Goal: Task Accomplishment & Management: Use online tool/utility

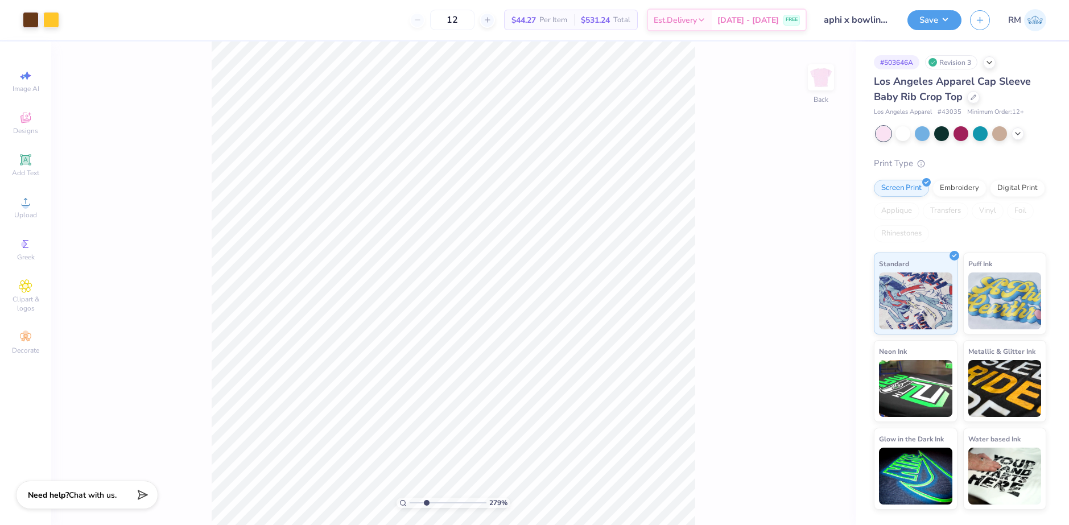
drag, startPoint x: 410, startPoint y: 504, endPoint x: 426, endPoint y: 507, distance: 16.2
type input "2.79"
click at [426, 507] on input "range" at bounding box center [447, 503] width 77 height 10
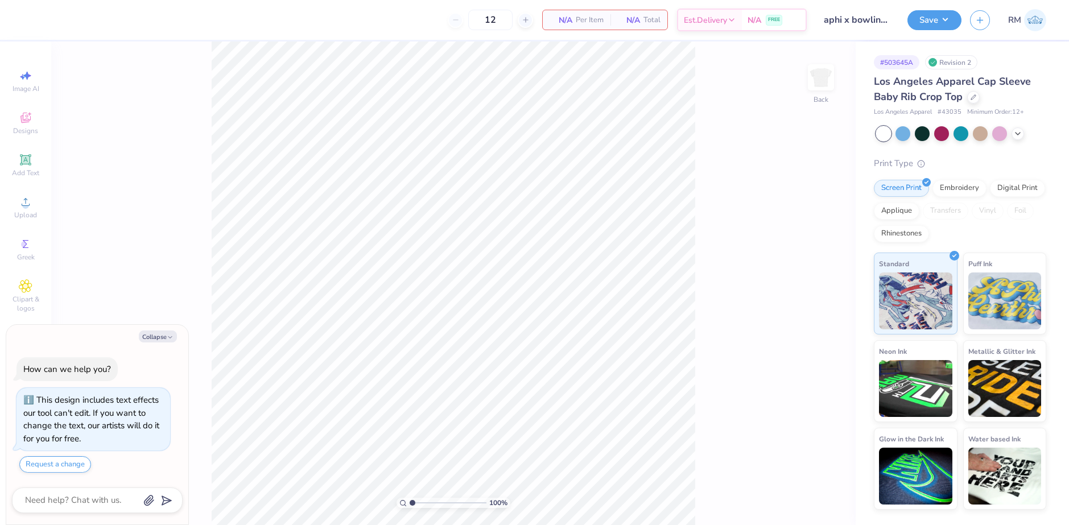
type textarea "x"
drag, startPoint x: 412, startPoint y: 500, endPoint x: 435, endPoint y: 503, distance: 22.3
type input "3.91"
click at [435, 503] on input "range" at bounding box center [447, 503] width 77 height 10
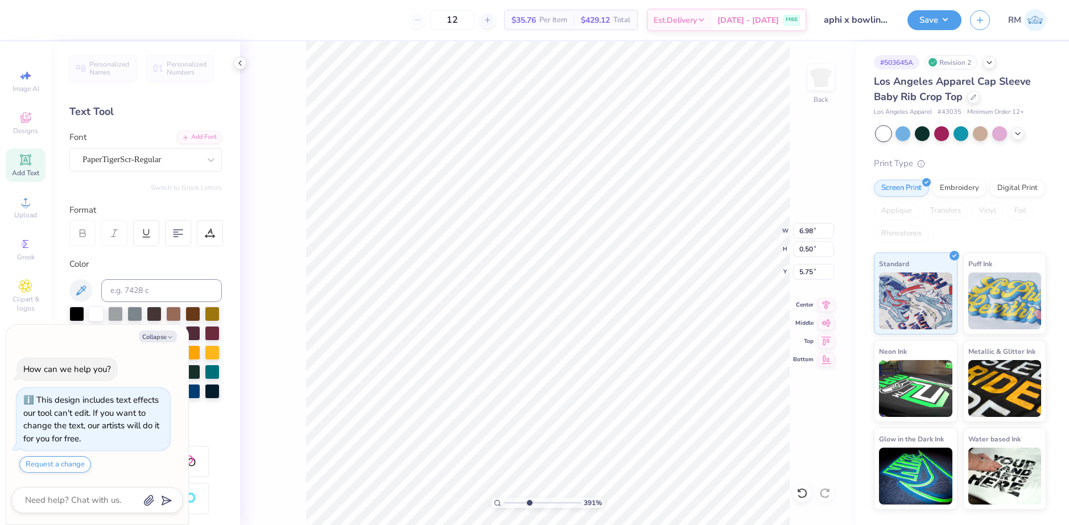
scroll to position [10, 7]
type textarea "x"
type textarea "Western [US_STATE] X Bowling Green"
type textarea "x"
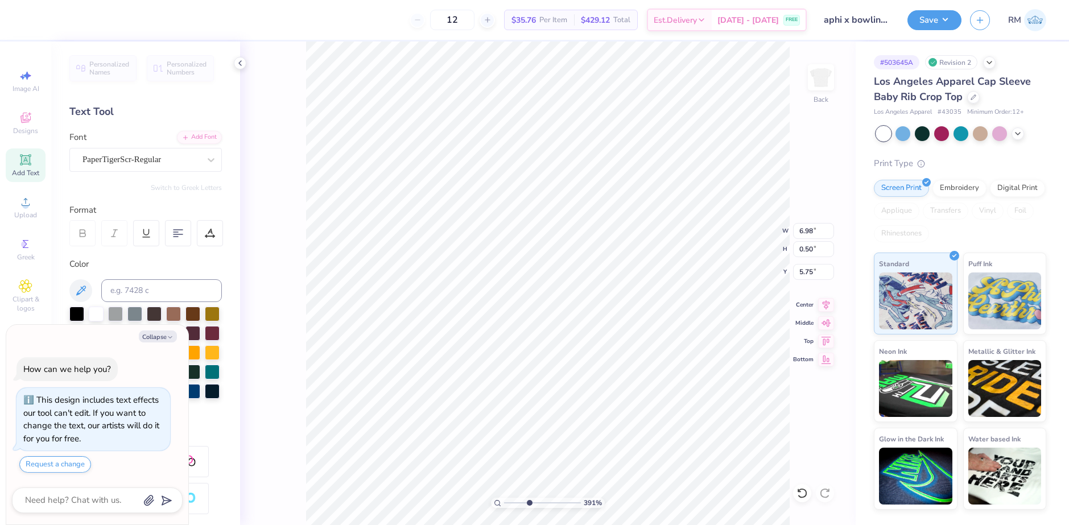
type textarea "Western [US_STATE] X Bowling Green"
type textarea "x"
type textarea "Western MichiganX Bowling Green"
type textarea "x"
type textarea "Western [US_STATE] X Bowling Green"
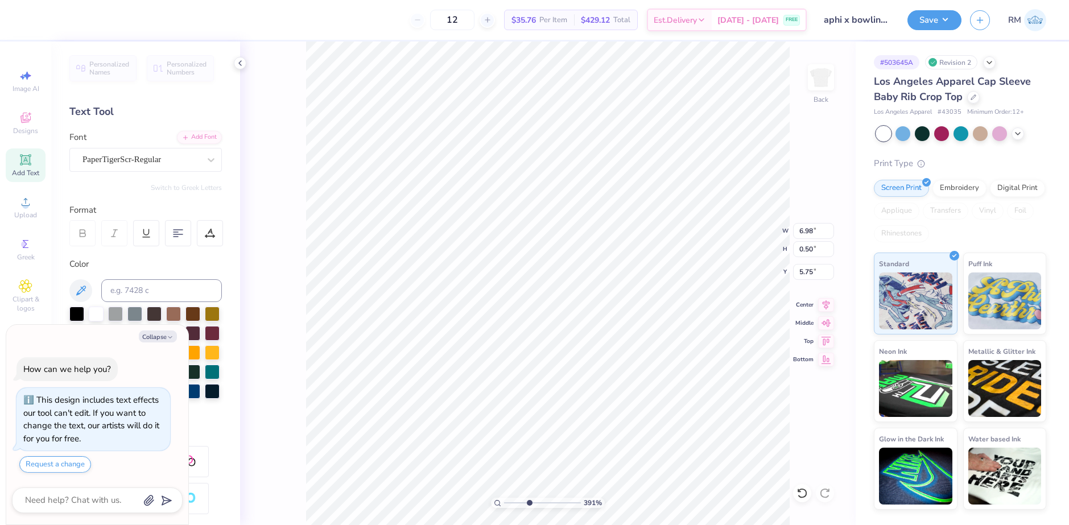
type textarea "x"
type textarea "Western [US_STATE] X Bowling Green"
type textarea "x"
type textarea "Western [US_STATE] X Bowling Green"
drag, startPoint x: 531, startPoint y: 501, endPoint x: 514, endPoint y: 500, distance: 17.6
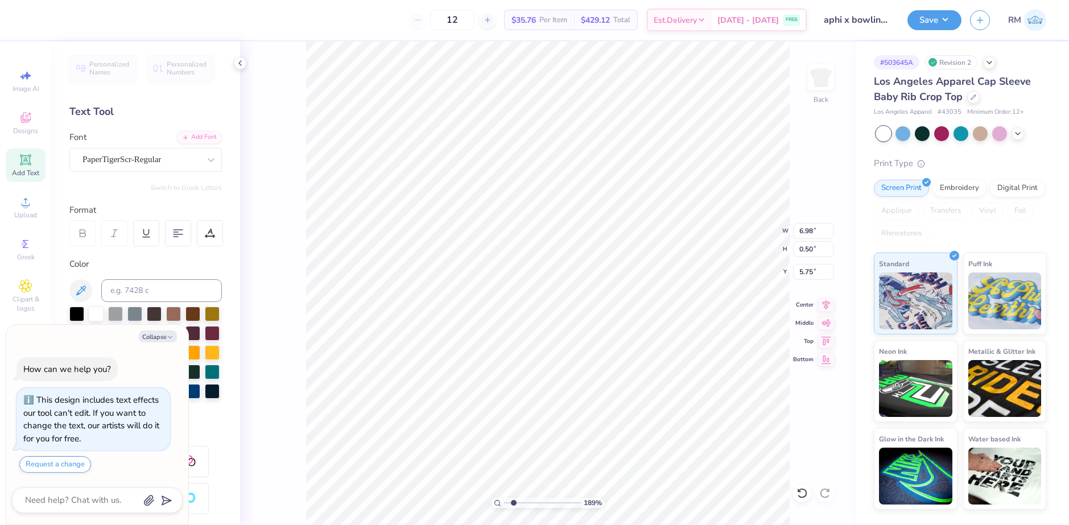
type input "1.89"
click at [514, 500] on input "range" at bounding box center [542, 503] width 77 height 10
click at [830, 303] on icon at bounding box center [826, 303] width 16 height 14
type textarea "x"
type input "6.72"
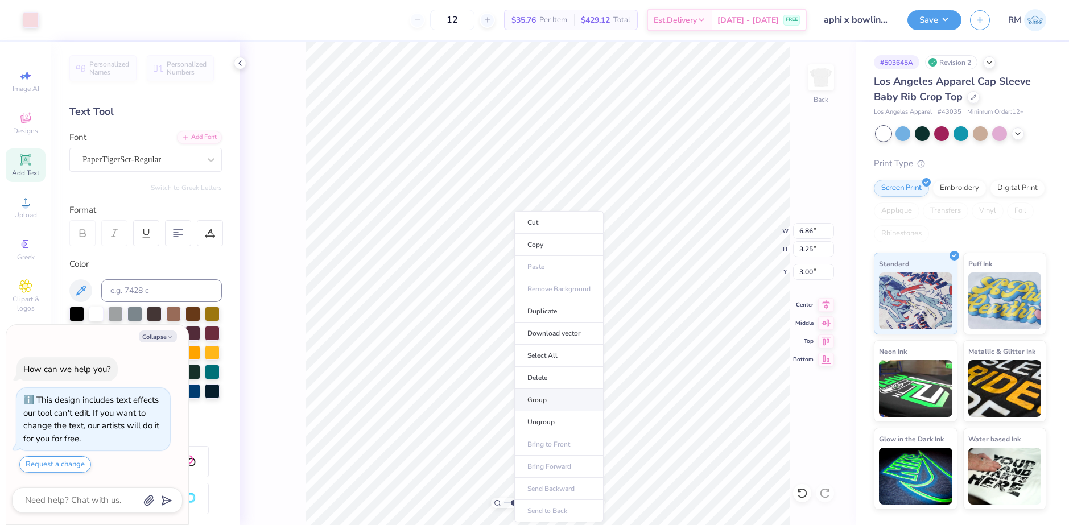
click at [533, 396] on li "Group" at bounding box center [558, 400] width 89 height 22
type textarea "x"
drag, startPoint x: 514, startPoint y: 503, endPoint x: 507, endPoint y: 502, distance: 7.4
type input "1"
click at [507, 502] on input "range" at bounding box center [542, 503] width 77 height 10
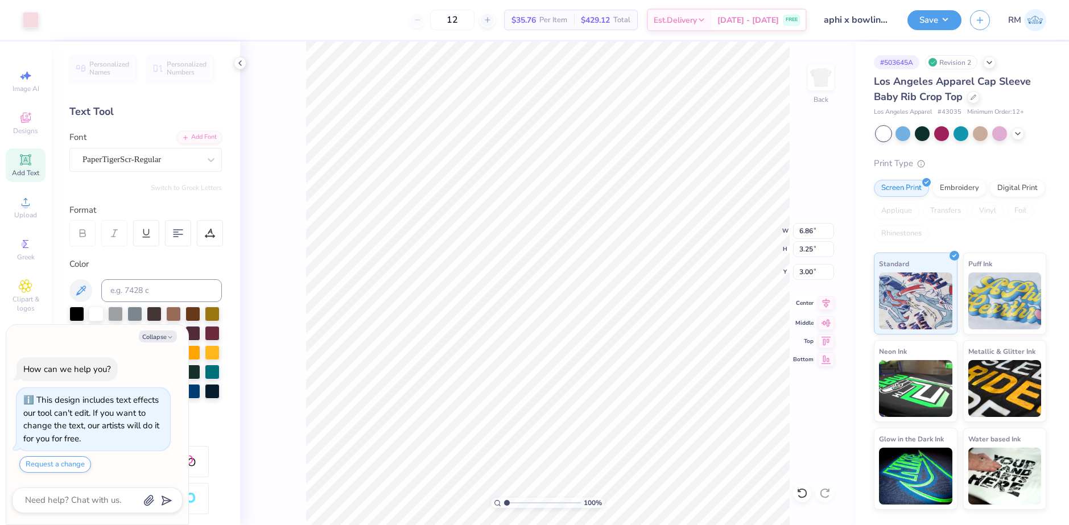
click at [823, 304] on icon at bounding box center [826, 303] width 16 height 14
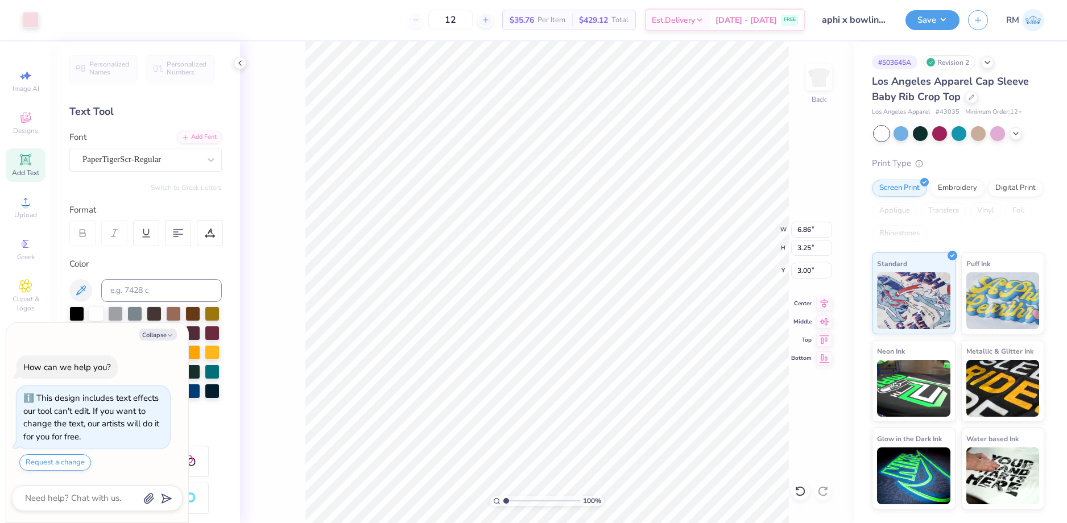
type textarea "x"
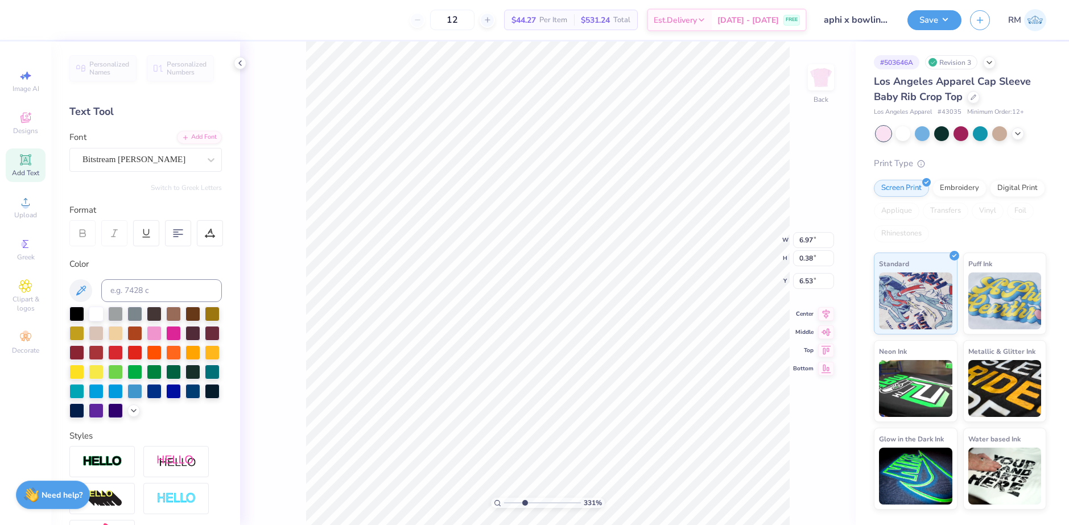
drag, startPoint x: 505, startPoint y: 499, endPoint x: 524, endPoint y: 499, distance: 19.3
type input "3.31"
click at [524, 499] on input "range" at bounding box center [542, 503] width 77 height 10
type textarea "Western Michigan X Bowling Green"
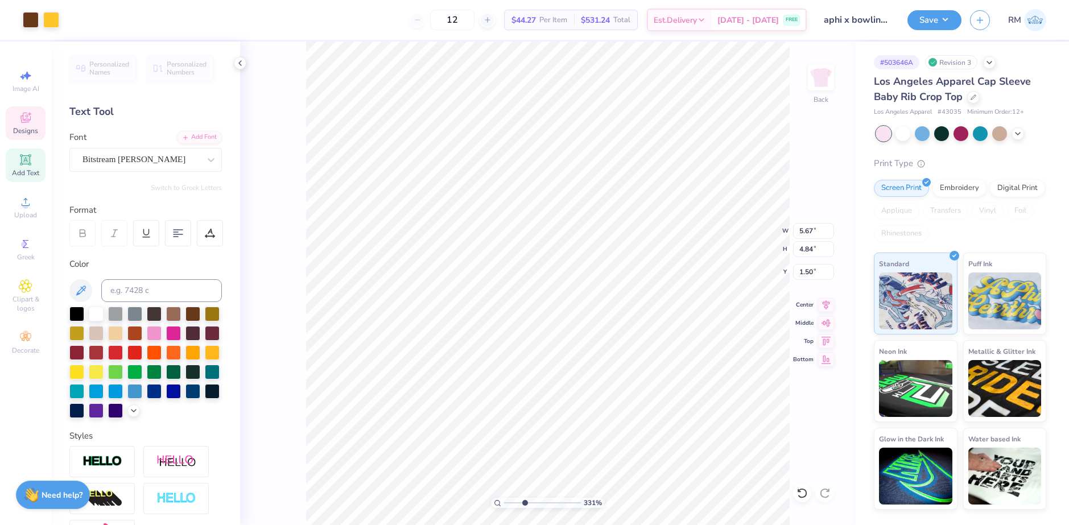
type input "5.67"
type input "4.84"
type input "1.50"
type input "6.64"
type input "0.38"
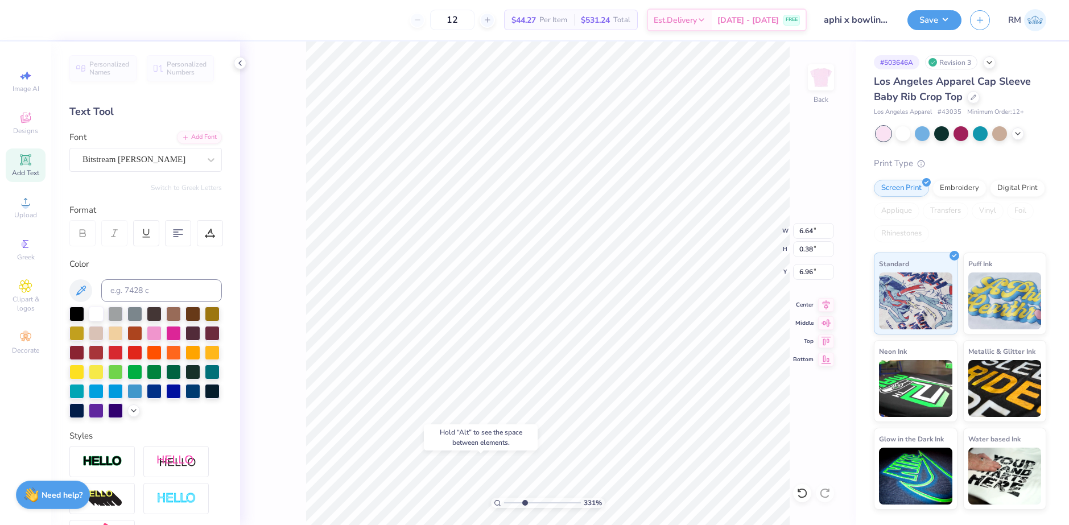
type input "6.53"
drag, startPoint x: 526, startPoint y: 502, endPoint x: 518, endPoint y: 503, distance: 8.5
click at [518, 503] on input "range" at bounding box center [542, 503] width 77 height 10
drag, startPoint x: 517, startPoint y: 499, endPoint x: 502, endPoint y: 499, distance: 15.4
type input "1"
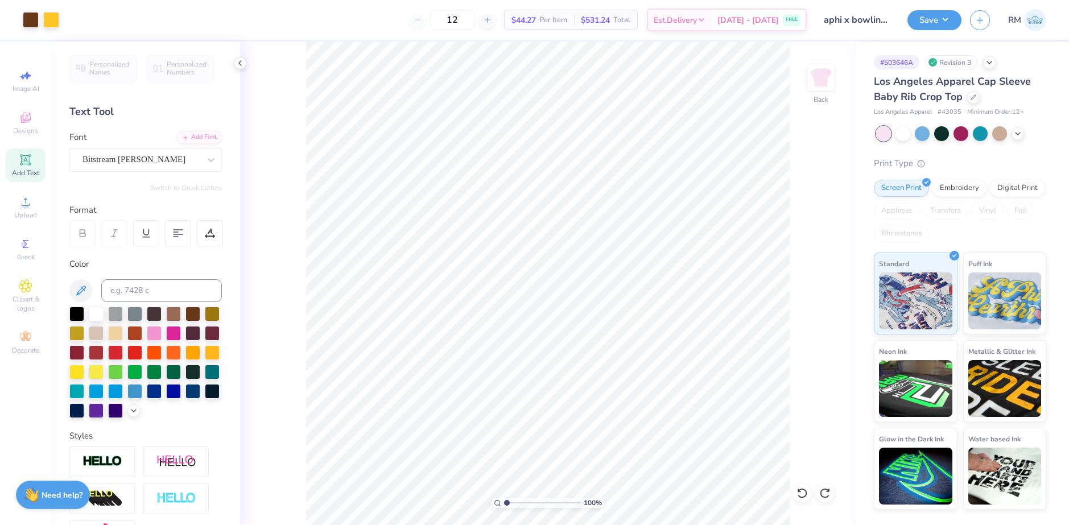
click at [504, 499] on input "range" at bounding box center [542, 503] width 77 height 10
type input "6.64"
type input "0.38"
type input "6.53"
click at [825, 301] on icon at bounding box center [826, 303] width 16 height 14
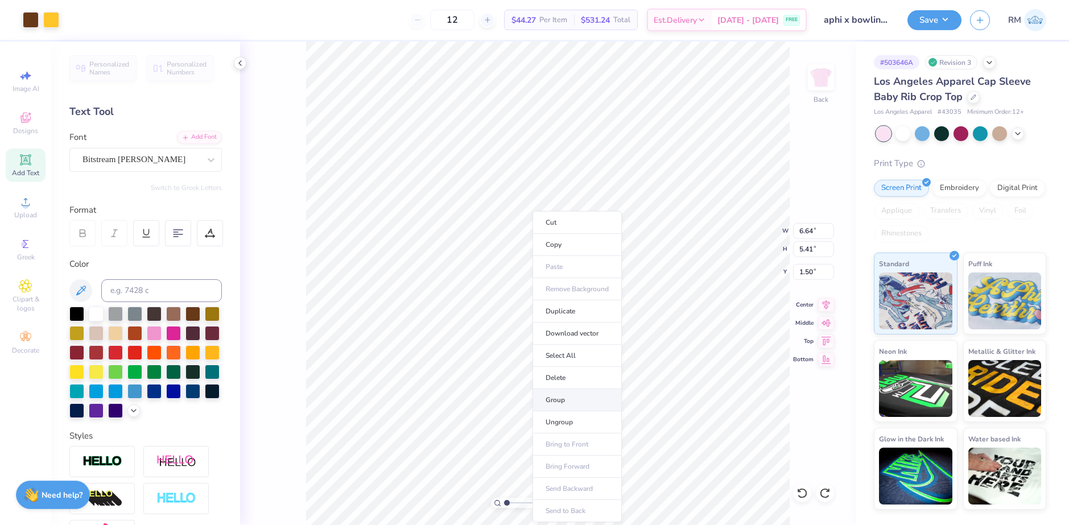
click at [555, 398] on li "Group" at bounding box center [576, 400] width 89 height 22
click at [238, 66] on icon at bounding box center [239, 63] width 9 height 9
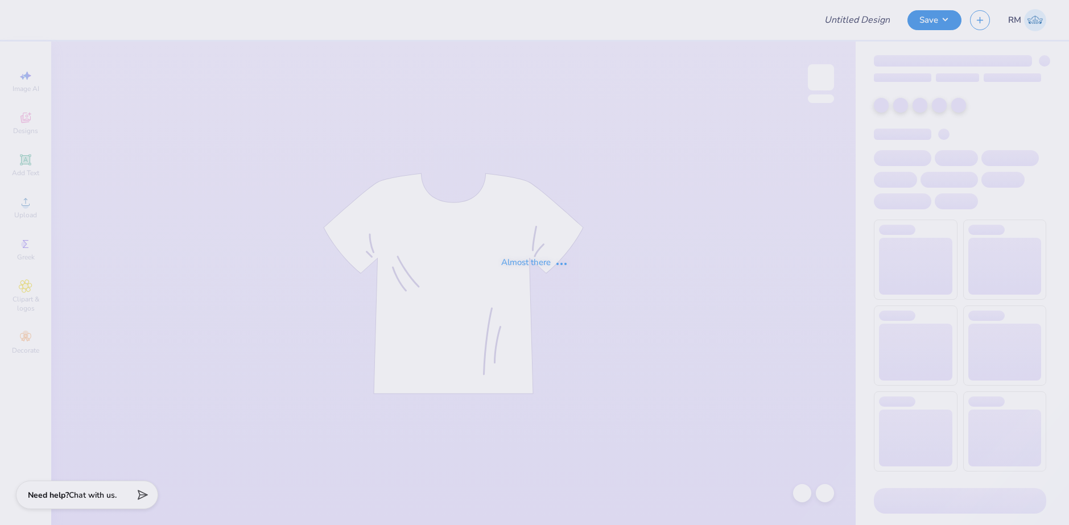
type input "Bowling Green"
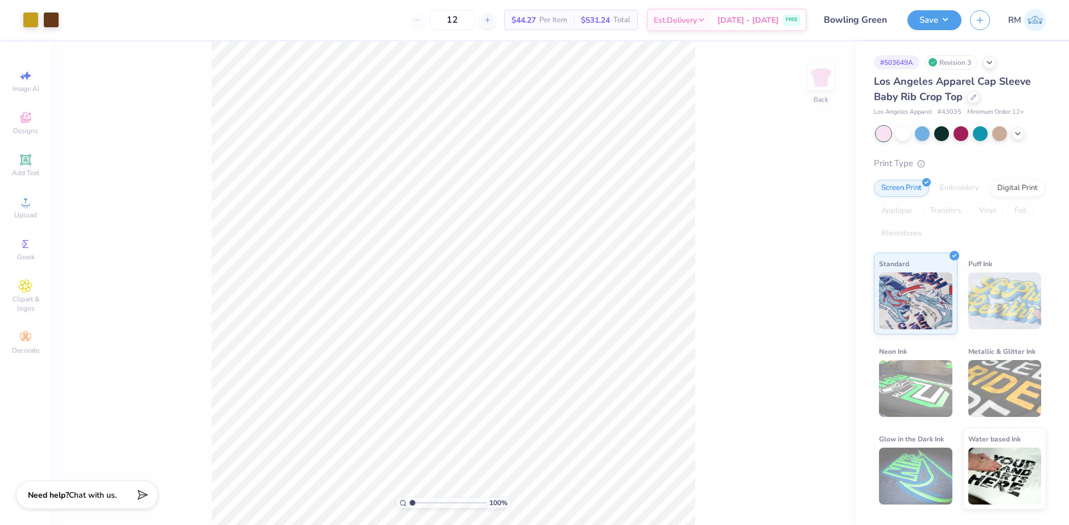
click at [441, 490] on div "100 %" at bounding box center [453, 283] width 483 height 483
drag, startPoint x: 411, startPoint y: 503, endPoint x: 435, endPoint y: 499, distance: 24.2
type input "3.98"
click at [435, 500] on input "range" at bounding box center [447, 503] width 77 height 10
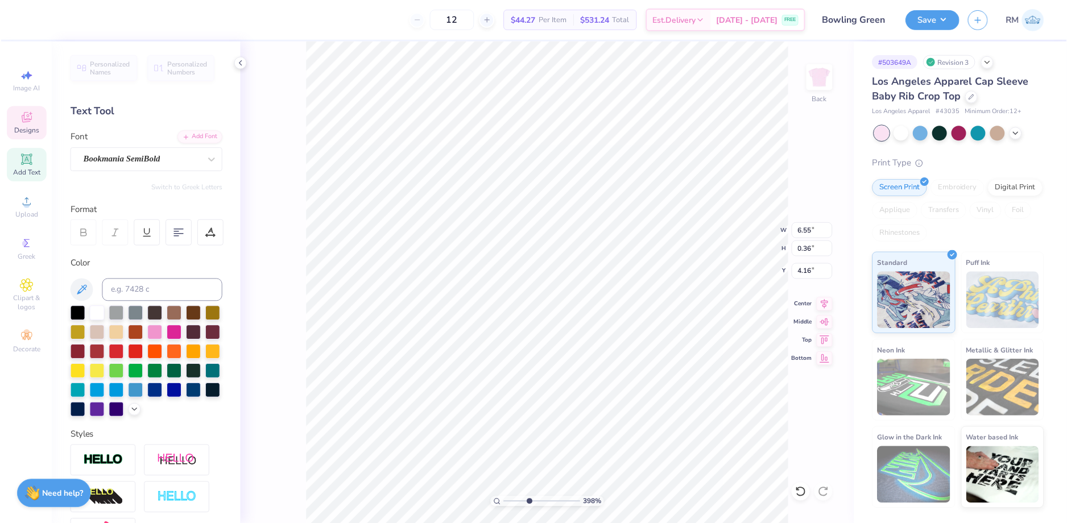
scroll to position [10, 6]
type textarea "Western [US_STATE] X Bowling Green"
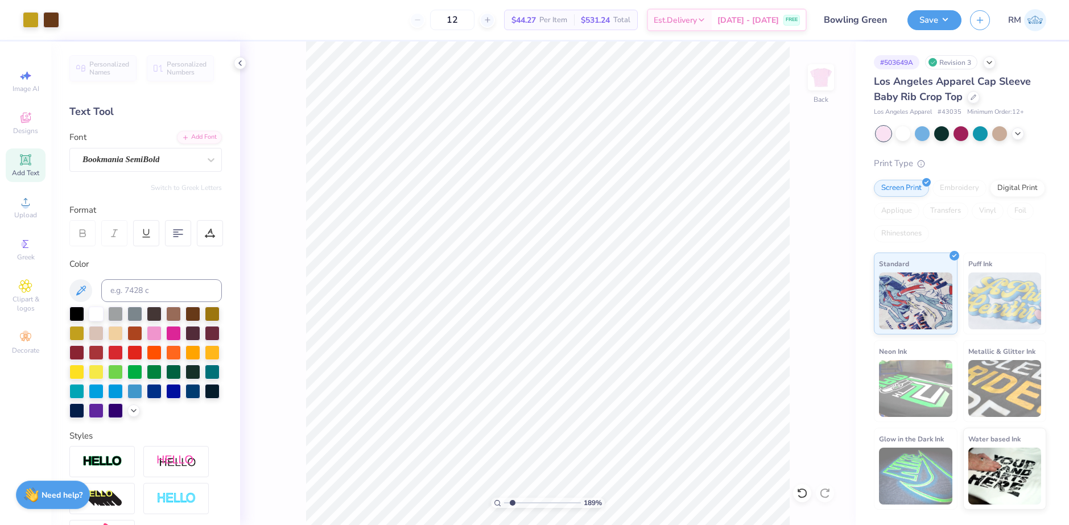
drag, startPoint x: 528, startPoint y: 500, endPoint x: 512, endPoint y: 501, distance: 15.4
type input "1.75"
click at [512, 501] on input "range" at bounding box center [542, 503] width 77 height 10
click at [824, 303] on icon at bounding box center [826, 303] width 16 height 14
click at [556, 398] on li "Group" at bounding box center [562, 400] width 89 height 22
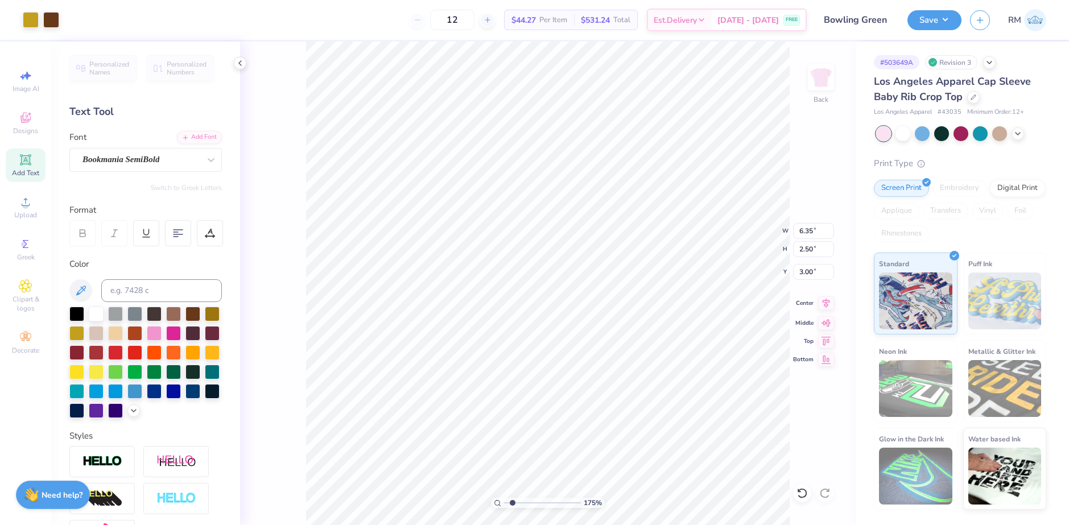
click at [826, 300] on icon at bounding box center [825, 303] width 7 height 10
type input "10.87"
type input "7.77"
type input "-7.63"
click at [806, 490] on icon at bounding box center [801, 492] width 11 height 11
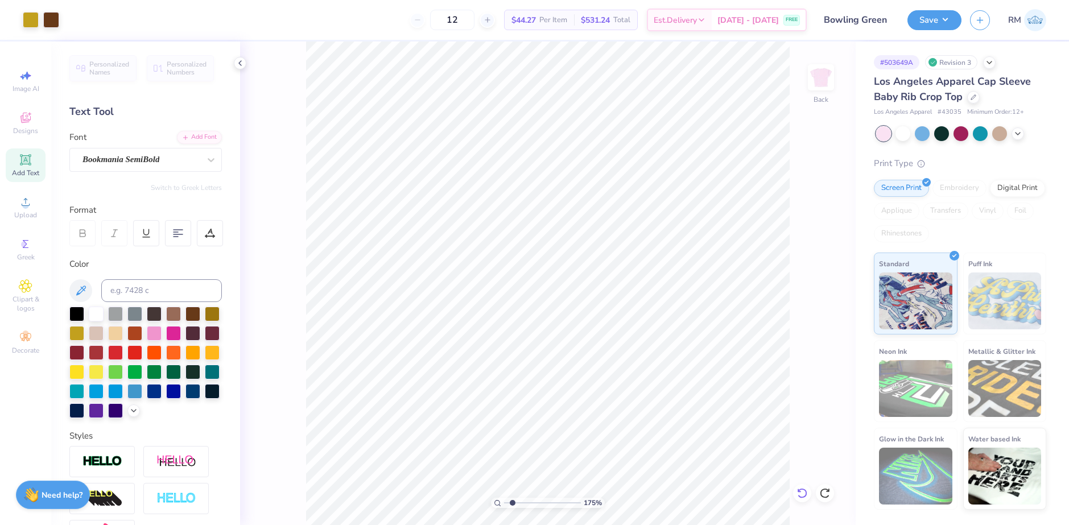
click at [797, 490] on icon at bounding box center [801, 492] width 11 height 11
click at [606, 392] on li "Group" at bounding box center [617, 400] width 89 height 22
click at [824, 304] on icon at bounding box center [825, 303] width 7 height 10
type input "10.87"
type input "7.77"
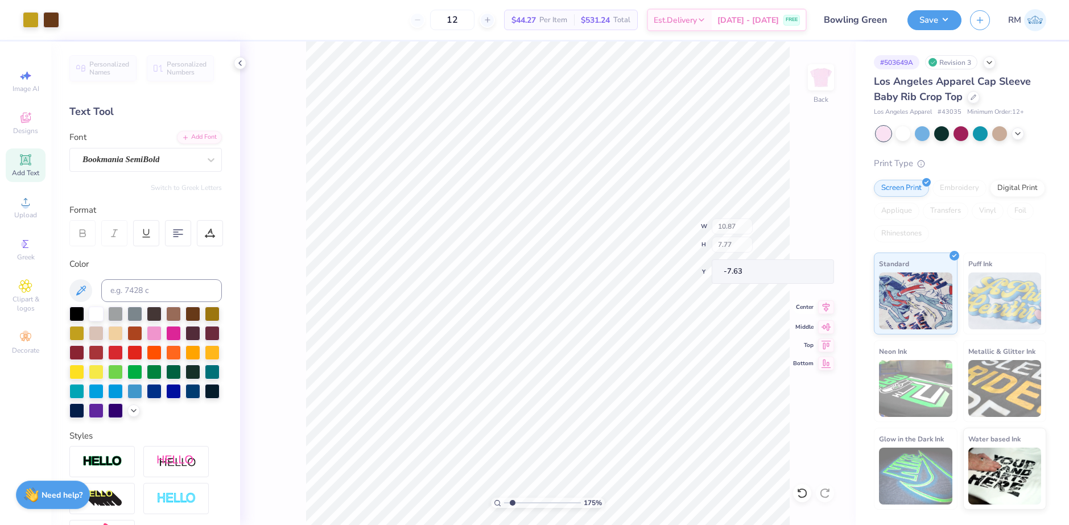
type input "-7.63"
click at [800, 494] on icon at bounding box center [801, 492] width 11 height 11
click at [804, 491] on icon at bounding box center [801, 492] width 11 height 11
type input "1.51"
type input "0.77"
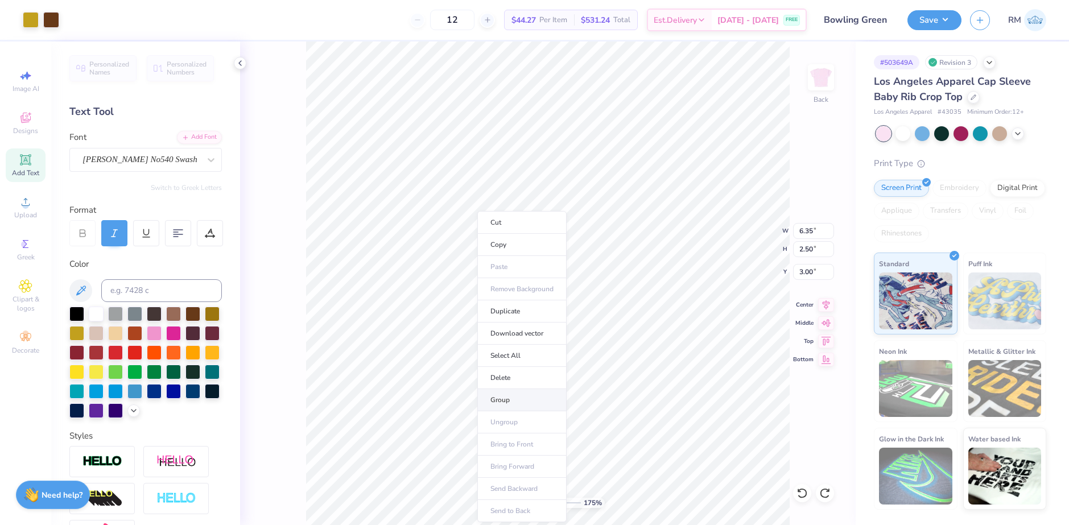
click at [499, 395] on li "Group" at bounding box center [521, 400] width 89 height 22
click at [829, 304] on icon at bounding box center [826, 303] width 16 height 14
drag, startPoint x: 511, startPoint y: 501, endPoint x: 499, endPoint y: 501, distance: 11.9
type input "1"
click at [504, 501] on input "range" at bounding box center [542, 503] width 77 height 10
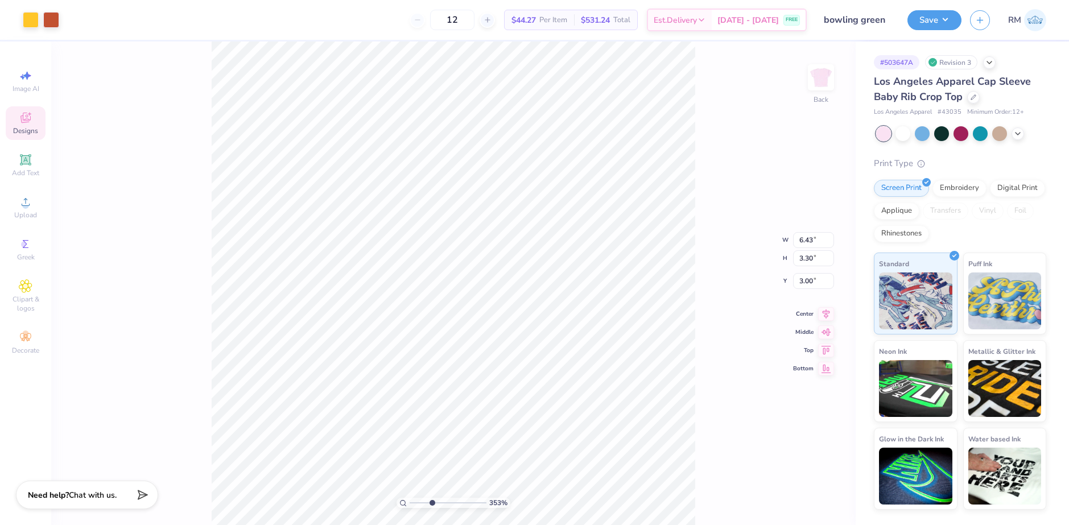
drag, startPoint x: 412, startPoint y: 504, endPoint x: 432, endPoint y: 502, distance: 20.7
type input "3.53"
click at [432, 506] on input "range" at bounding box center [447, 503] width 77 height 10
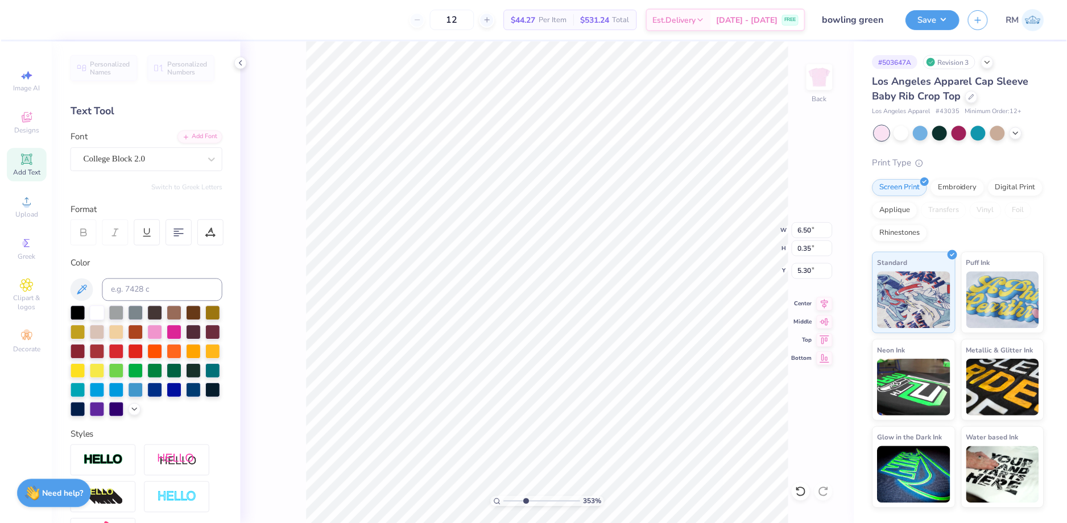
scroll to position [10, 6]
type textarea "Western [US_STATE] X Bowling Green"
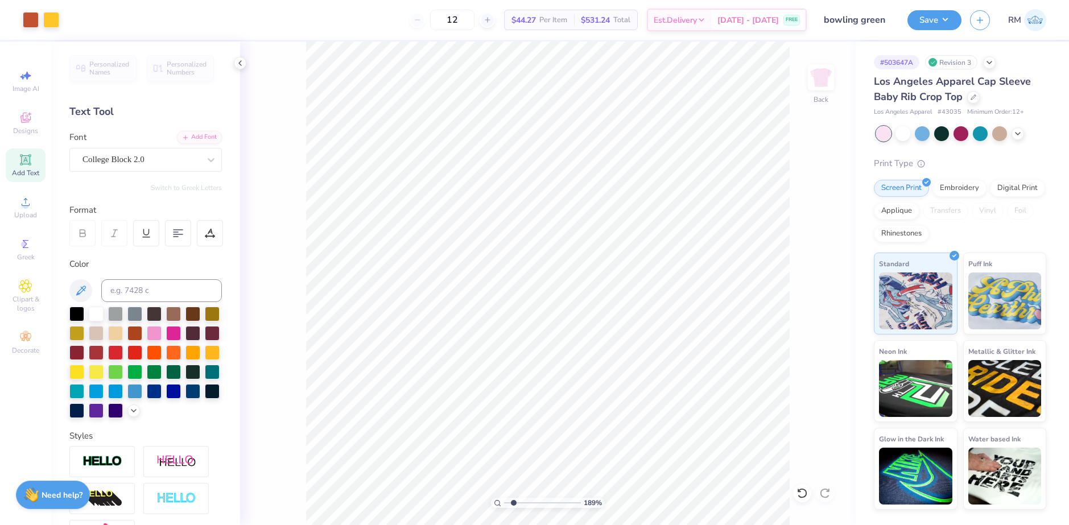
drag, startPoint x: 524, startPoint y: 502, endPoint x: 514, endPoint y: 502, distance: 10.2
click at [514, 502] on input "range" at bounding box center [542, 503] width 77 height 10
click at [824, 303] on icon at bounding box center [826, 303] width 16 height 14
click at [567, 396] on li "Group" at bounding box center [581, 400] width 89 height 22
drag, startPoint x: 514, startPoint y: 499, endPoint x: 503, endPoint y: 499, distance: 10.2
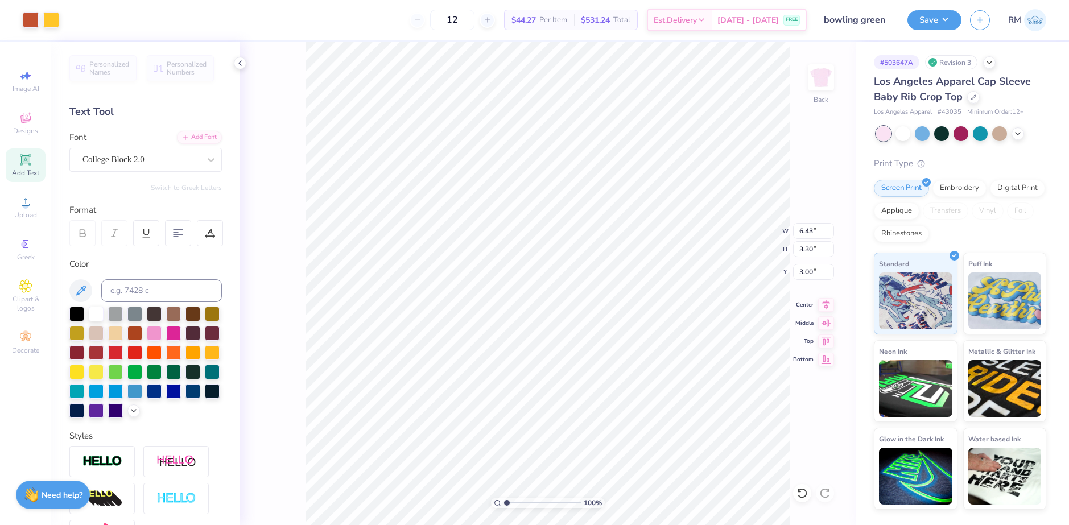
click at [504, 499] on input "range" at bounding box center [542, 503] width 77 height 10
type input "1"
drag, startPoint x: 509, startPoint y: 500, endPoint x: 497, endPoint y: 504, distance: 13.0
click at [504, 504] on input "range" at bounding box center [542, 503] width 77 height 10
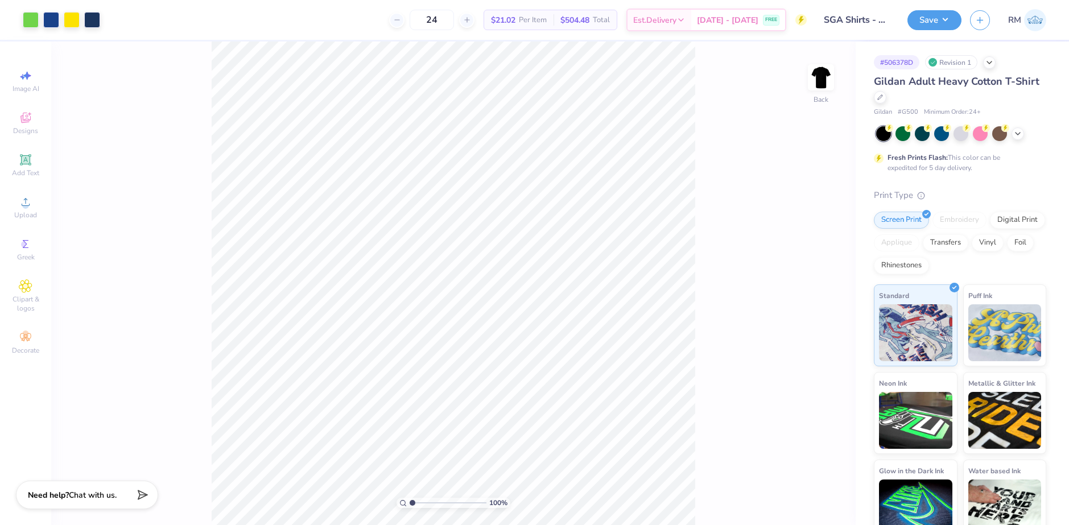
click at [409, 503] on input "range" at bounding box center [447, 503] width 77 height 10
drag, startPoint x: 414, startPoint y: 503, endPoint x: 424, endPoint y: 505, distance: 10.5
type input "2.56"
click at [424, 505] on input "range" at bounding box center [447, 503] width 77 height 10
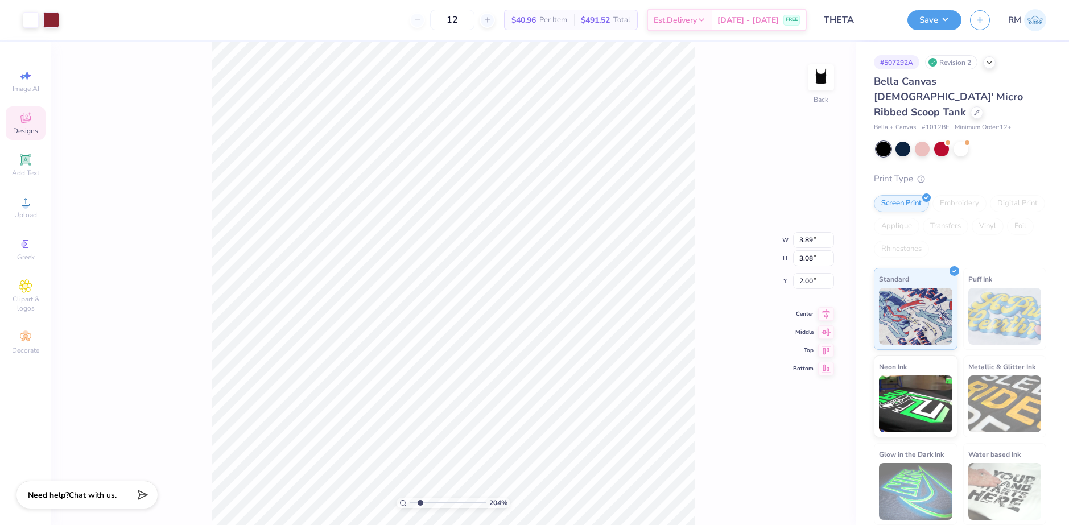
drag, startPoint x: 412, startPoint y: 502, endPoint x: 420, endPoint y: 502, distance: 8.0
type input "2.04"
click at [420, 502] on input "range" at bounding box center [447, 503] width 77 height 10
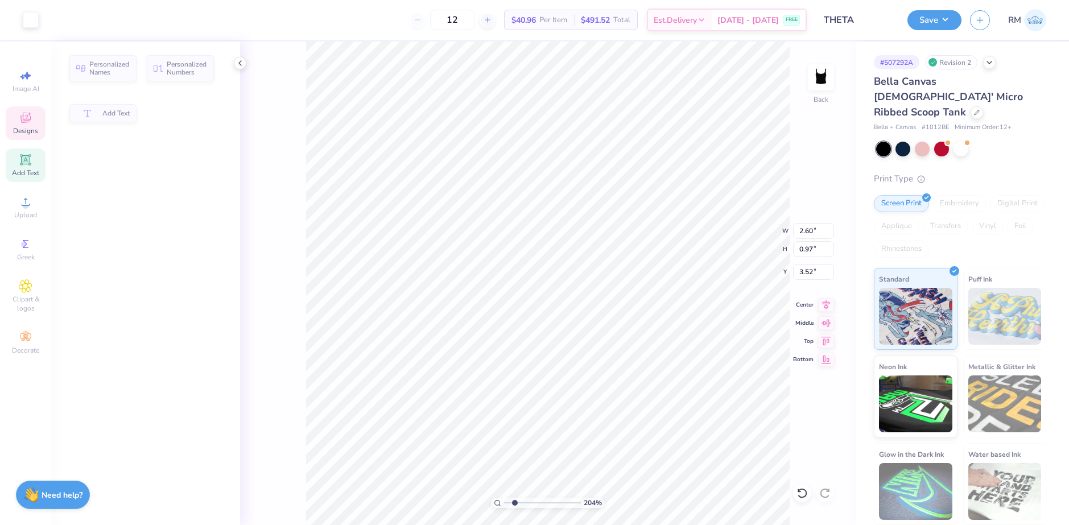
type input "2.60"
type input "0.97"
type input "3.52"
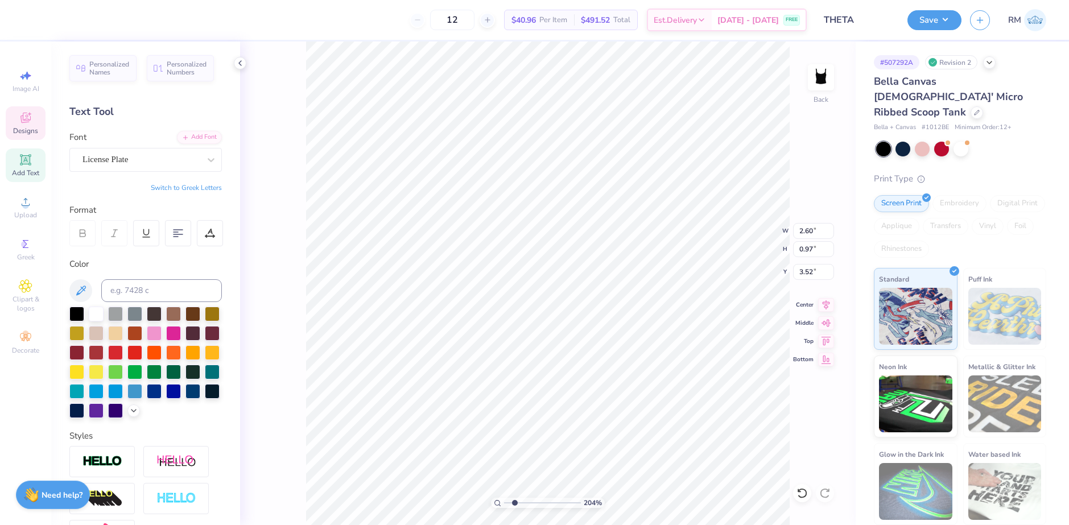
scroll to position [9, 2]
type textarea "THETA"
type input "1.79"
type input "0.11"
type input "3.24"
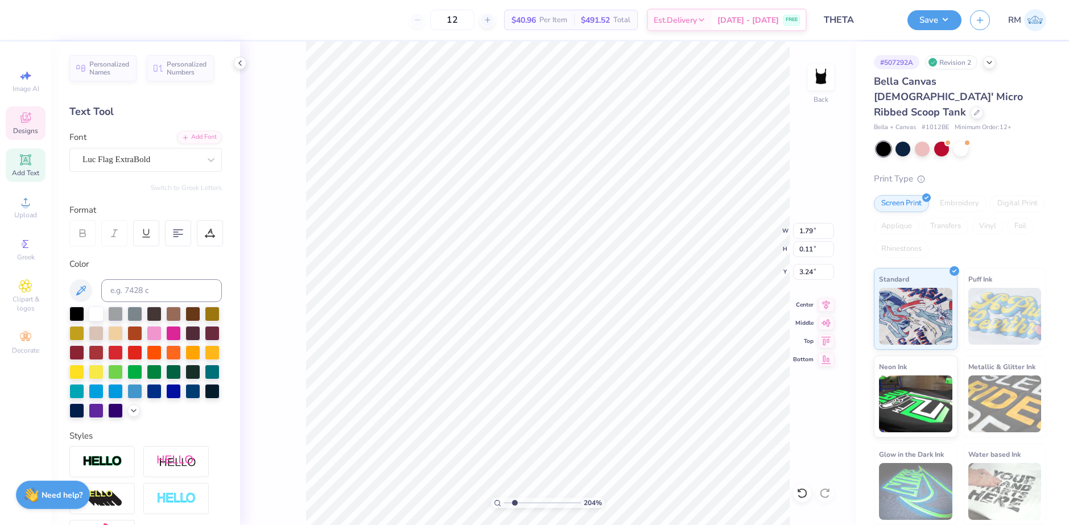
scroll to position [9, 5]
type textarea "kappa alpha theta"
drag, startPoint x: 514, startPoint y: 503, endPoint x: 532, endPoint y: 499, distance: 18.2
click at [531, 502] on input "range" at bounding box center [542, 503] width 77 height 10
type input "4.13"
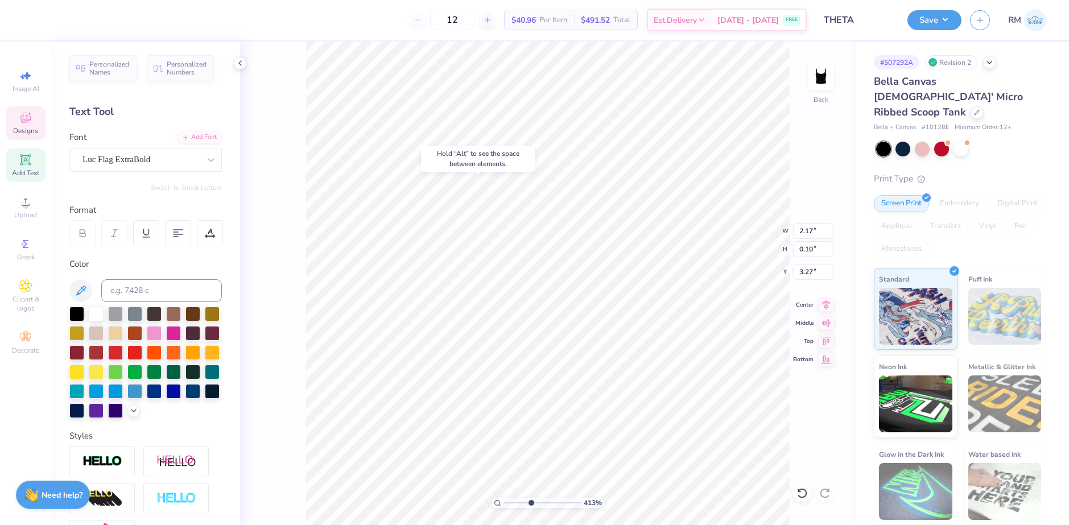
type input "3.27"
type input "0.96"
type input "1.01"
type input "2.31"
click at [800, 490] on icon at bounding box center [802, 493] width 10 height 10
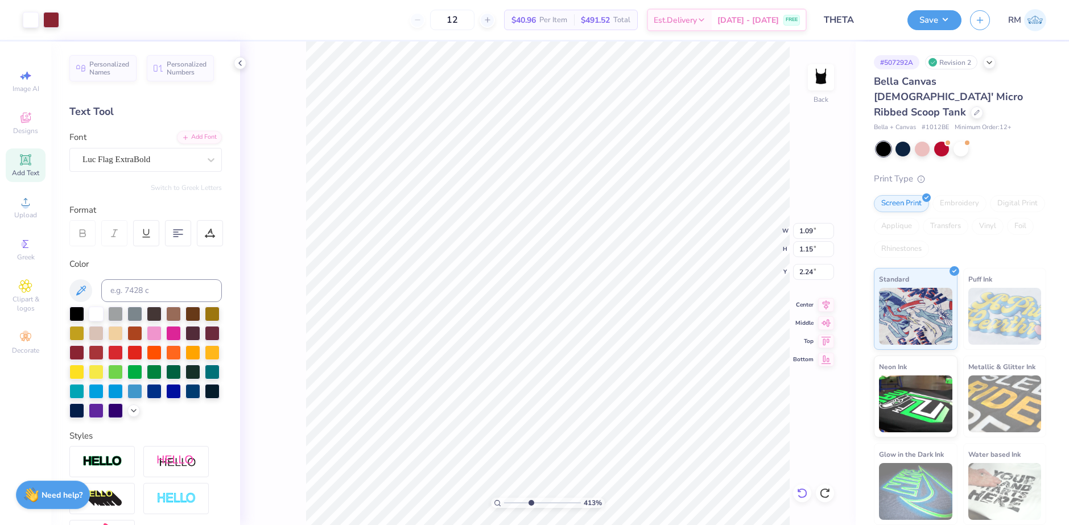
type input "2.23"
type input "2.17"
type input "0.10"
type input "3.27"
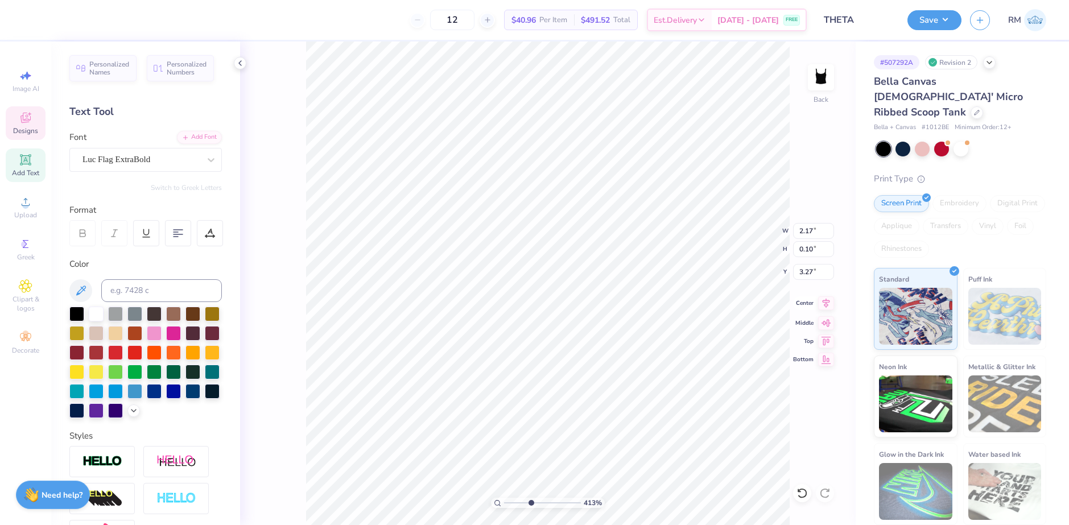
click at [827, 305] on icon at bounding box center [826, 303] width 16 height 14
drag, startPoint x: 527, startPoint y: 500, endPoint x: 553, endPoint y: 491, distance: 27.5
type input "7.11"
click at [553, 498] on input "range" at bounding box center [542, 503] width 77 height 10
click at [802, 490] on icon at bounding box center [801, 492] width 11 height 11
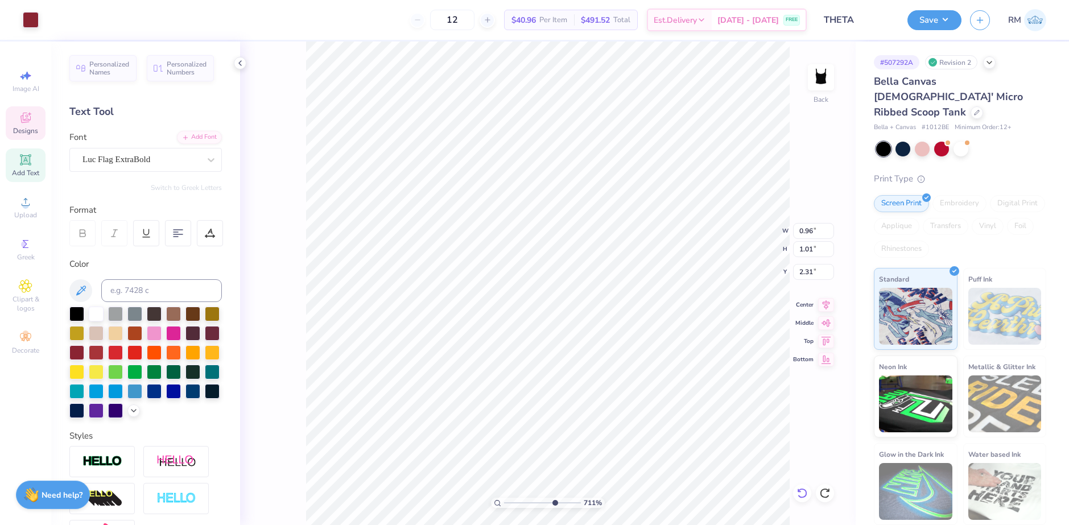
type input "2.29"
drag, startPoint x: 553, startPoint y: 501, endPoint x: 536, endPoint y: 504, distance: 18.0
type input "4.65"
click at [535, 504] on input "range" at bounding box center [542, 503] width 77 height 10
click at [802, 489] on icon at bounding box center [802, 493] width 10 height 10
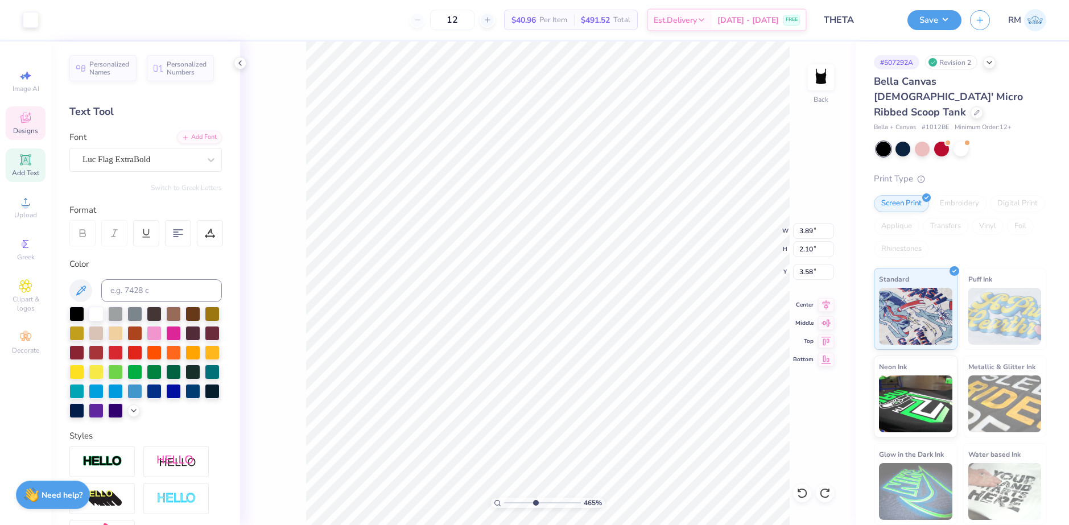
type input "2.98"
click at [826, 303] on icon at bounding box center [825, 303] width 7 height 10
type input "2.17"
type input "0.10"
type input "3.27"
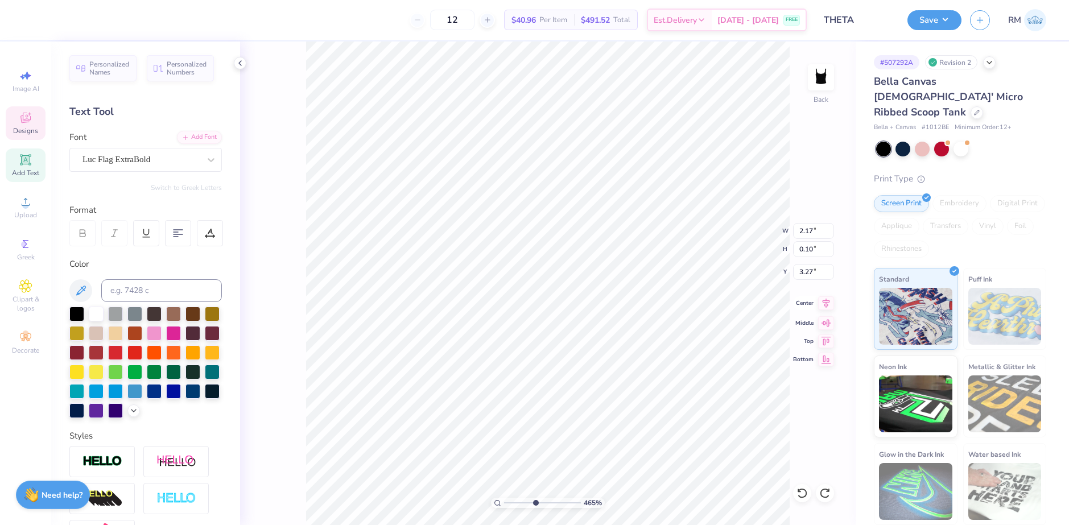
click at [826, 301] on icon at bounding box center [826, 303] width 16 height 14
click at [801, 224] on input "2.17" at bounding box center [813, 231] width 41 height 16
click at [802, 226] on input "2.17" at bounding box center [813, 231] width 41 height 16
type input "2.00"
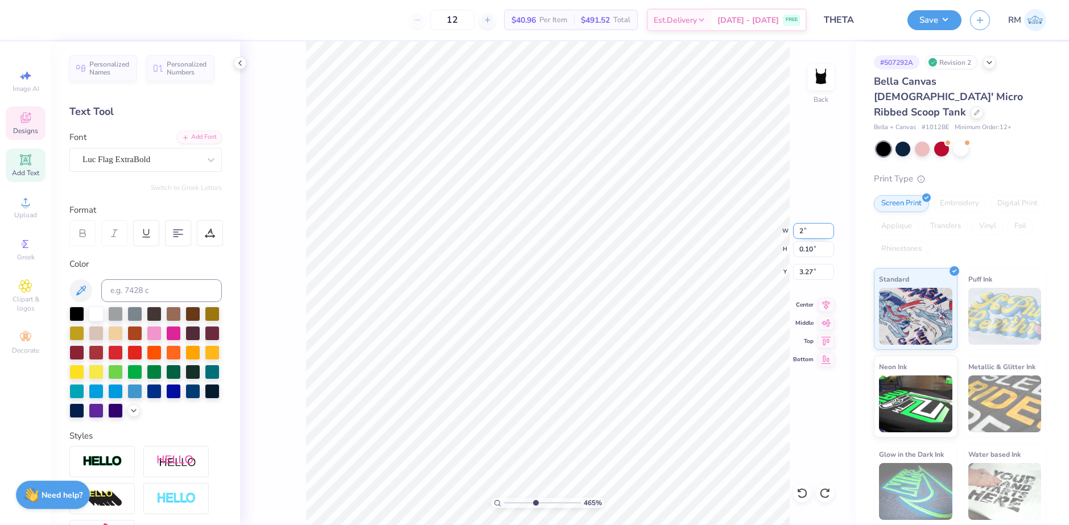
type input "0.09"
click at [824, 307] on icon at bounding box center [826, 303] width 16 height 14
click at [799, 495] on icon at bounding box center [801, 492] width 11 height 11
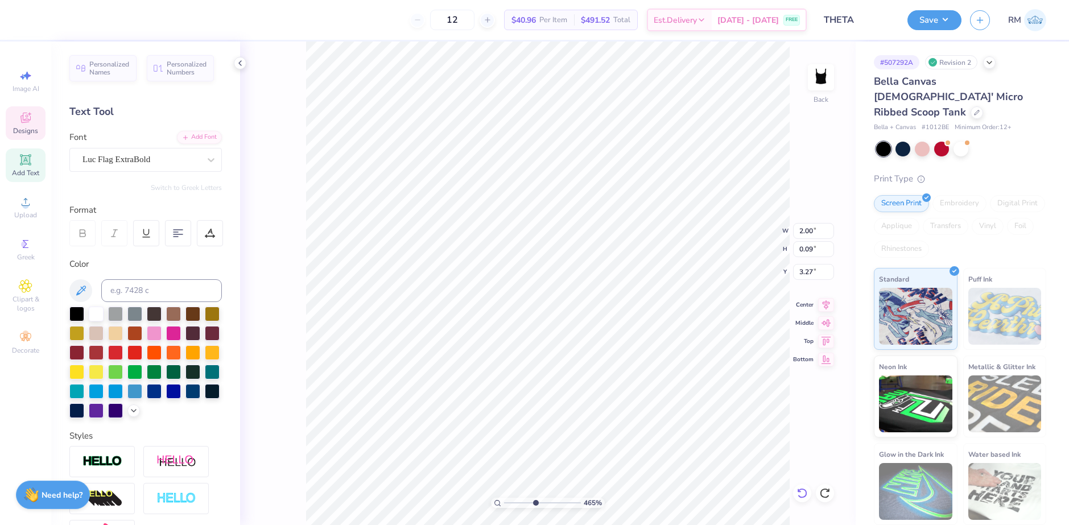
type input "2.17"
type input "0.10"
click at [799, 495] on icon at bounding box center [801, 492] width 11 height 11
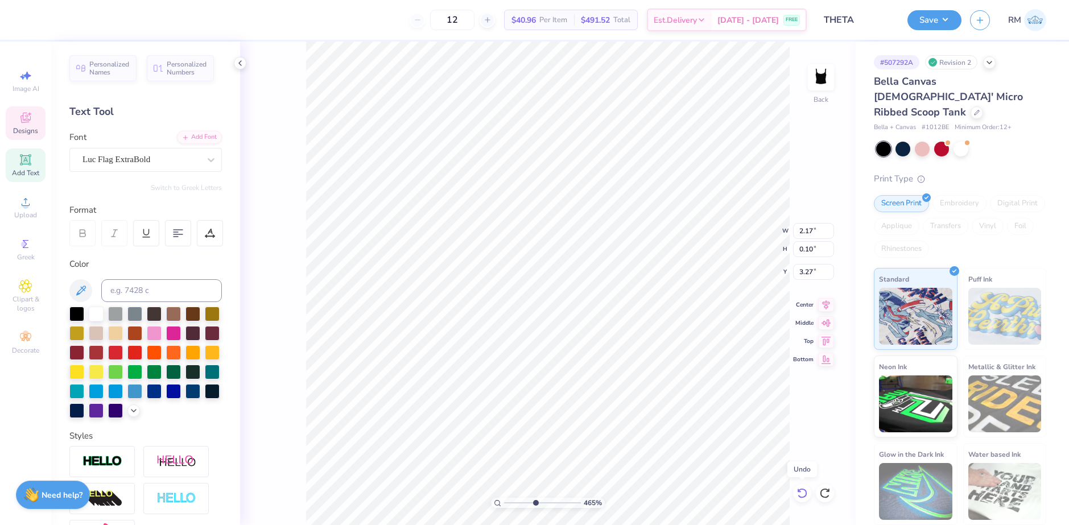
type input "3.26"
click at [799, 495] on icon at bounding box center [801, 492] width 11 height 11
type input "1.79"
type input "0.11"
type input "3.24"
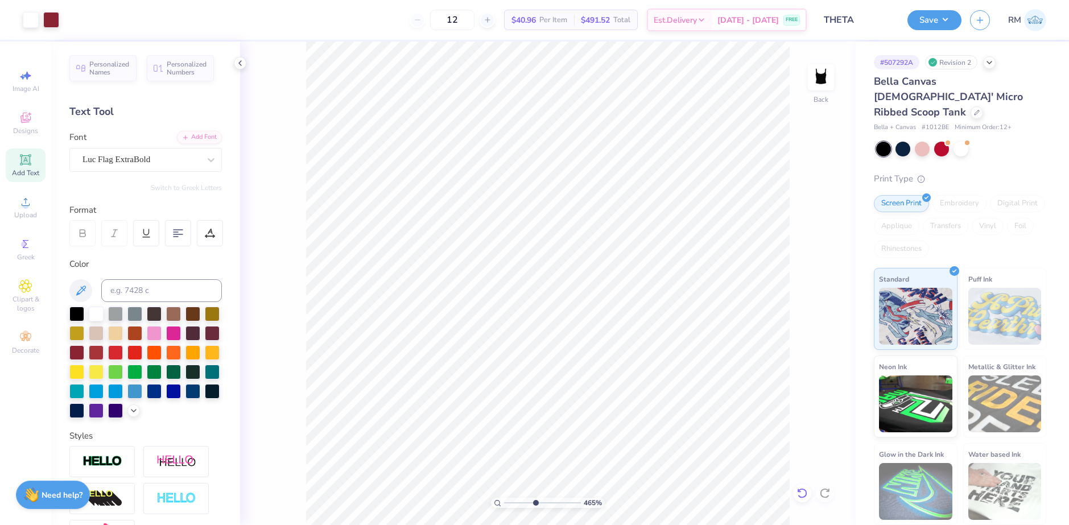
click at [798, 494] on icon at bounding box center [801, 492] width 11 height 11
paste textarea "kappa alpha theta"
type textarea "kappa alpha theta"
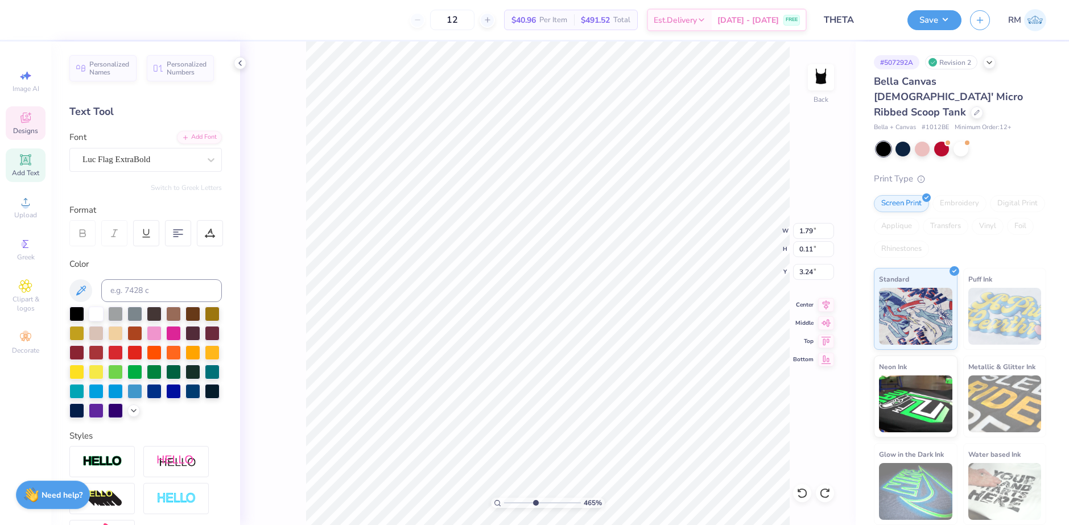
click at [789, 233] on div "465 % Back W 1.79 1.79 " H 0.11 0.11 " Y 3.24 3.24 " Center Middle Top Bottom" at bounding box center [547, 283] width 615 height 483
click at [801, 231] on div "465 % Back W 1.79 H 0.11 Y 3.24 Center Middle Top Bottom" at bounding box center [547, 283] width 615 height 483
click at [801, 231] on div "465 % Back" at bounding box center [547, 283] width 615 height 483
click at [799, 230] on input "2.17" at bounding box center [813, 231] width 41 height 16
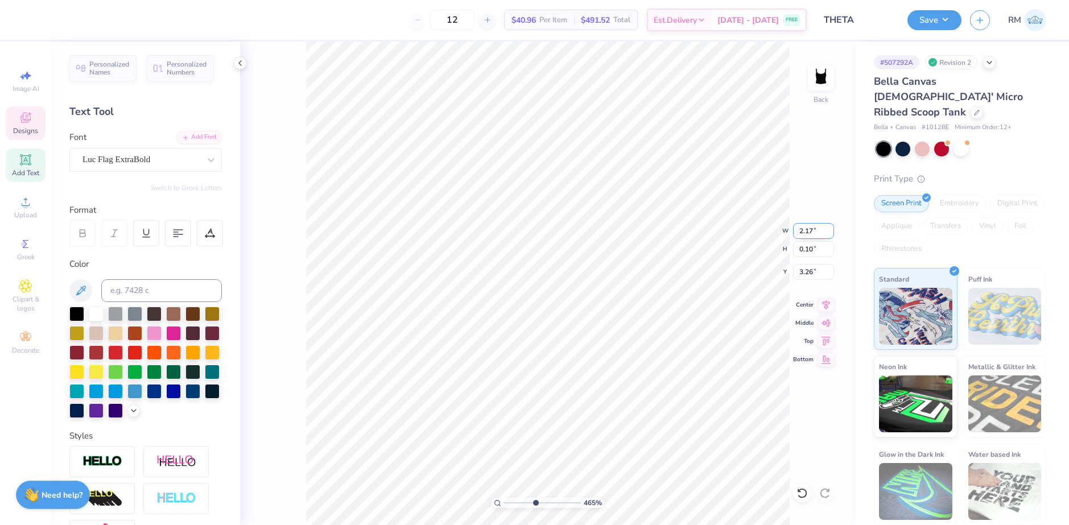
click at [799, 230] on input "2.17" at bounding box center [813, 231] width 41 height 16
type input "2.00"
type input "0.09"
type input "2"
click at [801, 491] on icon at bounding box center [801, 492] width 11 height 11
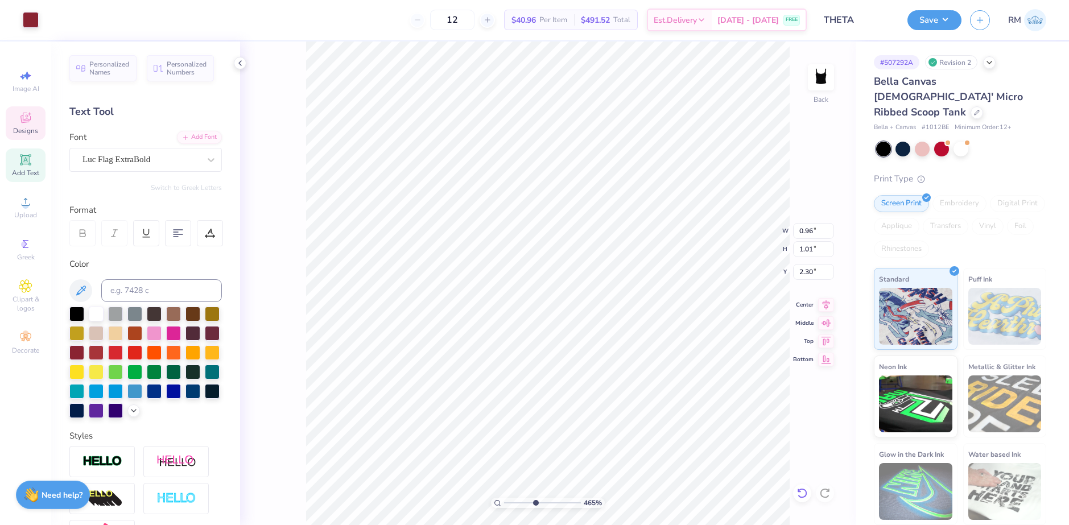
type input "2.31"
drag, startPoint x: 536, startPoint y: 500, endPoint x: 530, endPoint y: 497, distance: 7.1
type input "4.05"
click at [530, 498] on input "range" at bounding box center [542, 503] width 77 height 10
click at [799, 497] on icon at bounding box center [801, 492] width 11 height 11
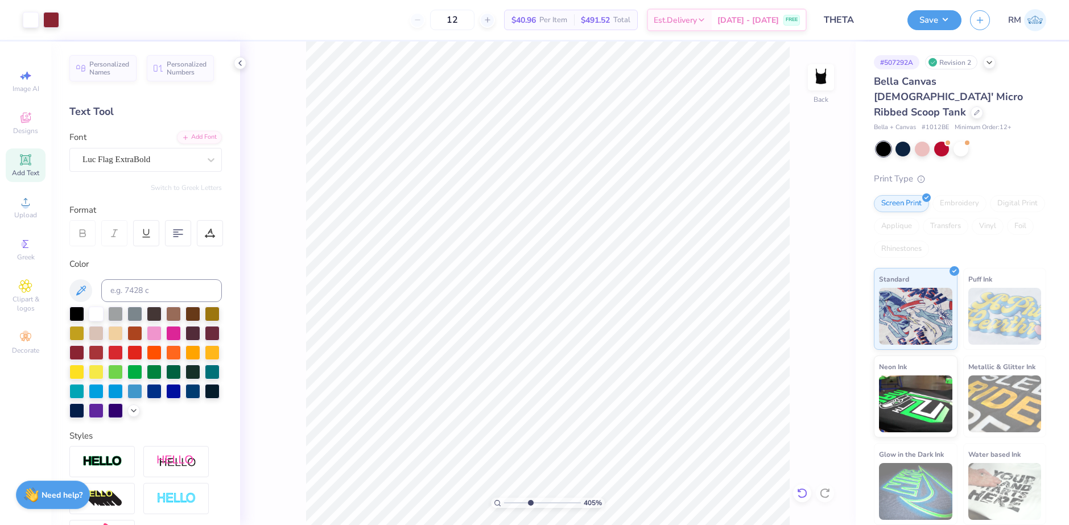
click at [799, 497] on icon at bounding box center [801, 492] width 11 height 11
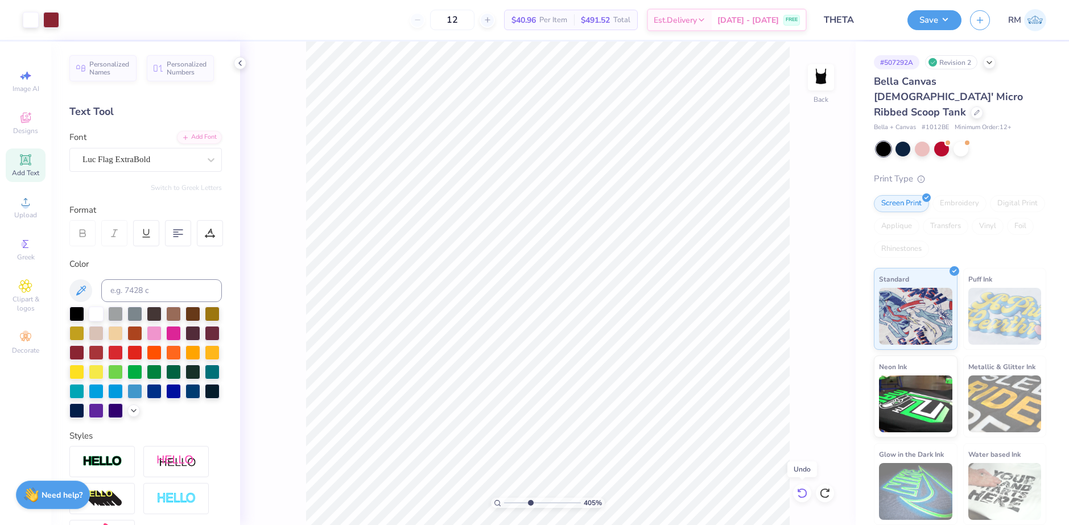
click at [799, 497] on icon at bounding box center [801, 492] width 11 height 11
click at [826, 304] on icon at bounding box center [826, 303] width 16 height 14
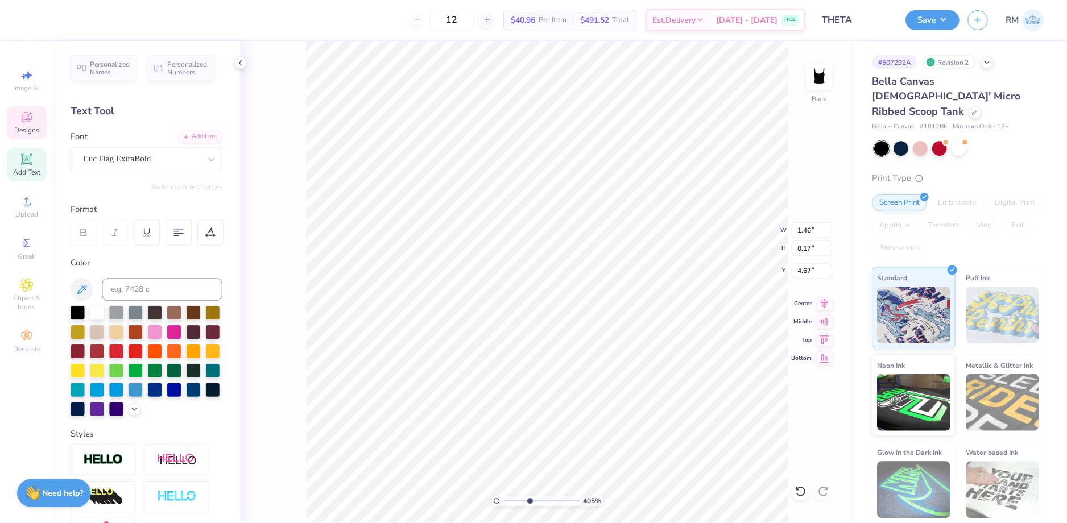
scroll to position [9, 3]
type textarea "EST 1870"
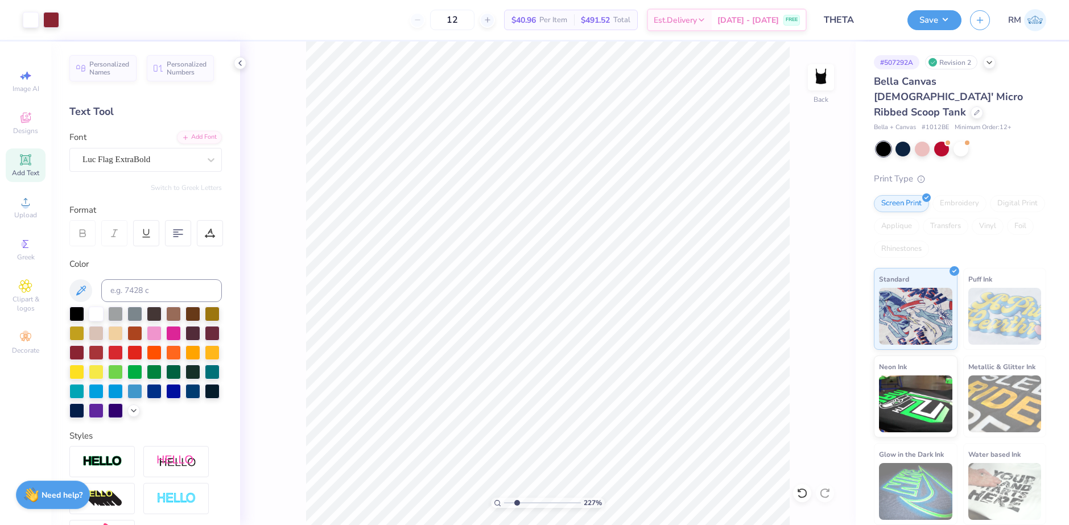
drag, startPoint x: 532, startPoint y: 498, endPoint x: 516, endPoint y: 501, distance: 15.6
click at [517, 502] on input "range" at bounding box center [542, 503] width 77 height 10
click at [601, 400] on li "Group" at bounding box center [611, 400] width 89 height 22
click at [516, 502] on input "range" at bounding box center [542, 503] width 77 height 10
click at [510, 500] on input "range" at bounding box center [542, 503] width 77 height 10
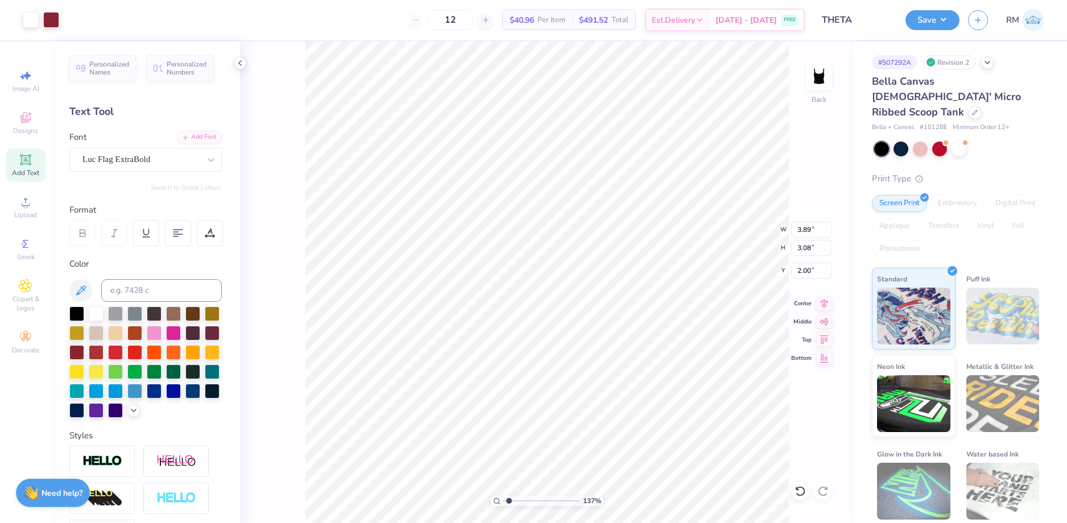
type input "1"
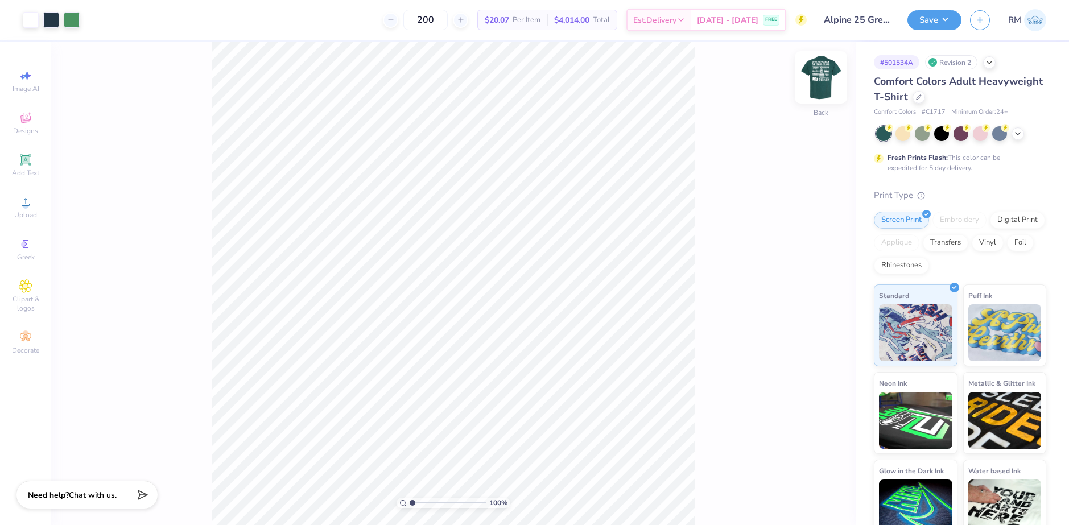
click at [831, 75] on img at bounding box center [820, 77] width 45 height 45
drag, startPoint x: 413, startPoint y: 500, endPoint x: 421, endPoint y: 501, distance: 8.6
type input "2.19"
click at [421, 501] on input "range" at bounding box center [447, 503] width 77 height 10
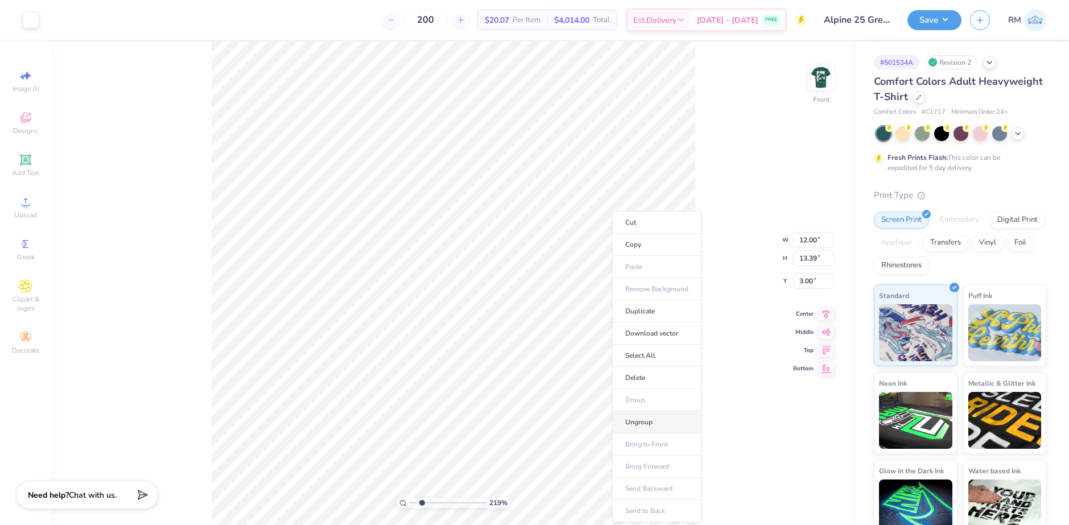
click at [653, 423] on li "Ungroup" at bounding box center [656, 422] width 89 height 22
click at [391, 402] on li "Group" at bounding box center [397, 400] width 89 height 22
type input "7.60"
type input "1.75"
click at [823, 301] on icon at bounding box center [826, 303] width 16 height 14
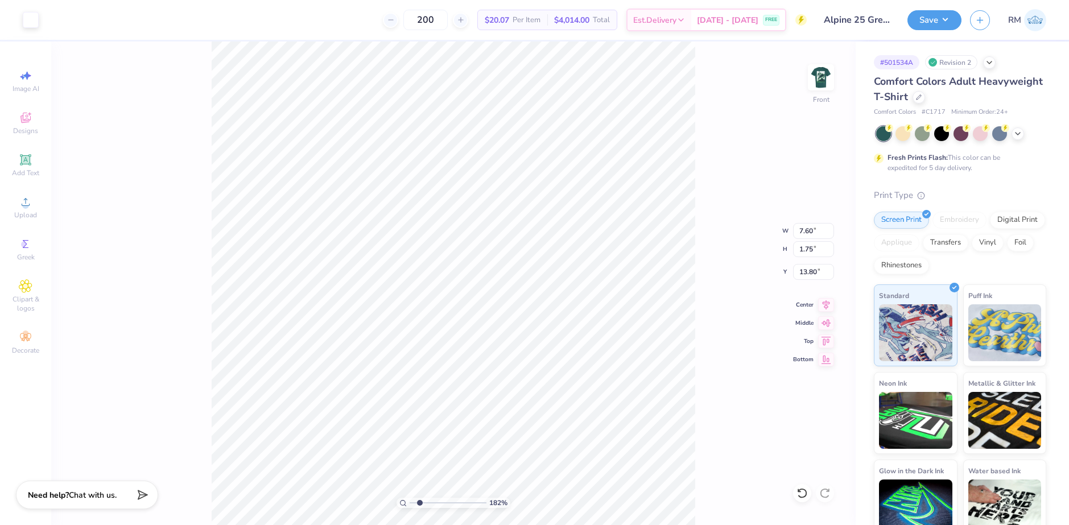
drag, startPoint x: 421, startPoint y: 502, endPoint x: 420, endPoint y: 493, distance: 9.2
type input "1.97"
click at [420, 498] on input "range" at bounding box center [447, 503] width 77 height 10
type input "6.94"
type input "1.59"
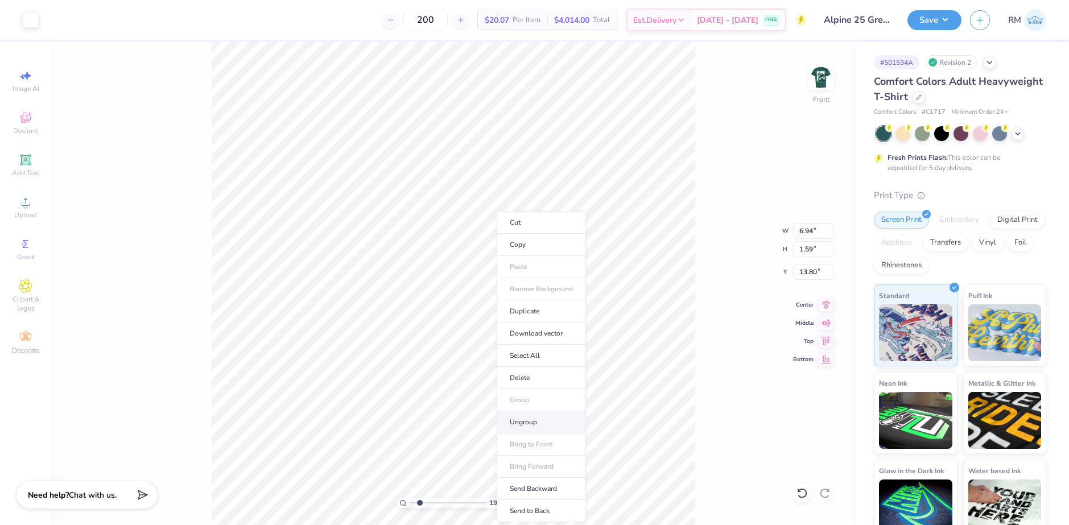
click at [522, 423] on li "Ungroup" at bounding box center [541, 422] width 89 height 22
click at [480, 398] on li "Group" at bounding box center [489, 400] width 89 height 22
click at [429, 398] on li "Group" at bounding box center [447, 400] width 89 height 22
click at [418, 498] on input "range" at bounding box center [447, 503] width 77 height 10
drag, startPoint x: 418, startPoint y: 499, endPoint x: 411, endPoint y: 494, distance: 8.7
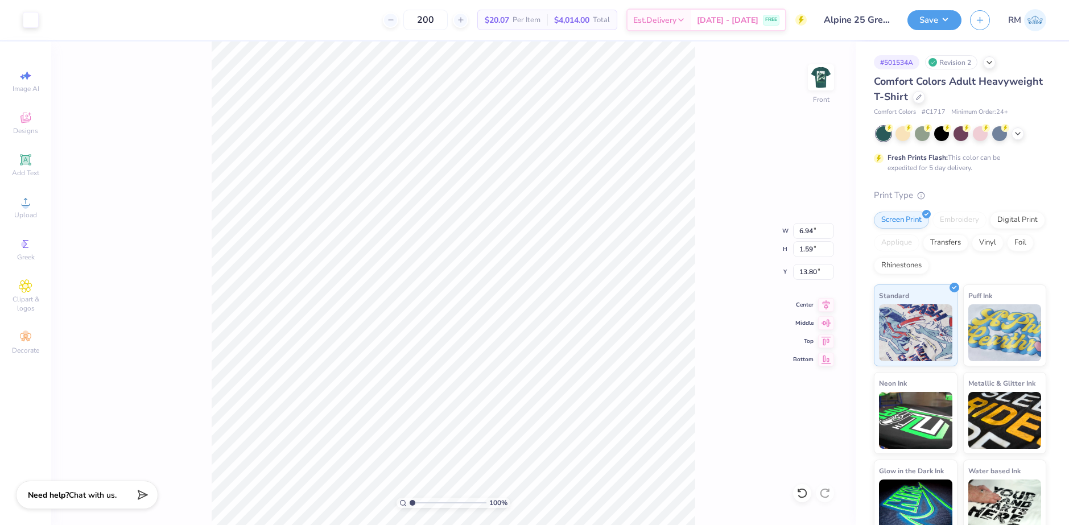
type input "1"
click at [411, 498] on input "range" at bounding box center [447, 503] width 77 height 10
type input "12.00"
type input "12.39"
type input "3.00"
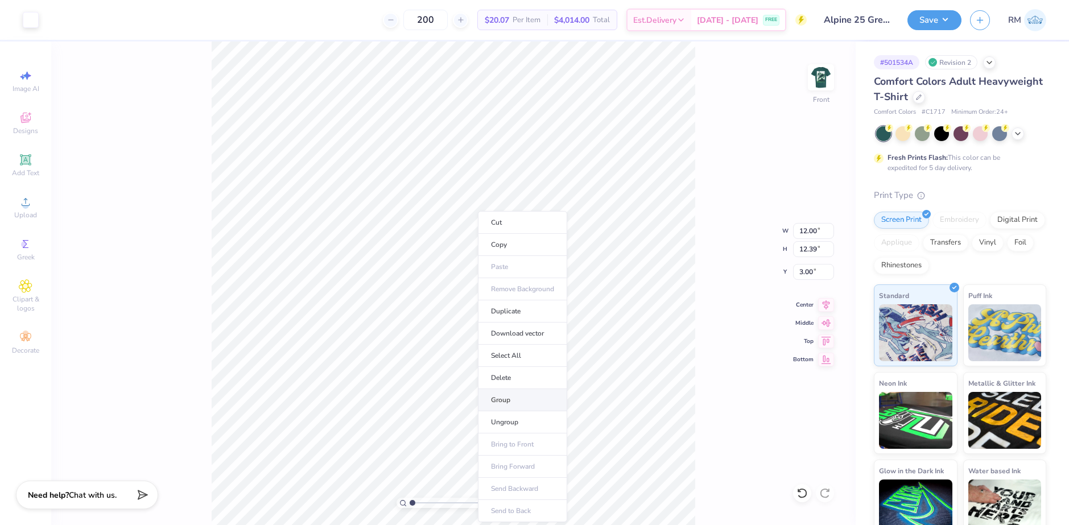
click at [507, 400] on li "Group" at bounding box center [522, 400] width 89 height 22
click at [817, 78] on img at bounding box center [820, 77] width 45 height 45
click at [643, 524] on html "Art colors 200 $20.07 Per Item $4,014.00 Total Est. Delivery Aug 25 - 28 FREE D…" at bounding box center [534, 262] width 1069 height 525
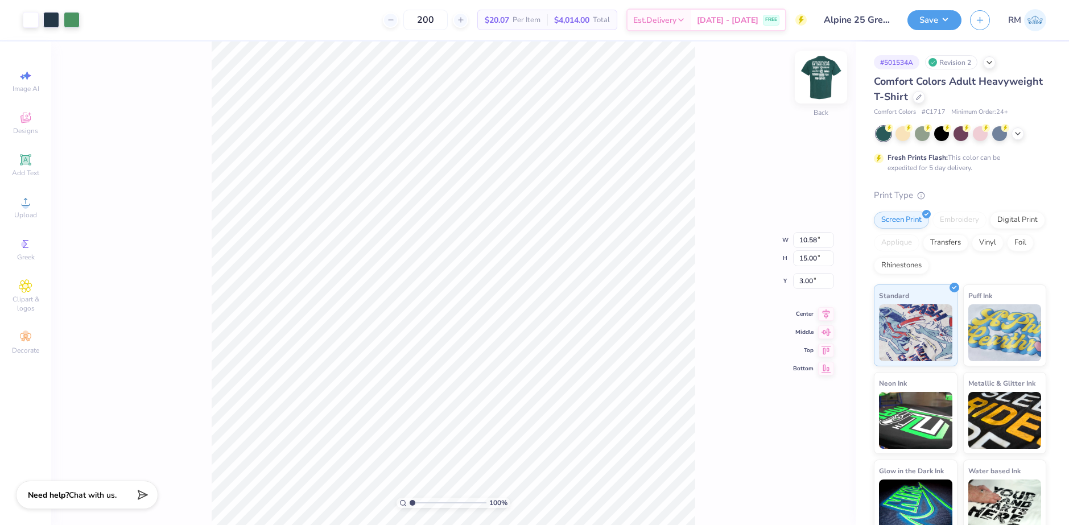
click at [804, 78] on img at bounding box center [820, 77] width 45 height 45
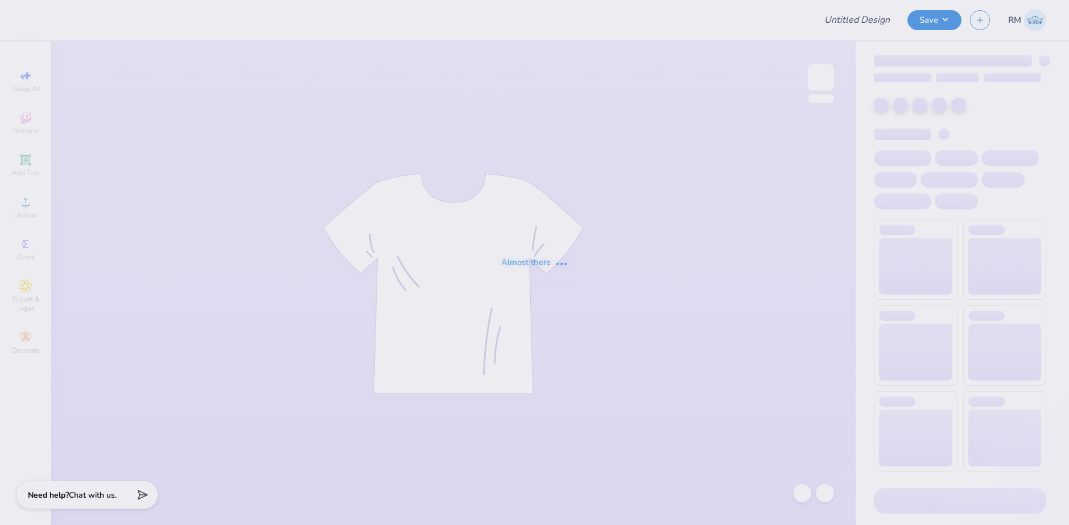
type input "theta"
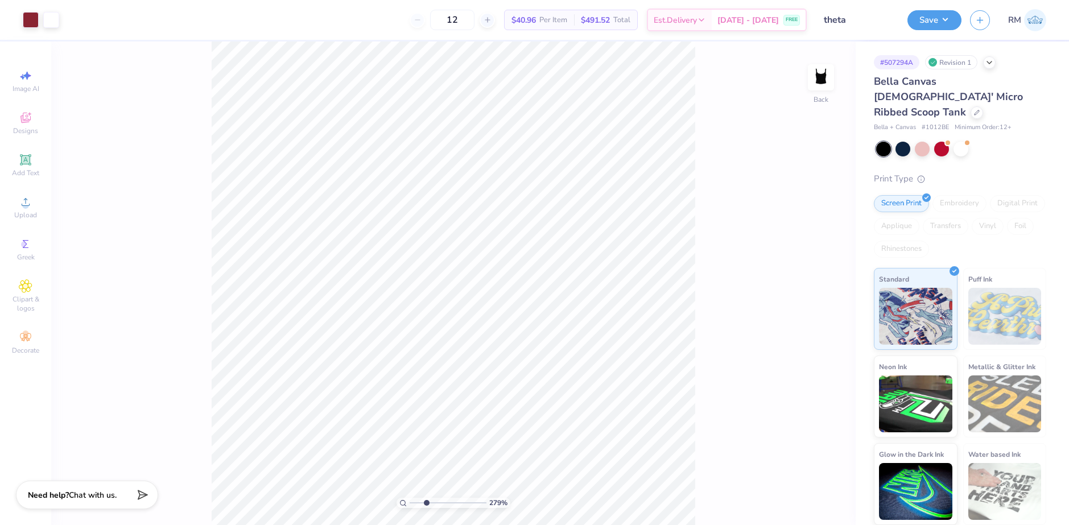
drag, startPoint x: 413, startPoint y: 505, endPoint x: 426, endPoint y: 506, distance: 12.6
type input "2.79"
click at [426, 506] on input "range" at bounding box center [447, 503] width 77 height 10
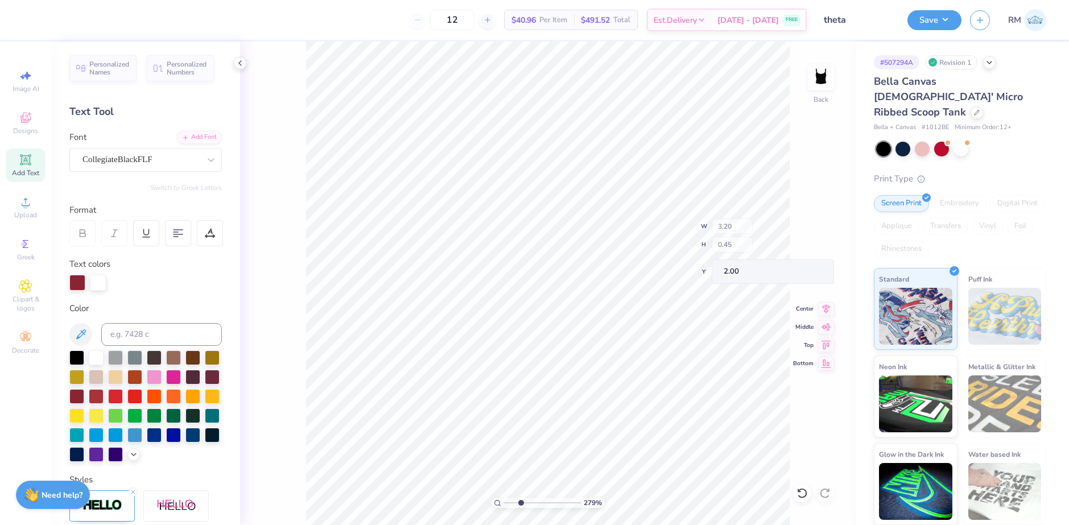
type input "0.32"
type input "1.72"
type input "2.15"
type textarea "THETA"
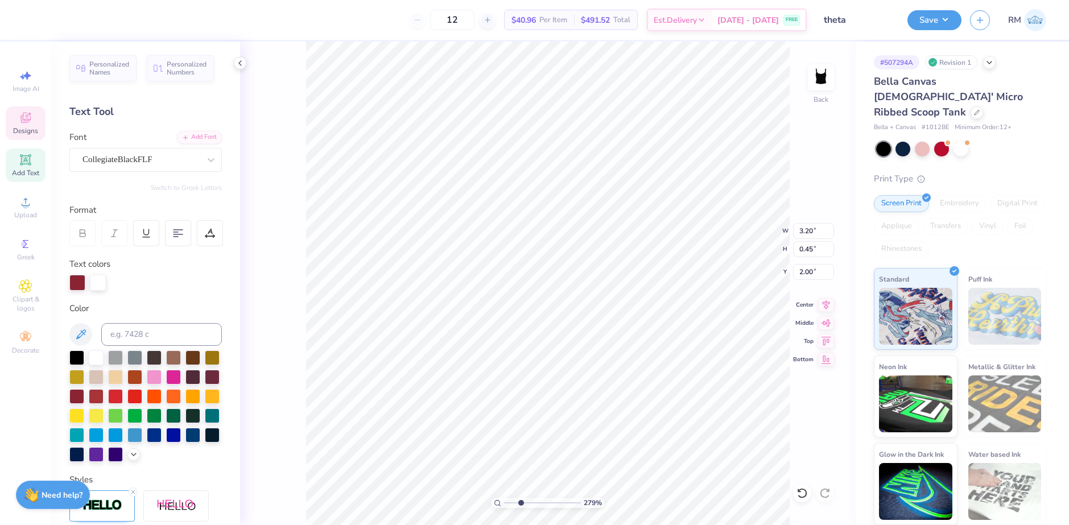
type input "3.21"
type input "1.46"
type input "2.54"
type textarea "1870"
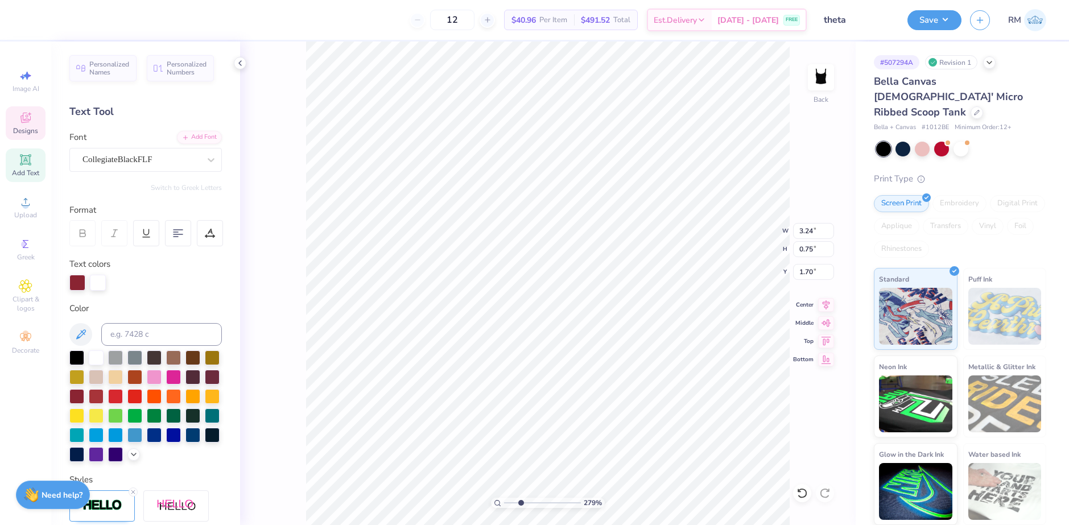
type input "3.24"
type input "0.75"
type input "1.70"
type input "3.24"
type input "0.75"
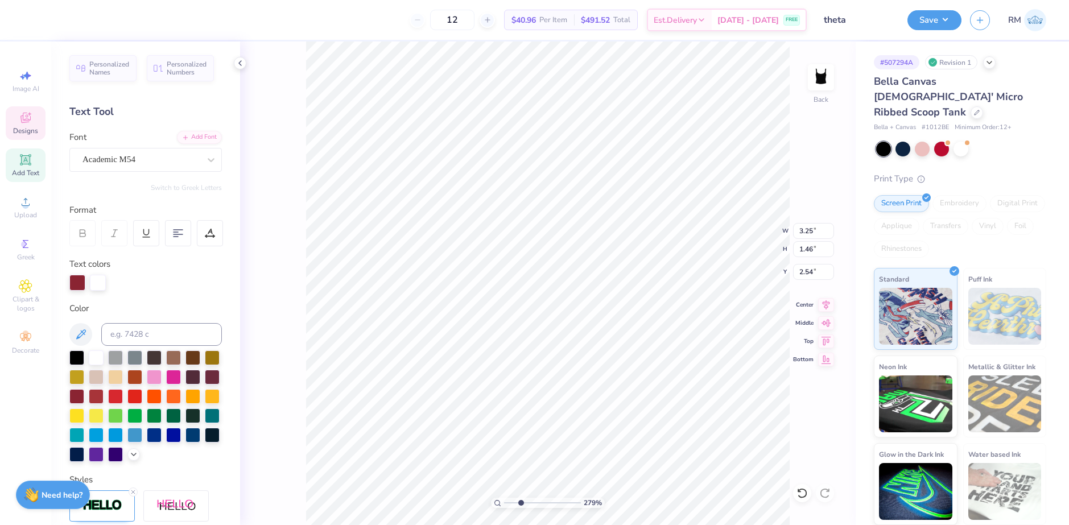
type input "1.70"
click at [810, 232] on input "3.24" at bounding box center [813, 231] width 41 height 16
type input "3.25"
type input "0.76"
type input "2.14"
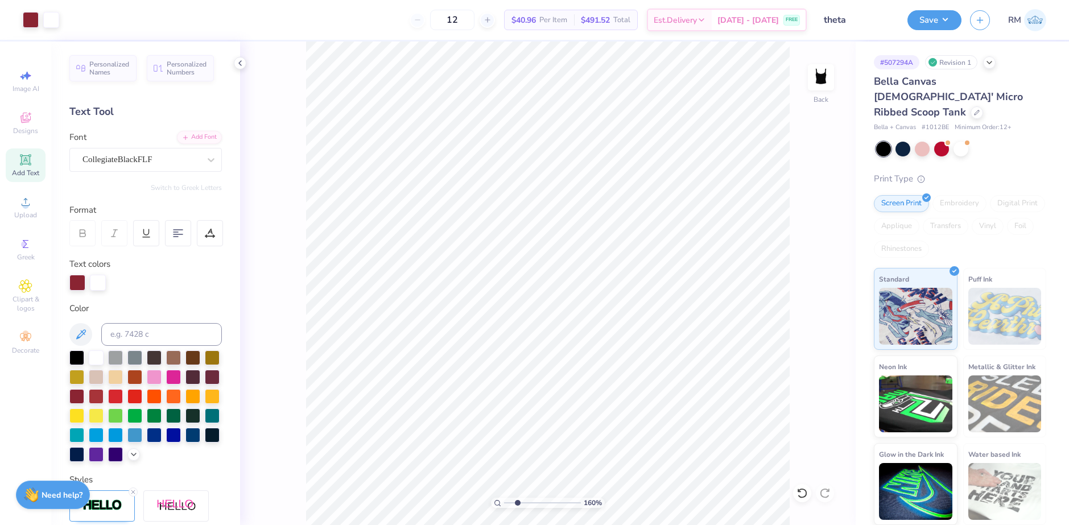
type input "2.42"
click at [518, 503] on input "range" at bounding box center [542, 503] width 77 height 10
click at [806, 484] on div "242 % Back" at bounding box center [547, 283] width 615 height 483
click at [803, 490] on icon at bounding box center [801, 492] width 11 height 11
click at [803, 492] on icon at bounding box center [801, 492] width 11 height 11
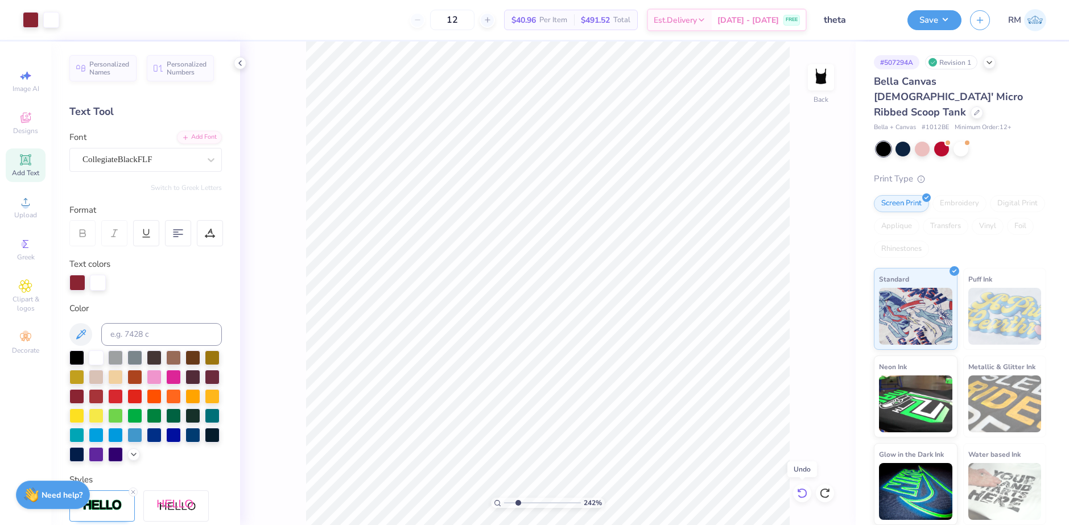
click at [803, 492] on icon at bounding box center [801, 492] width 11 height 11
click at [798, 487] on icon at bounding box center [801, 492] width 11 height 11
type input "0.32"
type input "1.72"
type input "2.06"
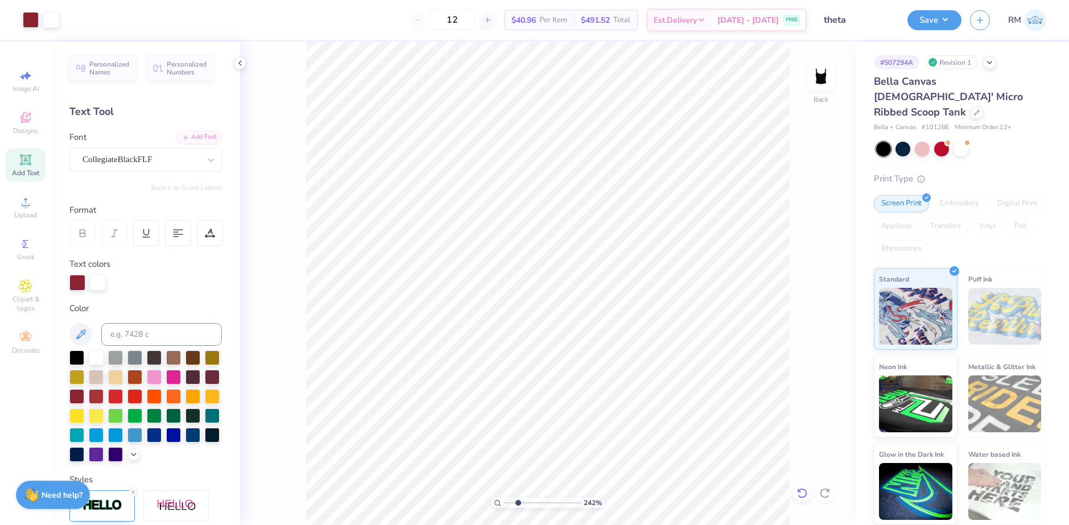
click at [805, 494] on icon at bounding box center [801, 492] width 11 height 11
click at [803, 490] on icon at bounding box center [801, 492] width 11 height 11
drag, startPoint x: 516, startPoint y: 501, endPoint x: 535, endPoint y: 502, distance: 18.2
type input "4.65"
click at [535, 502] on input "range" at bounding box center [542, 503] width 77 height 10
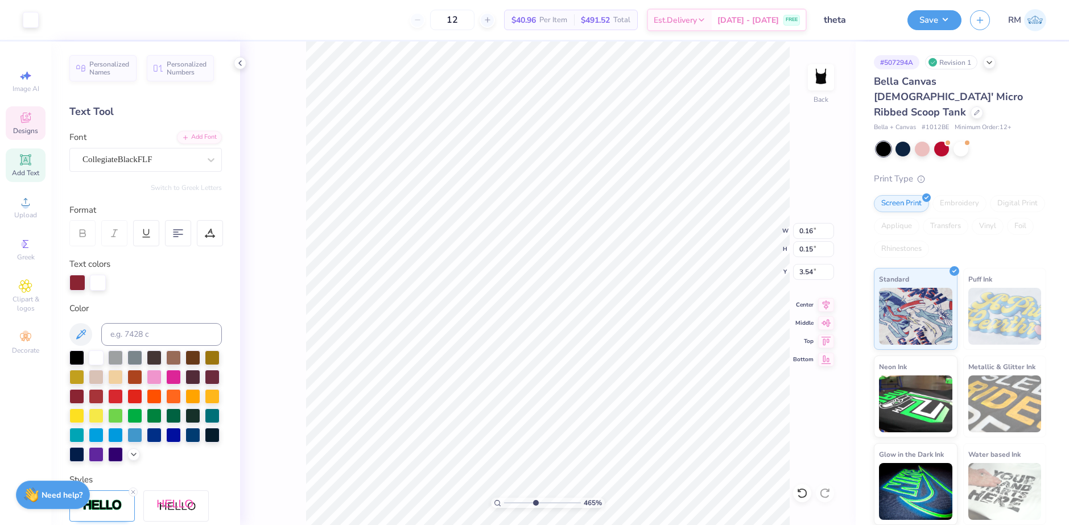
type input "3.78"
drag, startPoint x: 533, startPoint y: 499, endPoint x: 516, endPoint y: 495, distance: 16.8
click at [516, 498] on input "range" at bounding box center [542, 503] width 77 height 10
drag, startPoint x: 516, startPoint y: 502, endPoint x: 496, endPoint y: 504, distance: 20.6
click at [504, 503] on input "range" at bounding box center [542, 503] width 77 height 10
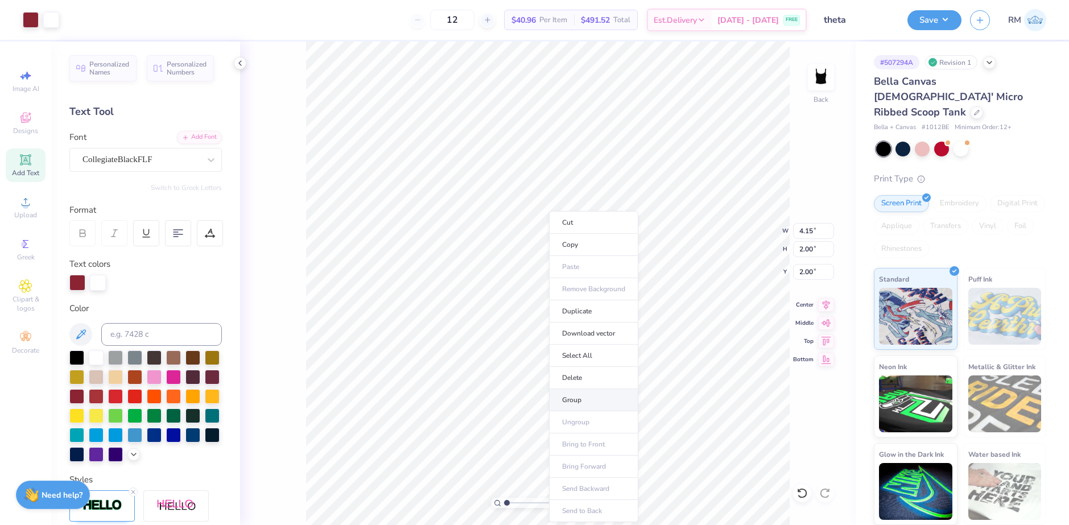
click at [576, 395] on li "Group" at bounding box center [593, 400] width 89 height 22
drag, startPoint x: 508, startPoint y: 502, endPoint x: 521, endPoint y: 500, distance: 13.2
type input "2.79"
click at [520, 503] on input "range" at bounding box center [542, 503] width 77 height 10
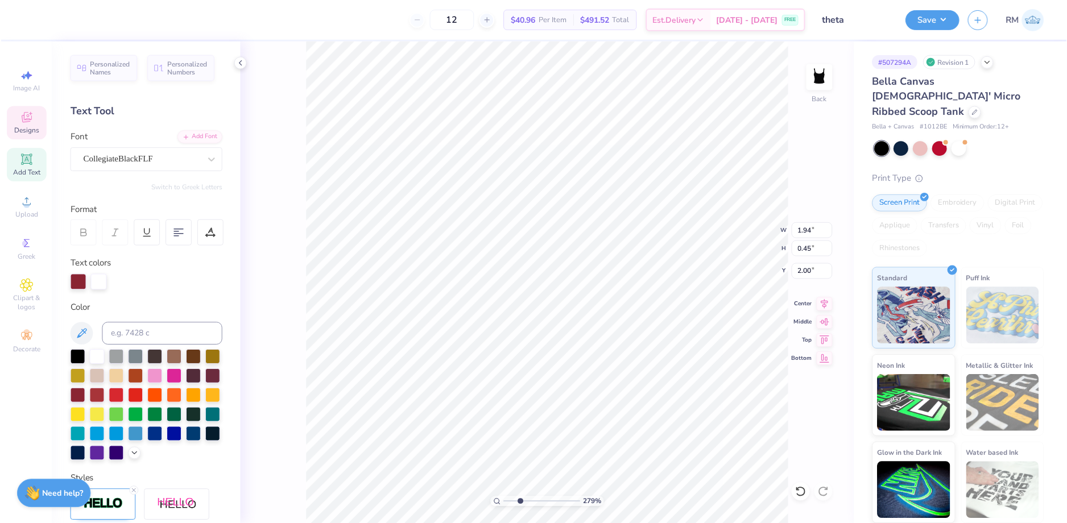
scroll to position [9, 3]
type textarea "T H E T A"
type input "3.03"
type input "0.52"
type input "1.94"
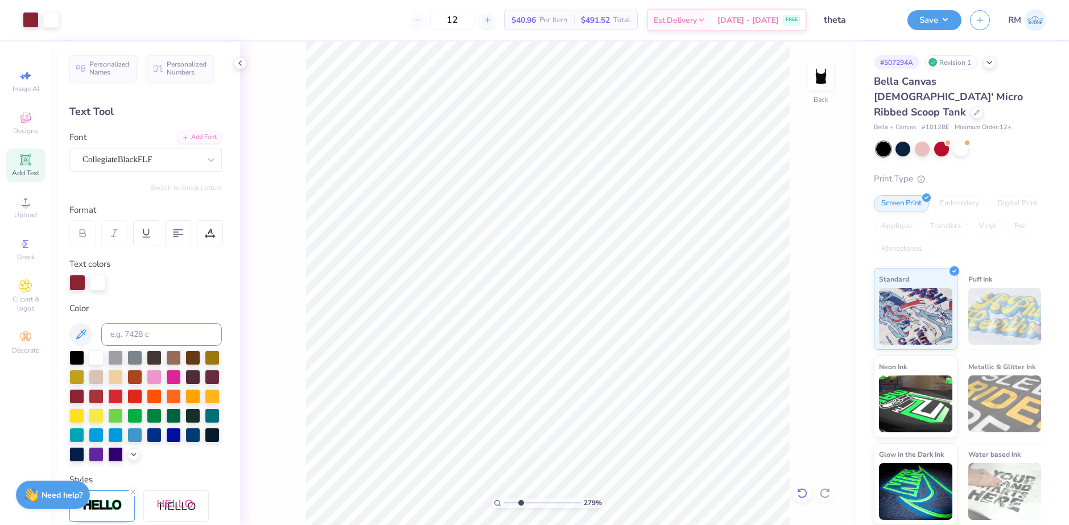
click at [801, 495] on icon at bounding box center [801, 492] width 11 height 11
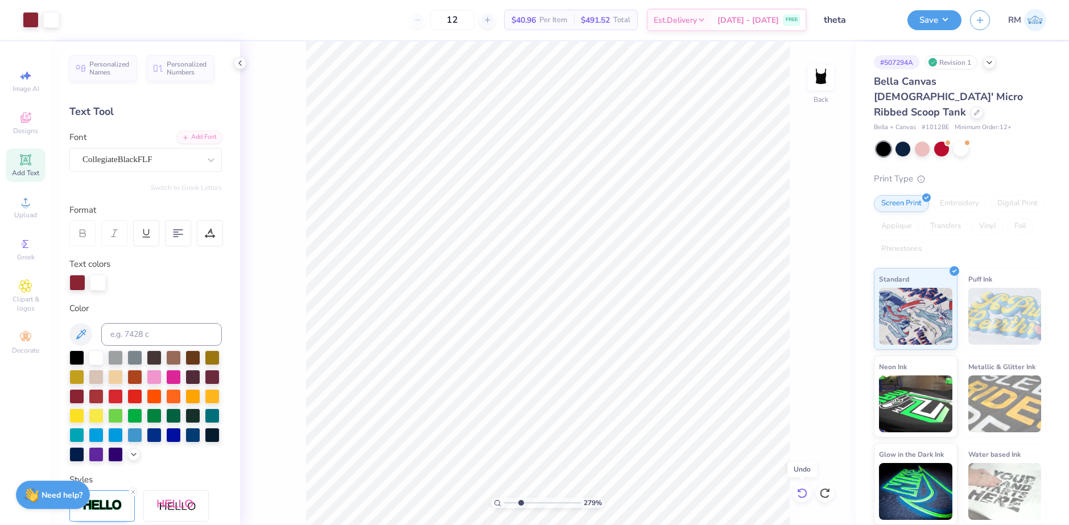
click at [801, 495] on icon at bounding box center [801, 492] width 11 height 11
type input "1.92"
type input "3.04"
type input "0.71"
type input "1.67"
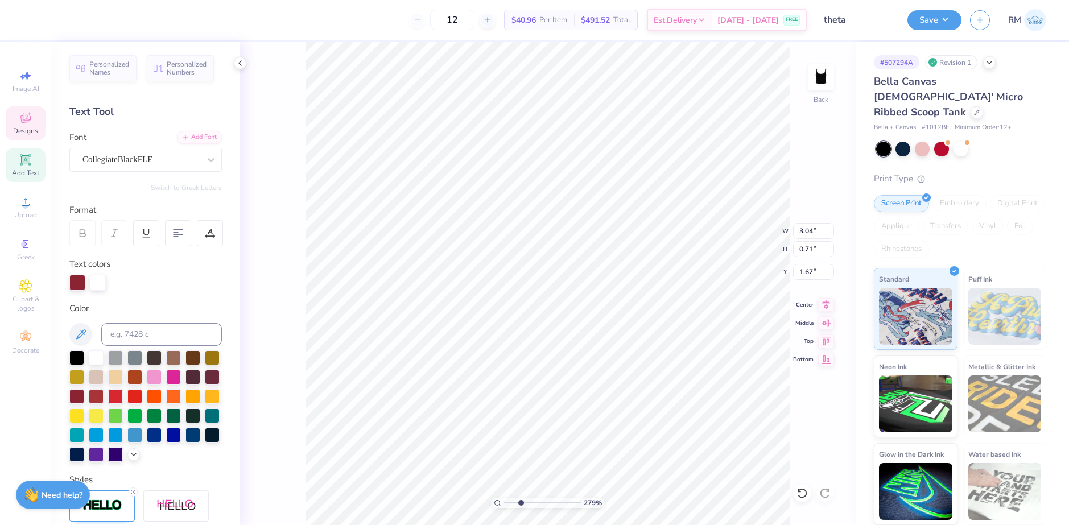
type input "0.32"
type input "1.72"
type input "2.15"
type input "0.41"
type input "2.17"
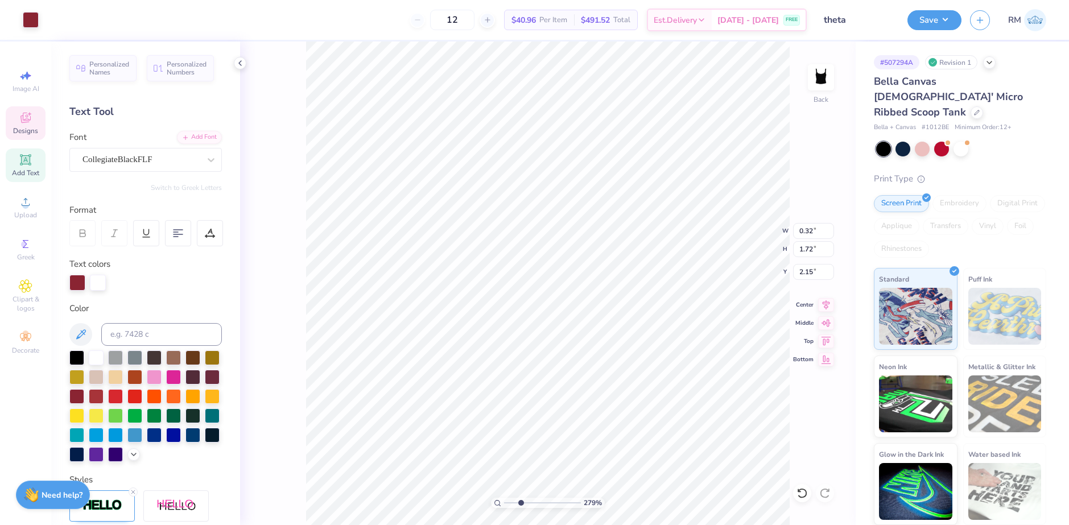
type input "1.70"
type input "3.04"
type input "0.71"
type input "1.67"
type input "0.41"
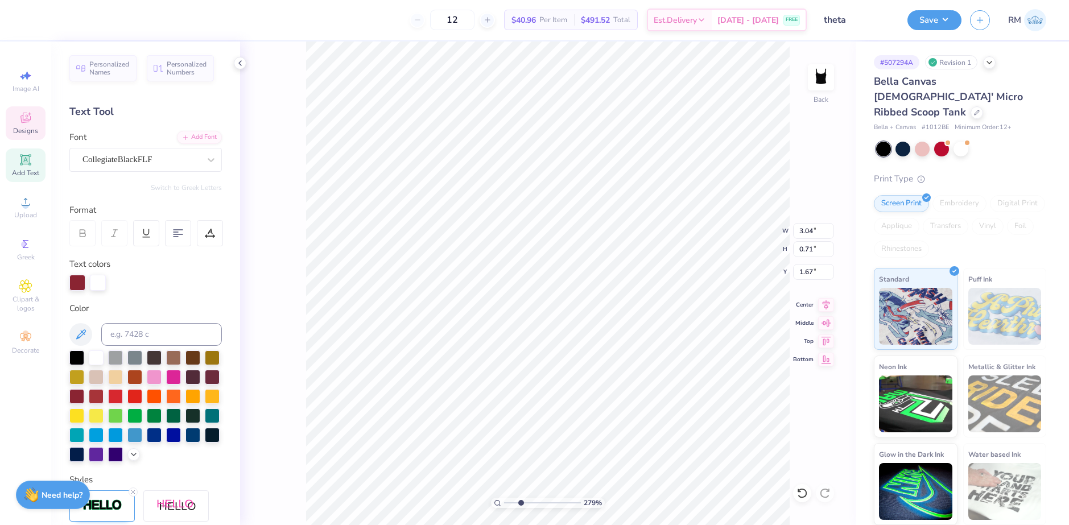
type input "2.17"
type input "1.70"
type input "3.04"
type input "0.71"
type input "1.67"
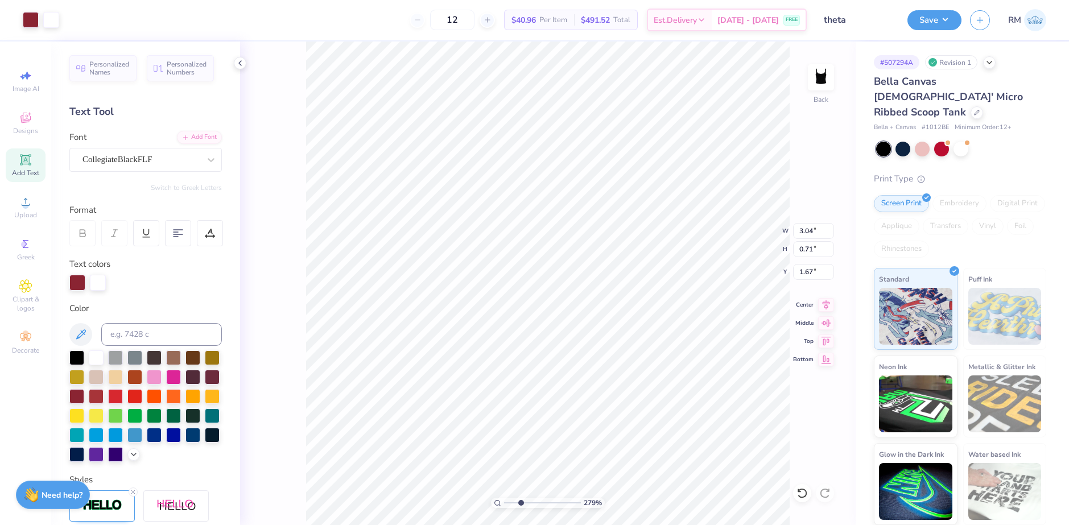
type input "3.78"
type input "2.34"
type input "1.95"
type input "3.25"
type input "1.46"
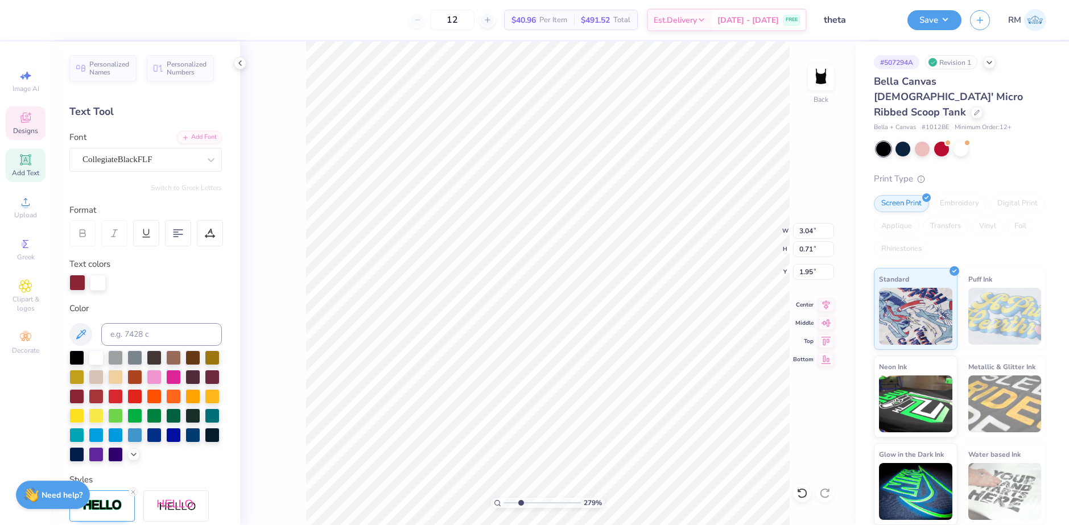
type input "2.82"
click at [578, 394] on li "Group" at bounding box center [588, 400] width 89 height 22
click at [825, 301] on icon at bounding box center [826, 303] width 16 height 14
type input "8.98"
type input "7.80"
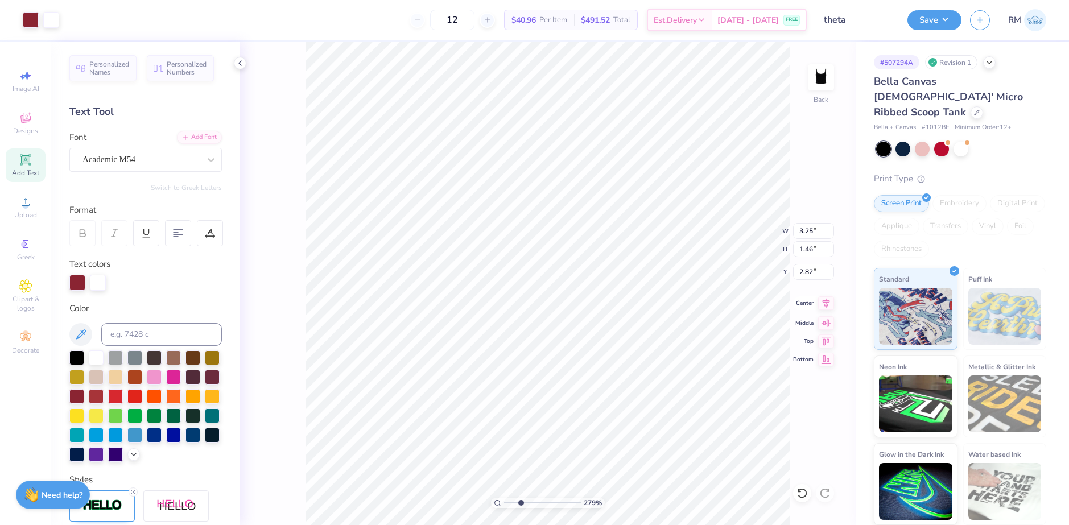
type input "-9.93"
click at [806, 497] on icon at bounding box center [801, 492] width 11 height 11
click at [804, 494] on icon at bounding box center [801, 492] width 11 height 11
click at [523, 395] on li "Group" at bounding box center [541, 400] width 89 height 22
click at [825, 322] on icon at bounding box center [826, 320] width 10 height 7
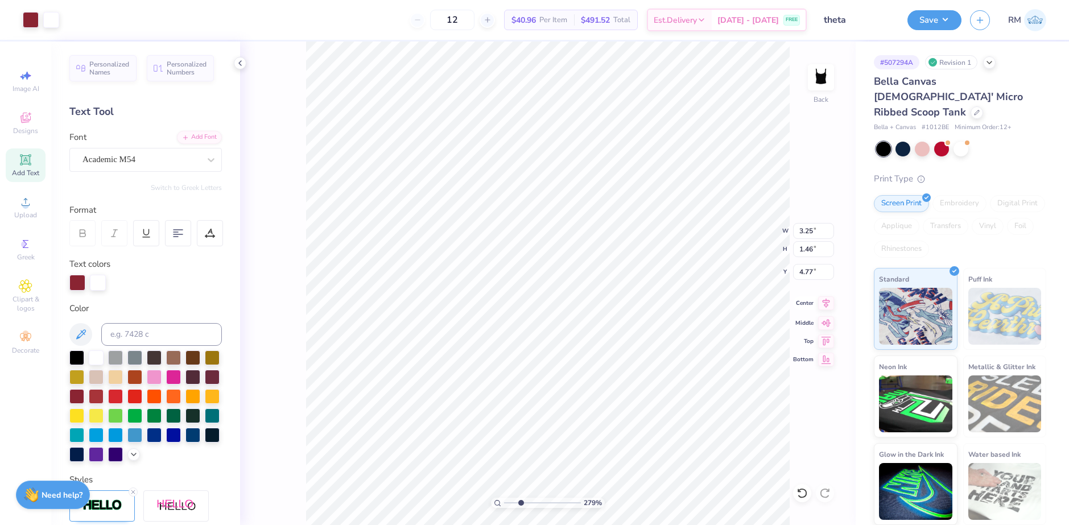
click at [826, 304] on icon at bounding box center [825, 303] width 7 height 10
click at [806, 493] on icon at bounding box center [802, 493] width 10 height 10
type input "2.82"
click at [825, 304] on icon at bounding box center [826, 303] width 16 height 14
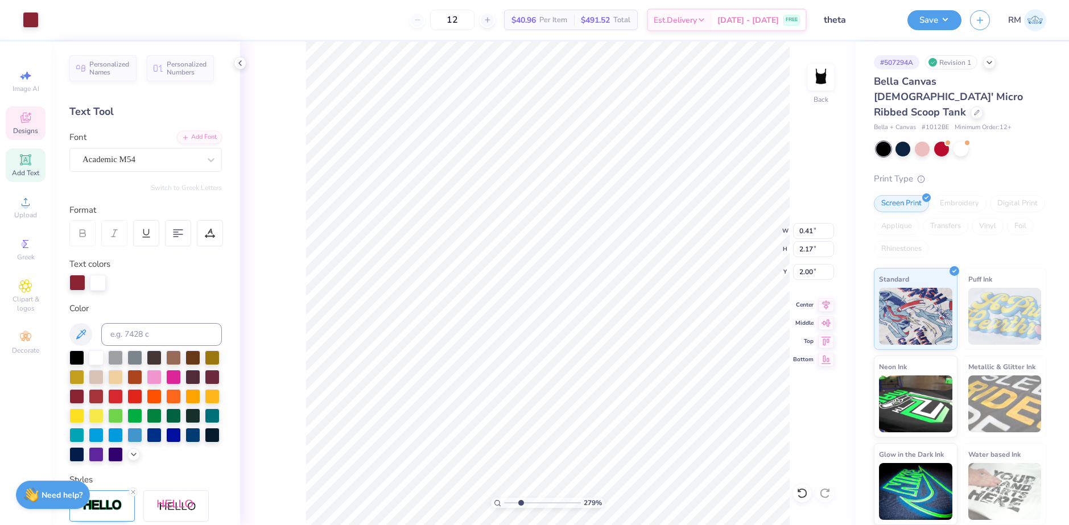
type input "2.00"
type input "0.44"
type input "2.32"
type input "0.37"
type input "1.96"
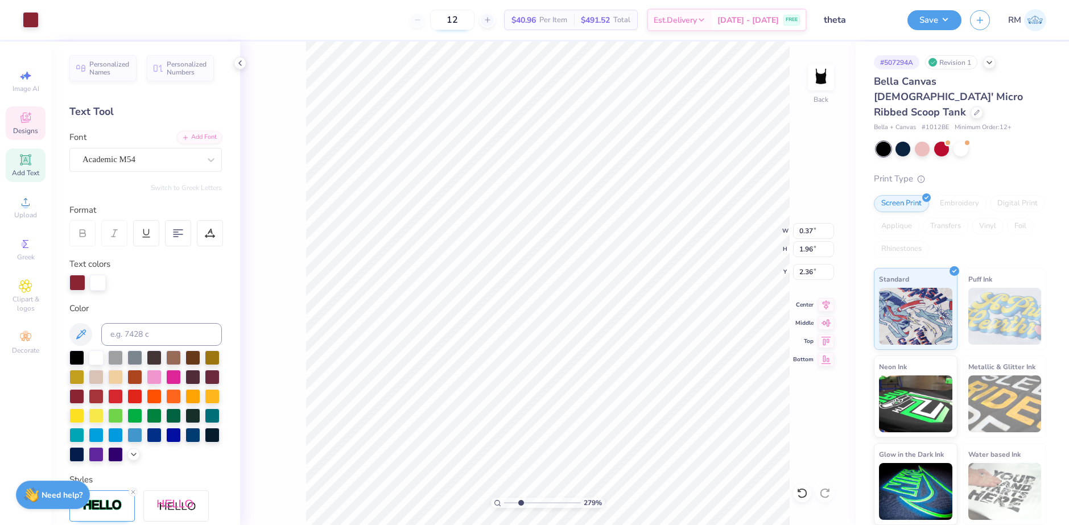
type input "2.15"
type input "0.32"
type input "1.72"
click at [795, 490] on div at bounding box center [802, 493] width 18 height 18
click at [803, 493] on icon at bounding box center [801, 492] width 11 height 11
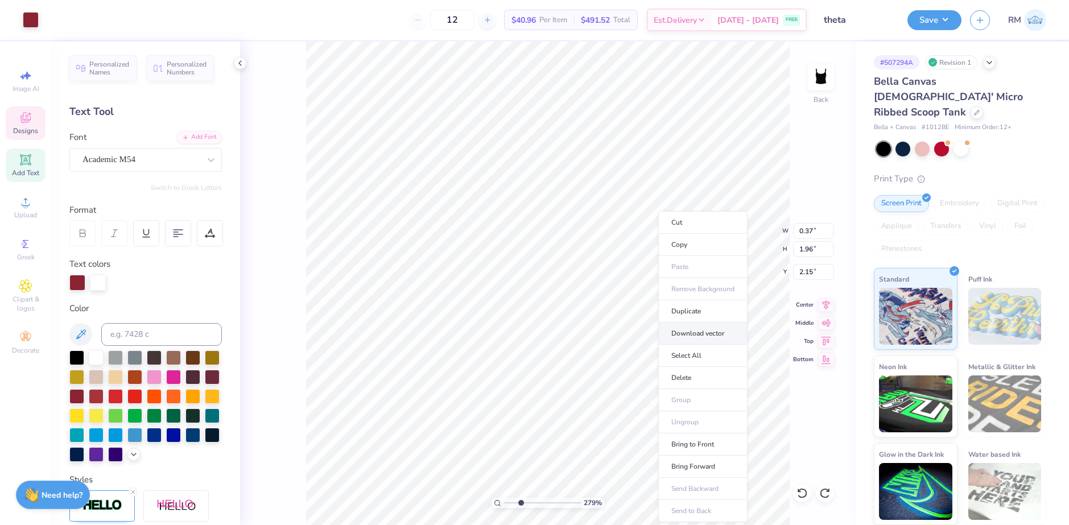
click at [687, 331] on li "Download vector" at bounding box center [702, 333] width 89 height 22
click at [673, 243] on li "Copy" at bounding box center [701, 245] width 89 height 22
click at [680, 258] on li "Paste" at bounding box center [705, 267] width 89 height 22
type input "2.15"
click at [581, 400] on li "Group" at bounding box center [597, 400] width 89 height 22
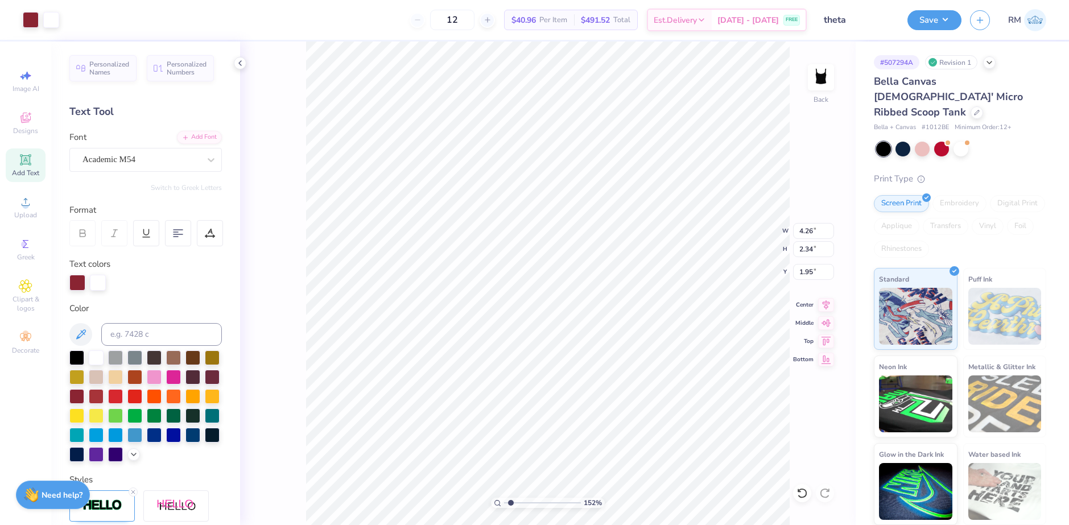
drag, startPoint x: 522, startPoint y: 499, endPoint x: 512, endPoint y: 499, distance: 9.1
type input "1.6"
click at [511, 499] on input "range" at bounding box center [542, 503] width 77 height 10
click at [809, 271] on input "1.95" at bounding box center [813, 272] width 41 height 16
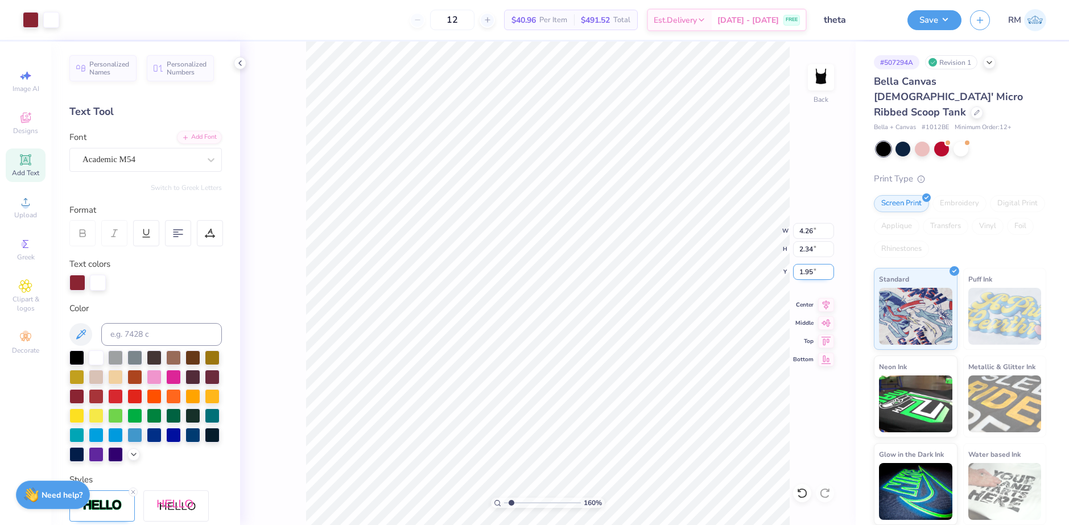
click at [799, 276] on input "1.95" at bounding box center [813, 272] width 41 height 16
type input "2.00"
drag, startPoint x: 812, startPoint y: 230, endPoint x: 803, endPoint y: 230, distance: 8.5
click at [803, 230] on input "4.26" at bounding box center [813, 231] width 41 height 16
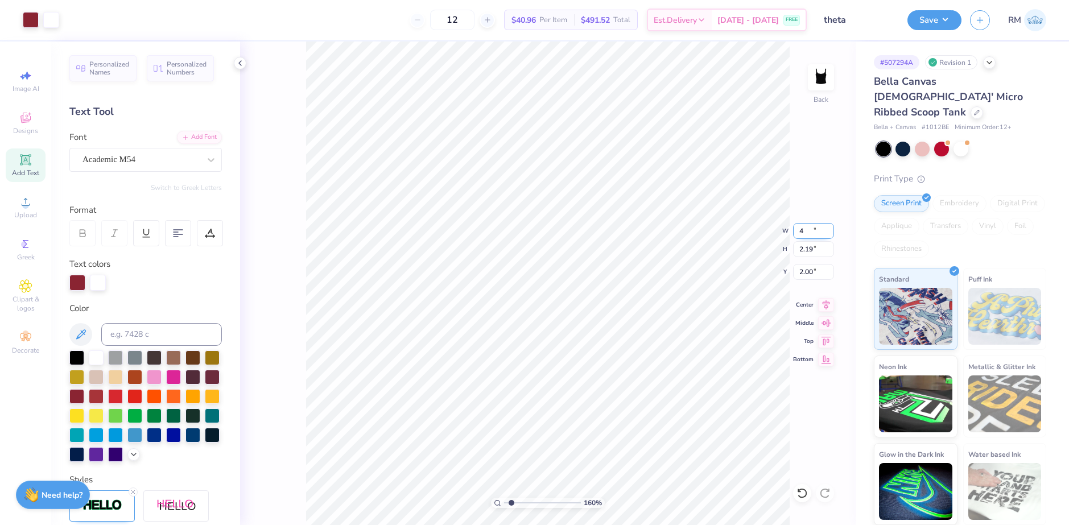
type input "4.00"
type input "2.19"
type input "2.07"
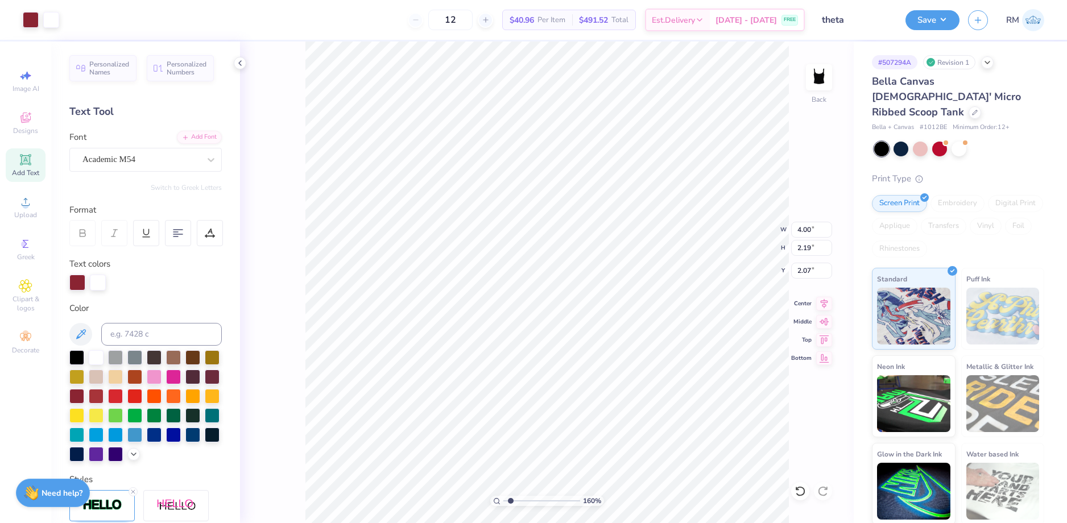
type input "1"
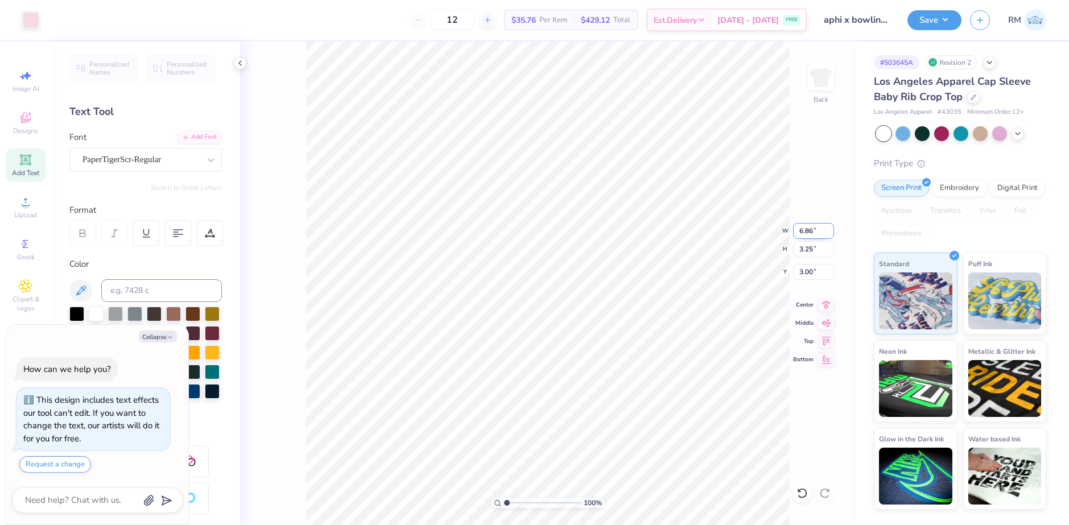
click at [799, 232] on input "6.86" at bounding box center [813, 231] width 41 height 16
type input "7.00"
type input "3.31"
type input "2.97"
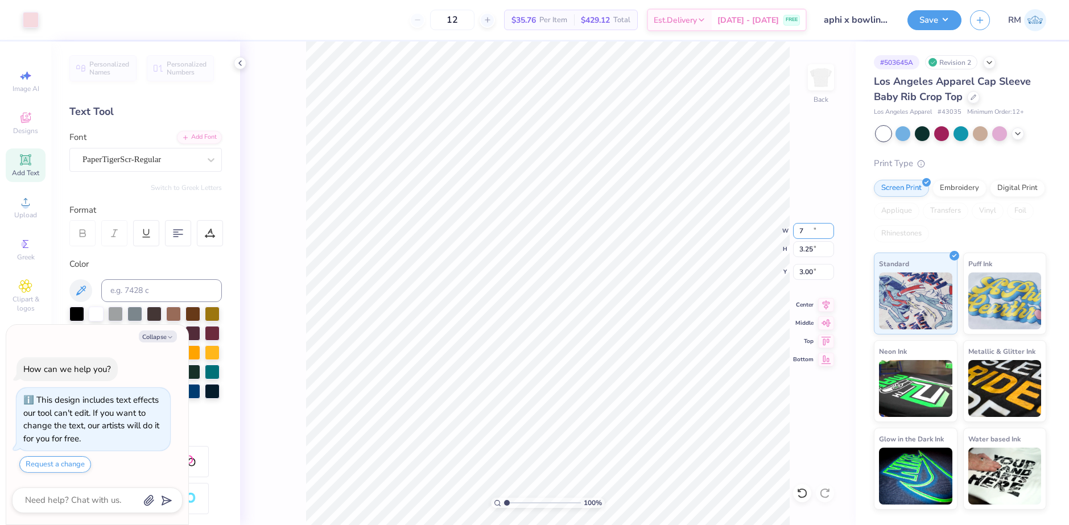
type textarea "x"
click at [801, 272] on input "2.97" at bounding box center [813, 272] width 41 height 16
type input "3.00"
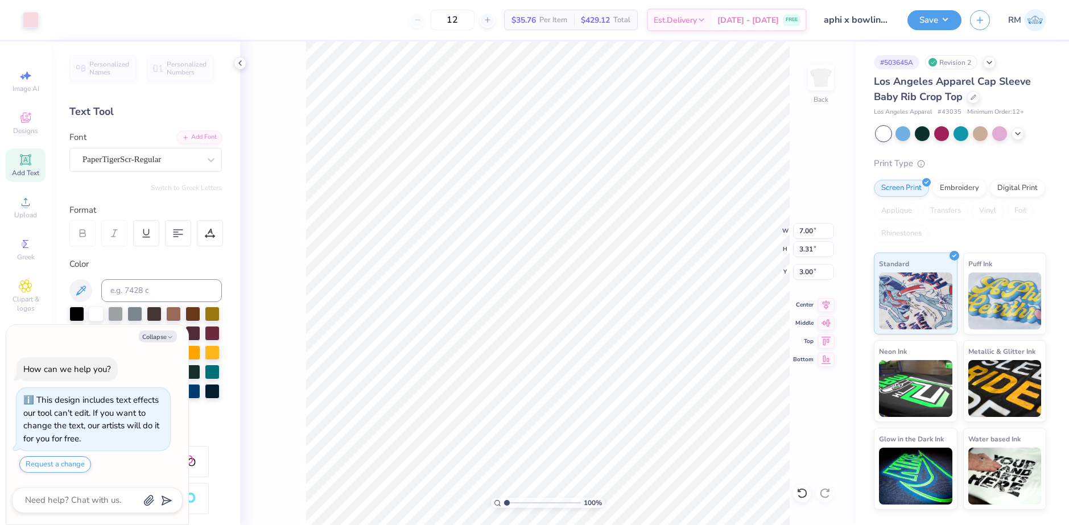
type textarea "x"
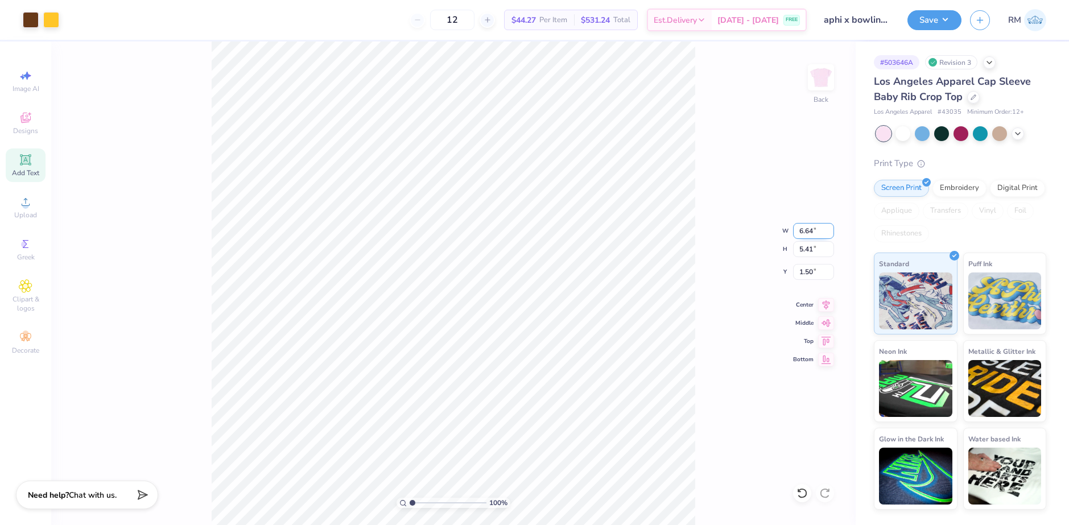
click at [801, 232] on input "6.64" at bounding box center [813, 231] width 41 height 16
type input "7.00"
type input "5.69"
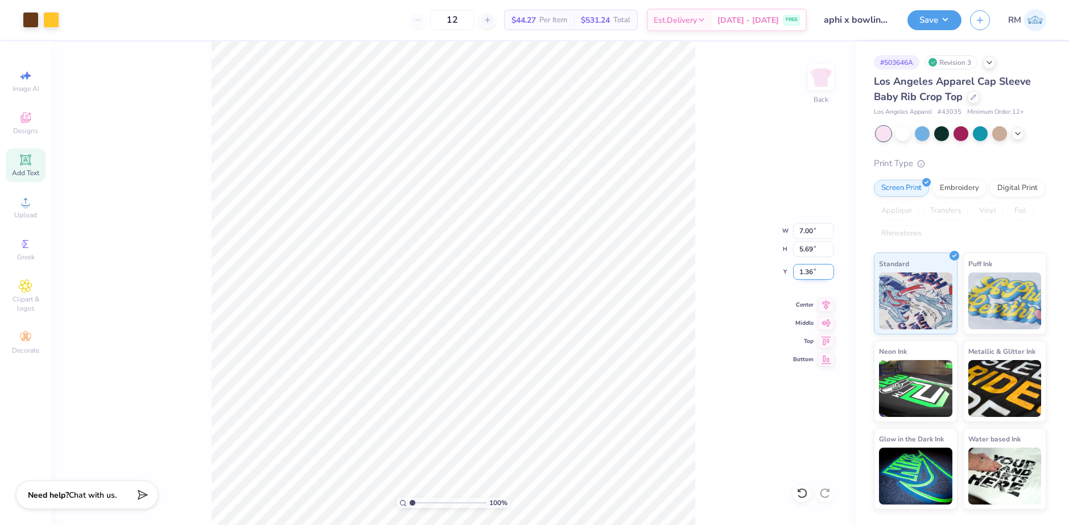
drag, startPoint x: 805, startPoint y: 272, endPoint x: 817, endPoint y: 272, distance: 11.4
click at [817, 272] on input "1.36" at bounding box center [813, 272] width 41 height 16
type input "1.50"
click at [952, 20] on button "Save" at bounding box center [934, 19] width 54 height 20
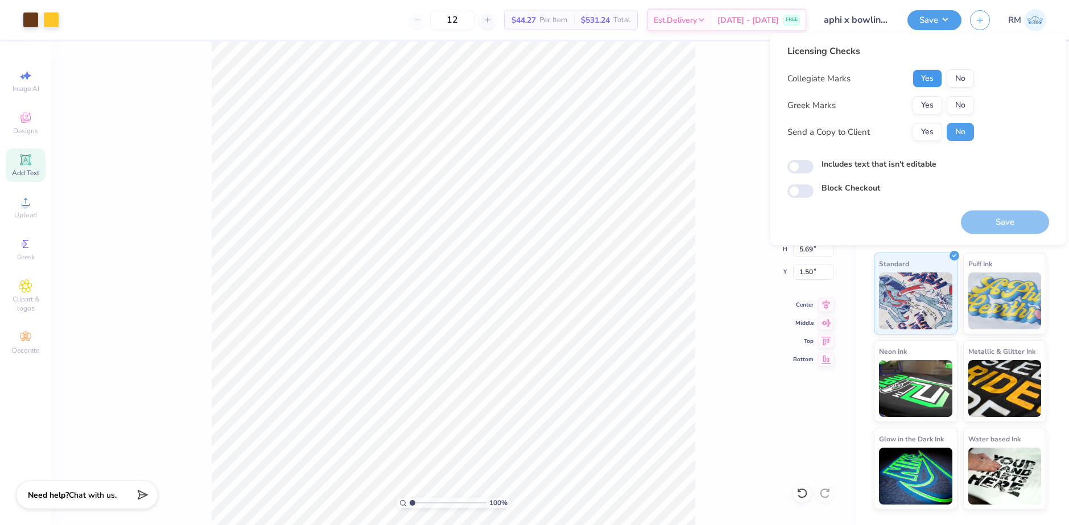
click at [925, 86] on button "Yes" at bounding box center [927, 78] width 30 height 18
click at [925, 101] on button "Yes" at bounding box center [927, 105] width 30 height 18
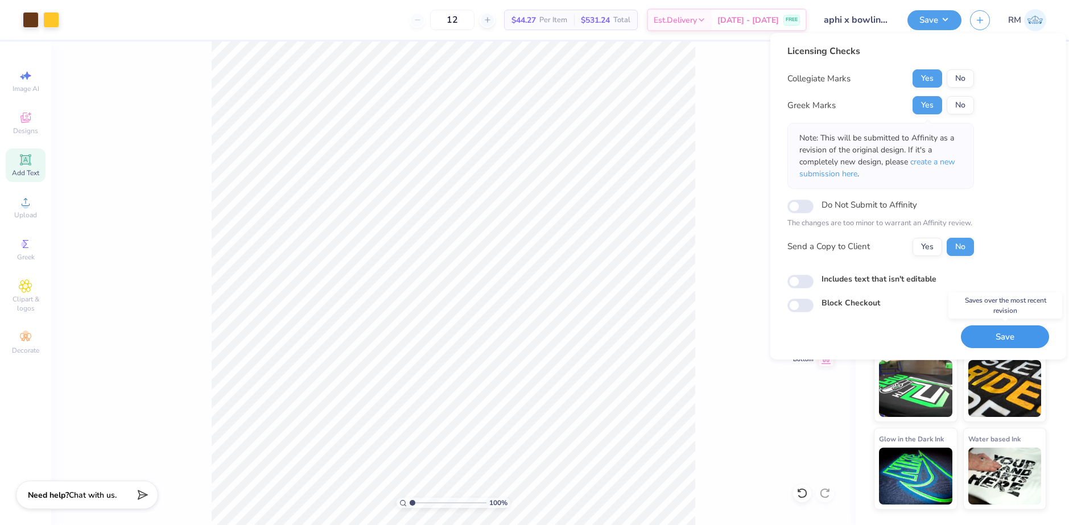
click at [1017, 340] on button "Save" at bounding box center [1005, 336] width 88 height 23
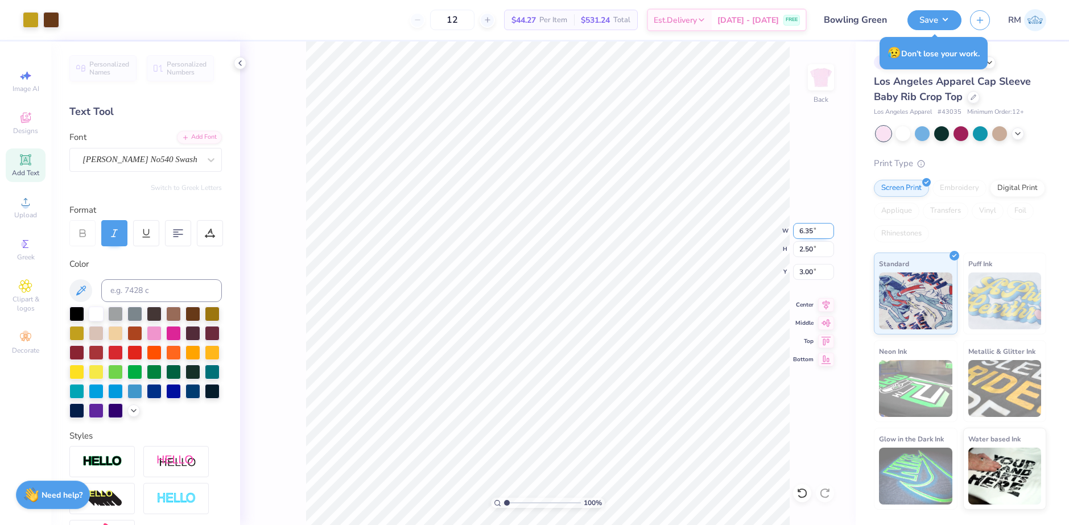
click at [801, 231] on input "6.35" at bounding box center [813, 231] width 41 height 16
type input "7.00"
type input "2.75"
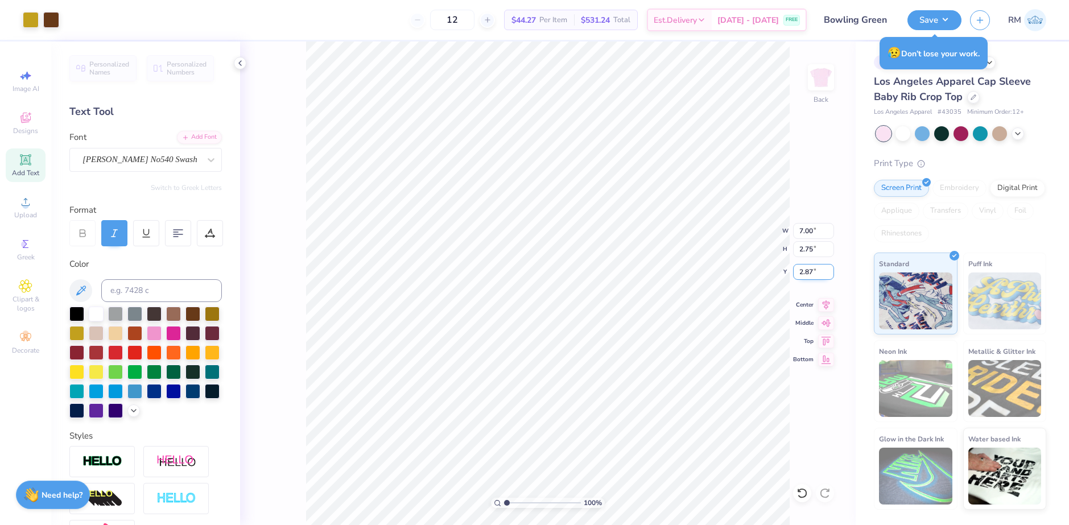
click at [807, 272] on input "2.87" at bounding box center [813, 272] width 41 height 16
type input "3.00"
click at [956, 21] on button "Save" at bounding box center [934, 19] width 54 height 20
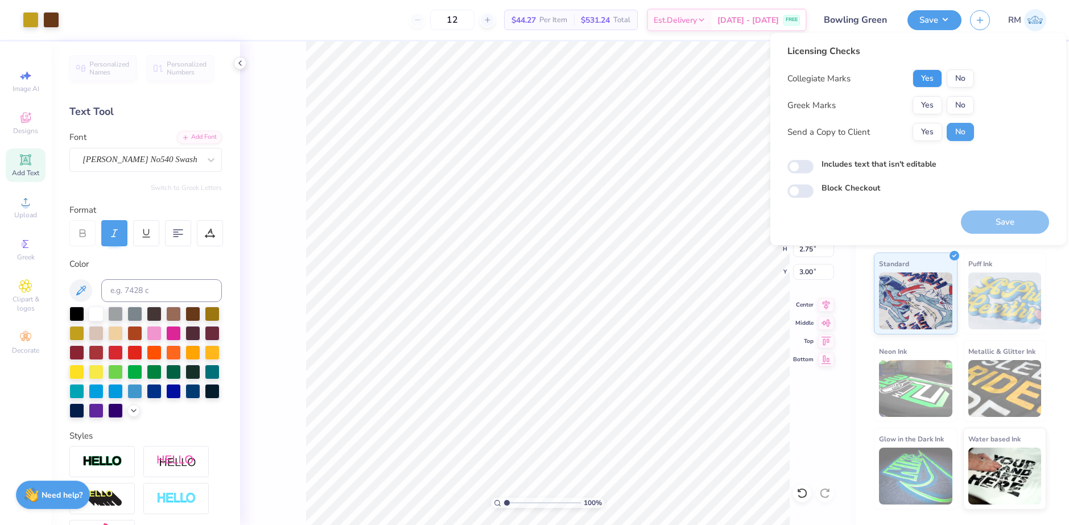
click at [934, 81] on button "Yes" at bounding box center [927, 78] width 30 height 18
click at [932, 101] on button "Yes" at bounding box center [927, 105] width 30 height 18
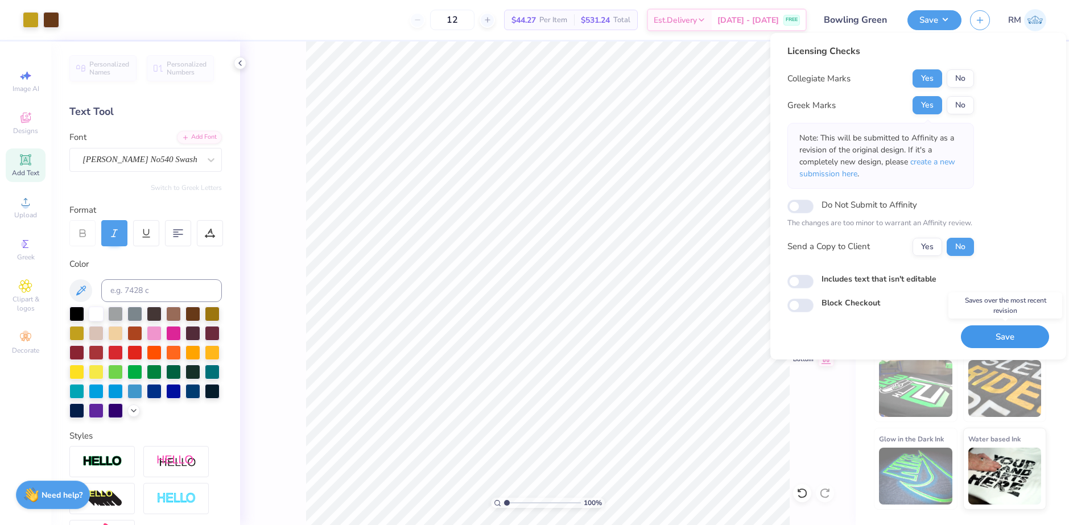
click at [996, 331] on button "Save" at bounding box center [1005, 336] width 88 height 23
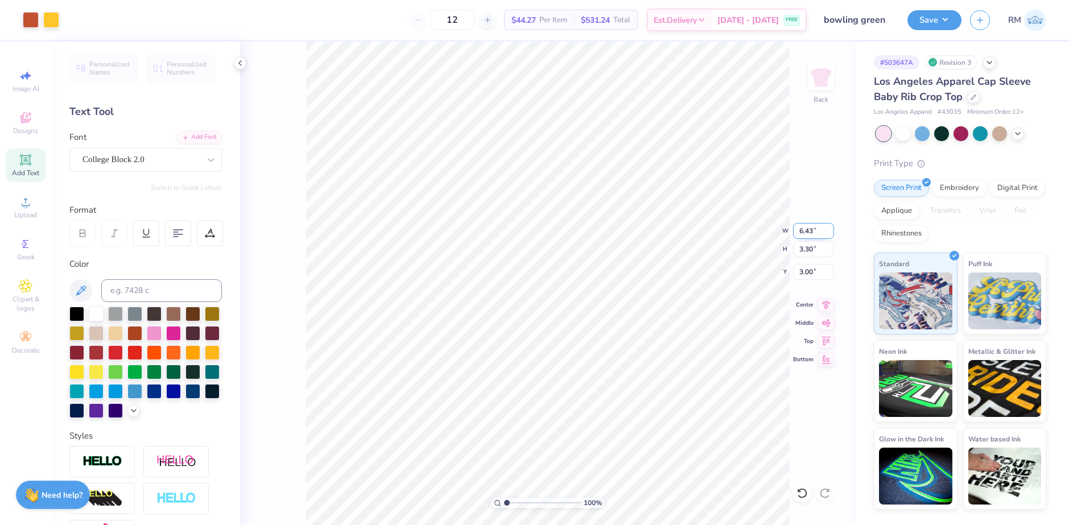
click at [810, 230] on input "6.43" at bounding box center [813, 231] width 41 height 16
type input "7.00"
type input "3.59"
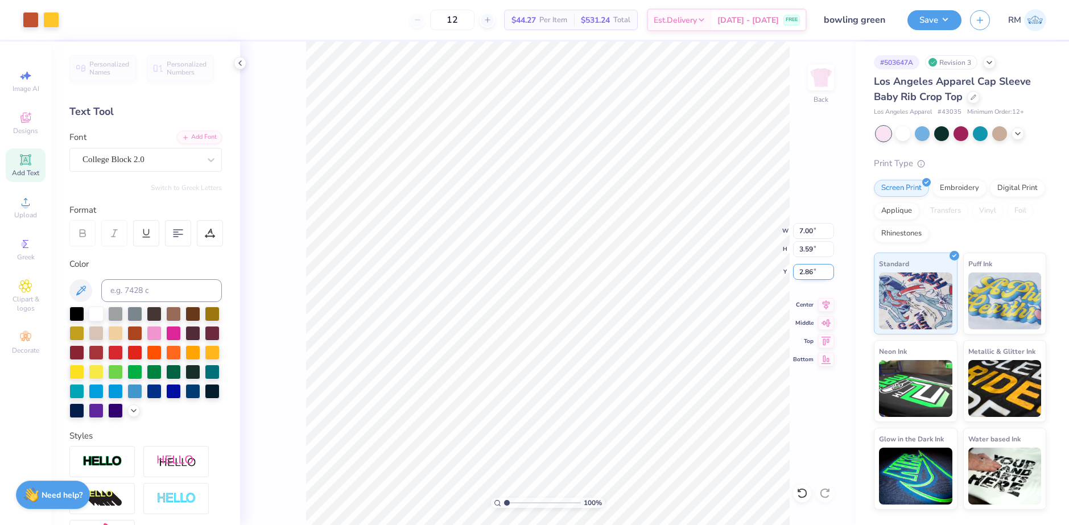
click at [809, 274] on input "2.86" at bounding box center [813, 272] width 41 height 16
type input "3.00"
click at [937, 21] on button "Save" at bounding box center [934, 19] width 54 height 20
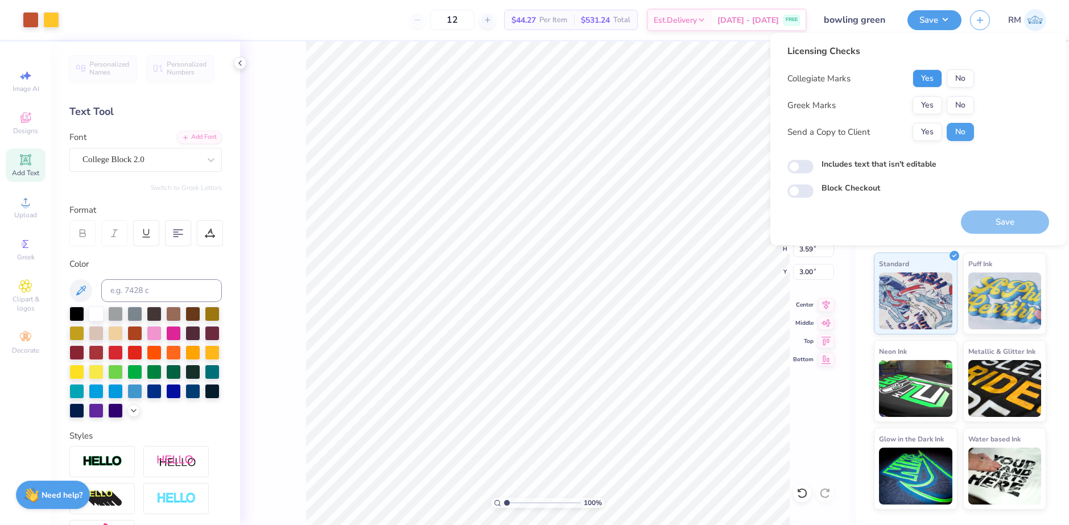
click at [921, 82] on button "Yes" at bounding box center [927, 78] width 30 height 18
click at [930, 105] on button "Yes" at bounding box center [927, 105] width 30 height 18
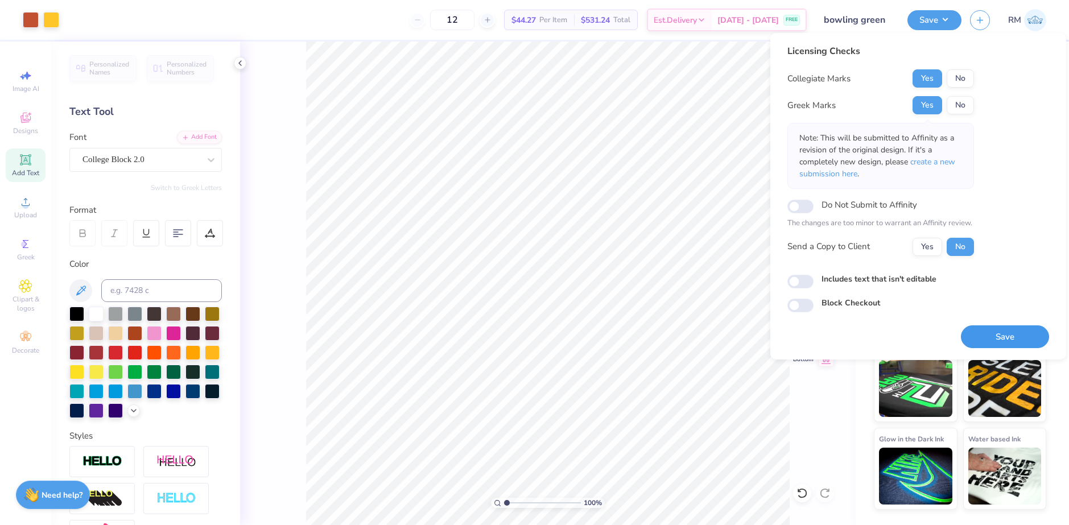
click at [1007, 333] on button "Save" at bounding box center [1005, 336] width 88 height 23
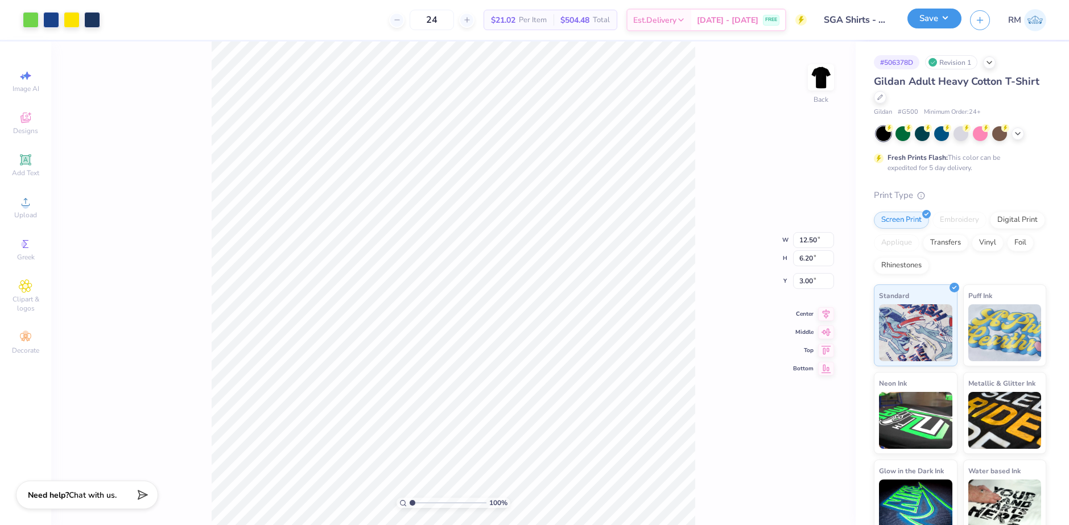
click at [954, 22] on button "Save" at bounding box center [934, 19] width 54 height 20
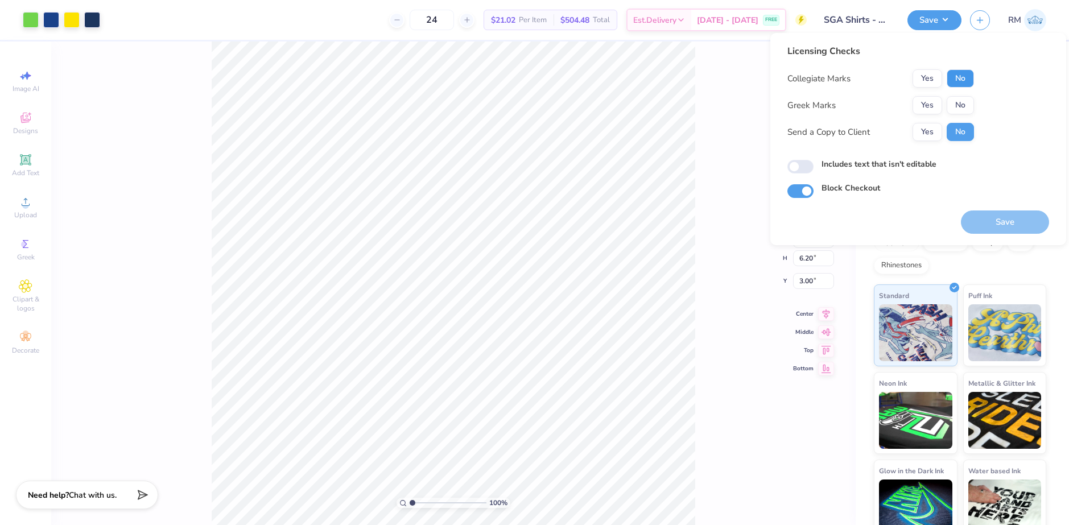
click at [963, 82] on button "No" at bounding box center [959, 78] width 27 height 18
click at [963, 97] on button "No" at bounding box center [959, 105] width 27 height 18
click at [1001, 221] on button "Save" at bounding box center [1005, 221] width 88 height 23
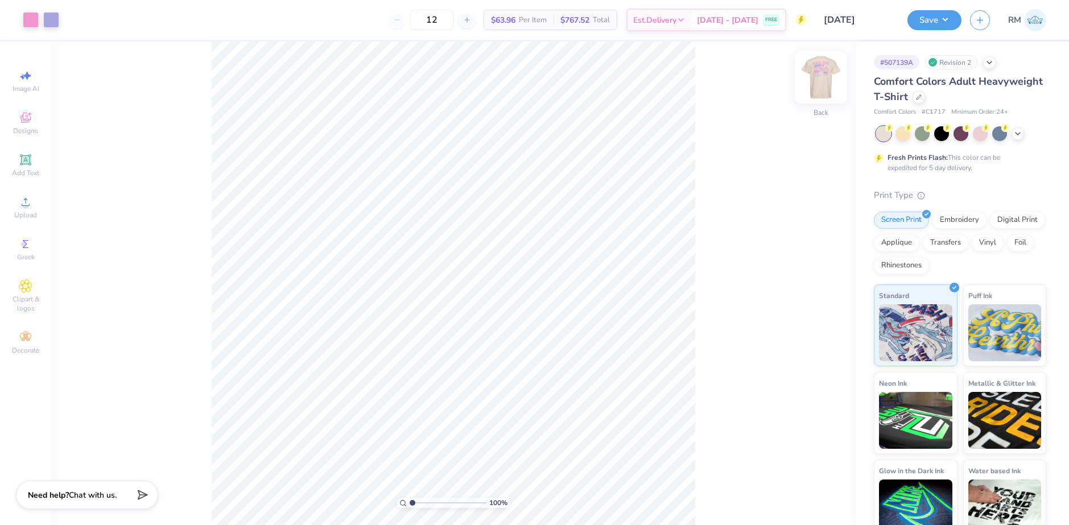
click at [809, 81] on img at bounding box center [820, 77] width 45 height 45
drag, startPoint x: 413, startPoint y: 502, endPoint x: 424, endPoint y: 501, distance: 10.8
click at [424, 501] on input "range" at bounding box center [447, 503] width 77 height 10
click at [820, 91] on img at bounding box center [820, 77] width 45 height 45
click at [813, 80] on img at bounding box center [820, 77] width 45 height 45
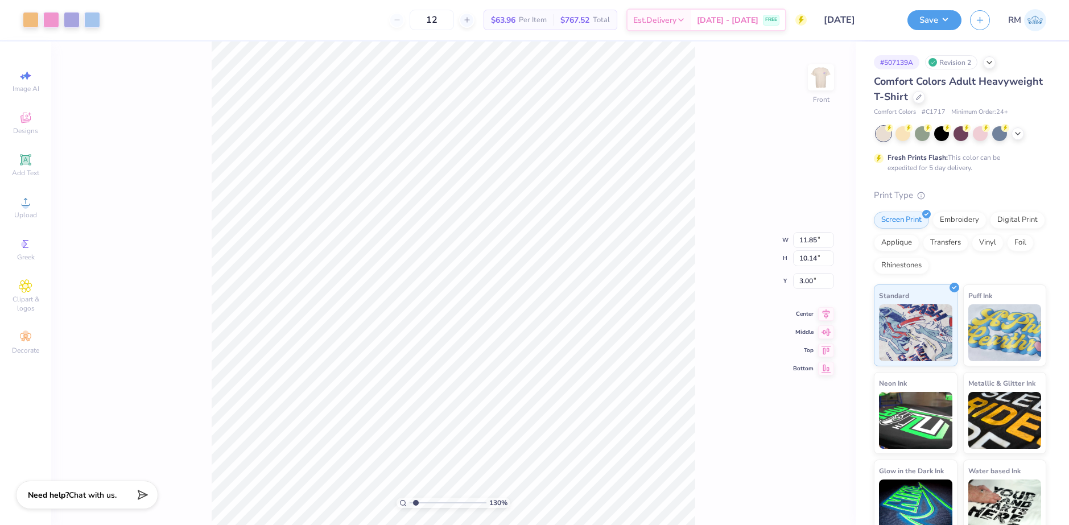
drag, startPoint x: 425, startPoint y: 502, endPoint x: 416, endPoint y: 507, distance: 10.7
click at [416, 507] on input "range" at bounding box center [447, 503] width 77 height 10
click at [421, 503] on input "range" at bounding box center [447, 503] width 77 height 10
click at [412, 502] on input "range" at bounding box center [447, 503] width 77 height 10
click at [415, 506] on input "range" at bounding box center [447, 503] width 77 height 10
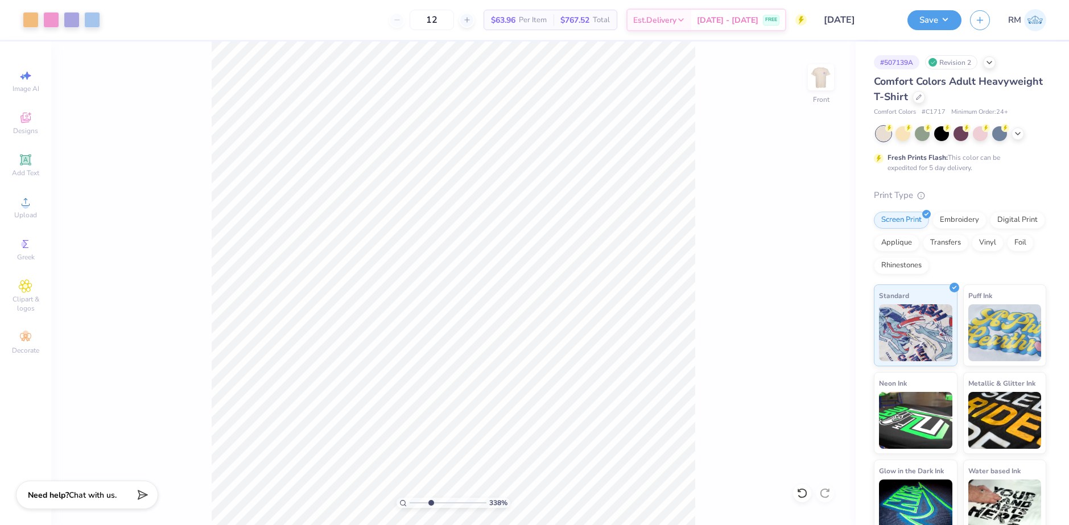
drag, startPoint x: 415, startPoint y: 504, endPoint x: 431, endPoint y: 502, distance: 15.5
type input "3.38"
click at [431, 502] on input "range" at bounding box center [447, 503] width 77 height 10
type input "3.64"
type input "2.56"
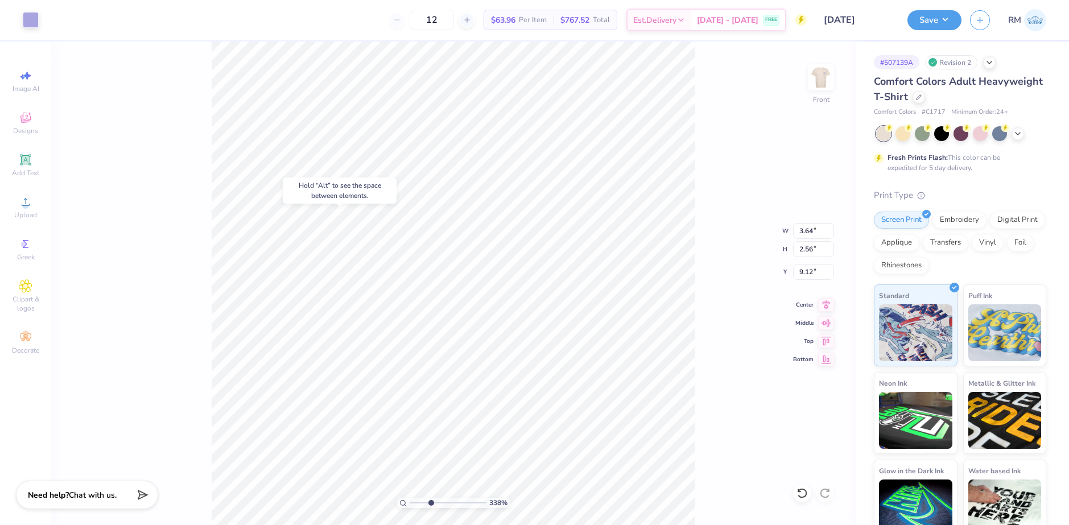
type input "9.60"
click at [26, 208] on circle at bounding box center [25, 205] width 6 height 6
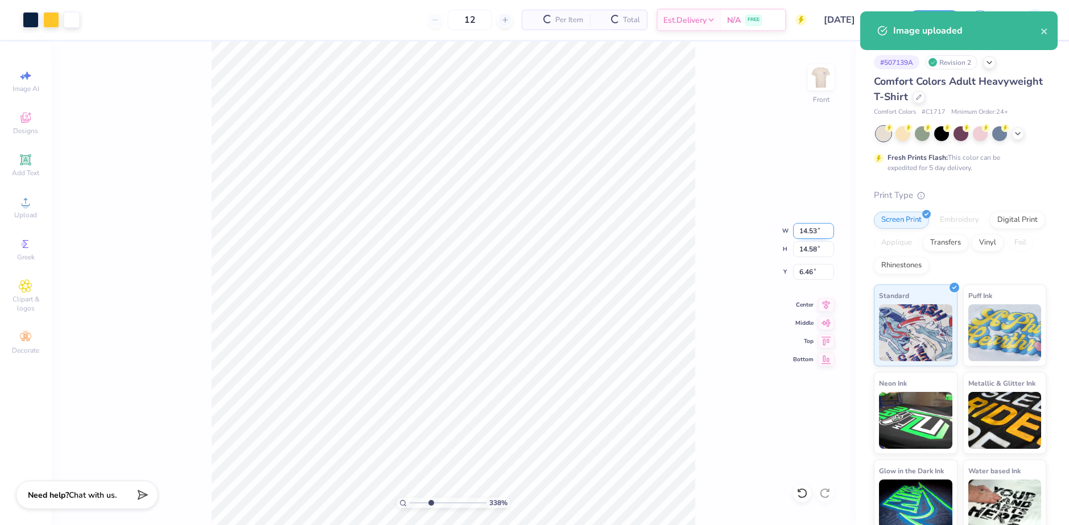
click at [800, 231] on input "14.53" at bounding box center [813, 231] width 41 height 16
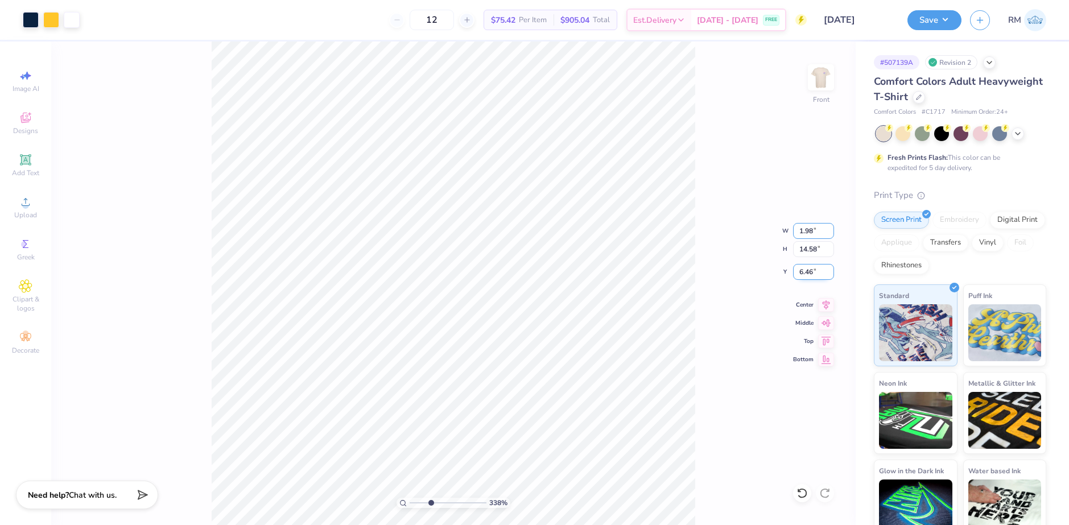
type input "1.98"
type input "1.99"
click at [805, 267] on input "12.76" at bounding box center [813, 272] width 41 height 16
type input "6.77"
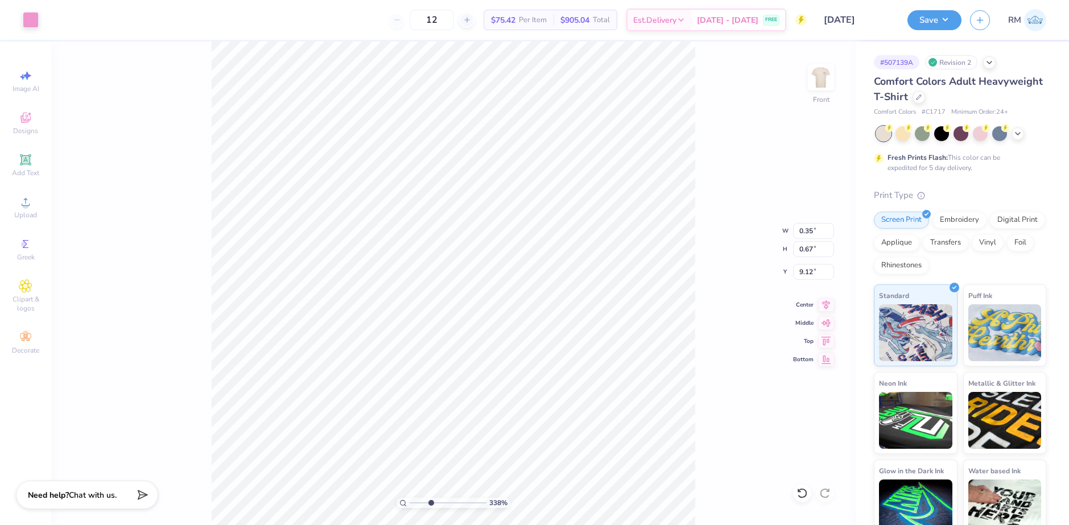
type input "1.98"
type input "1.99"
type input "6.77"
drag, startPoint x: 433, startPoint y: 501, endPoint x: 464, endPoint y: 492, distance: 31.5
type input "7.71"
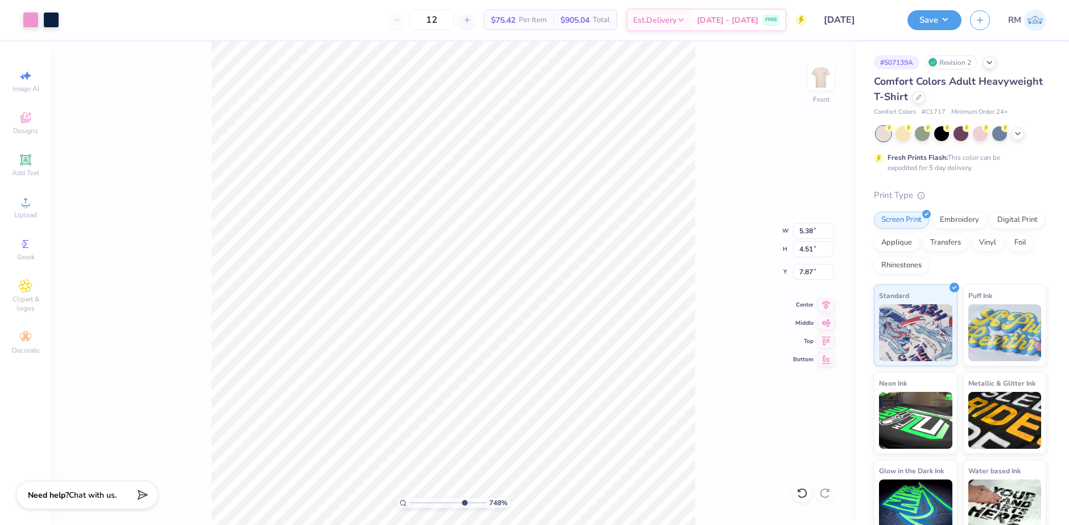
click at [464, 498] on input "range" at bounding box center [447, 503] width 77 height 10
type input "0.16"
type input "0.08"
type input "8.50"
type input "0.43"
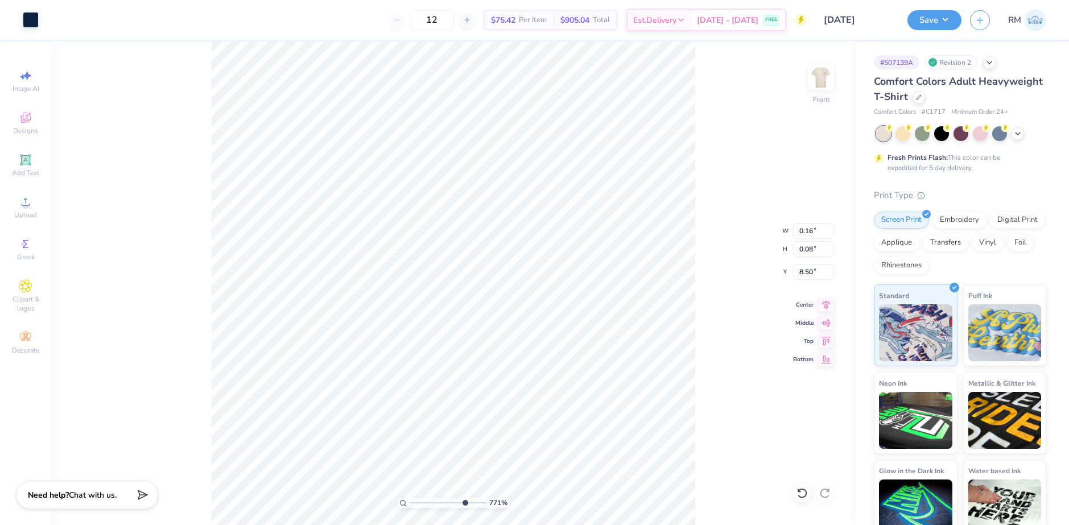
type input "0.21"
type input "9.60"
type input "0.32"
type input "0.16"
type input "0.32"
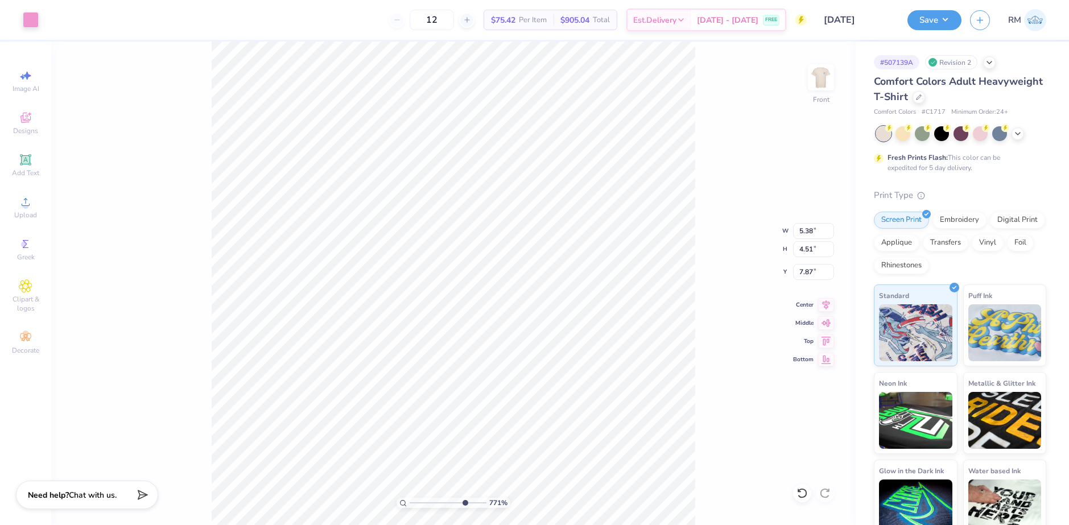
type input "0.16"
type input "9.60"
type input "0.18"
type input "9.66"
type input "0.25"
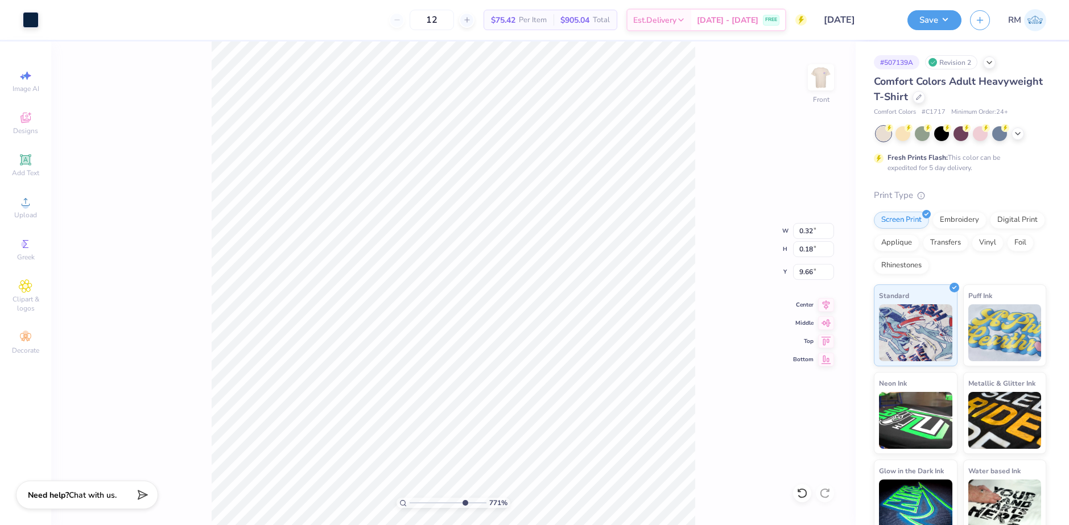
type input "0.14"
type input "9.70"
click at [31, 16] on div at bounding box center [31, 19] width 16 height 16
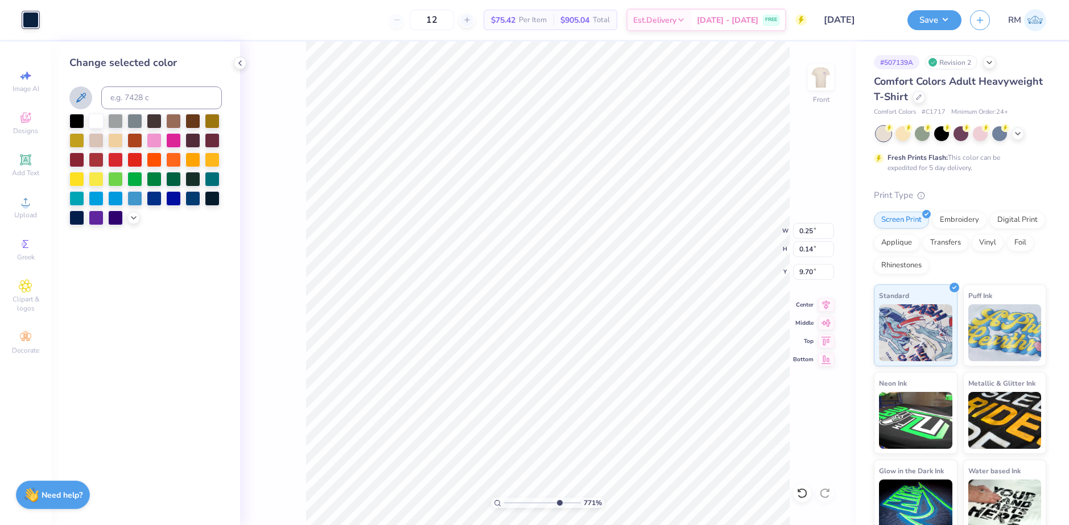
click at [76, 88] on button at bounding box center [80, 97] width 23 height 23
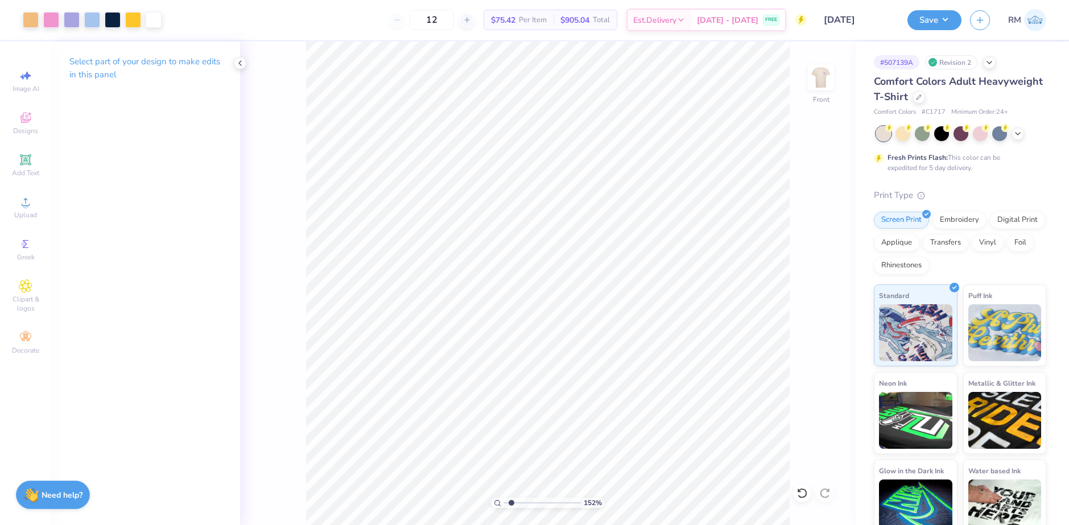
drag, startPoint x: 558, startPoint y: 500, endPoint x: 512, endPoint y: 486, distance: 48.4
click at [512, 498] on input "range" at bounding box center [542, 503] width 77 height 10
drag, startPoint x: 510, startPoint y: 503, endPoint x: 487, endPoint y: 489, distance: 27.3
type input "1"
click at [504, 498] on input "range" at bounding box center [542, 503] width 77 height 10
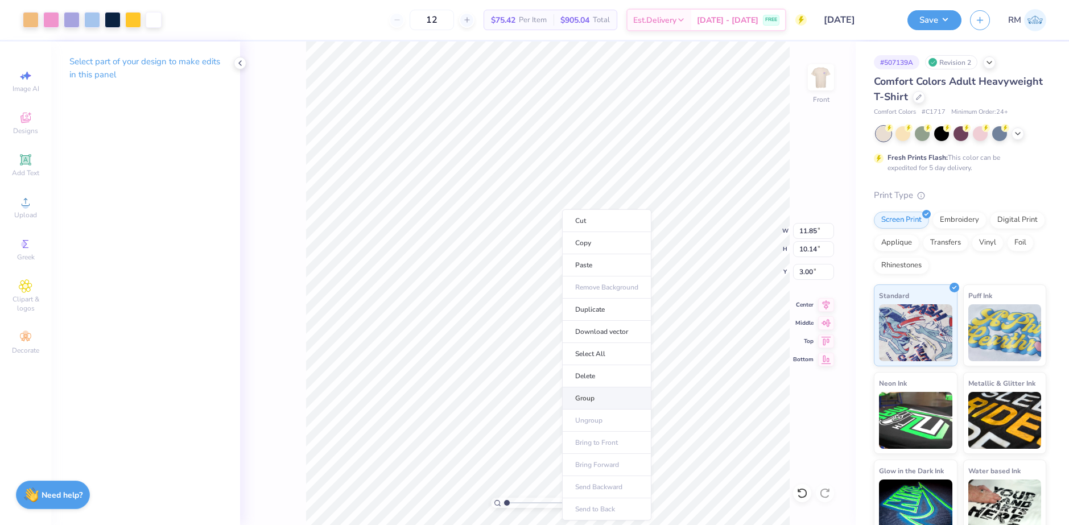
click at [588, 396] on li "Group" at bounding box center [606, 398] width 89 height 22
drag, startPoint x: 809, startPoint y: 229, endPoint x: 818, endPoint y: 230, distance: 9.1
click at [818, 230] on input "11.85" at bounding box center [813, 231] width 41 height 16
type input "1"
click at [818, 230] on input "12" at bounding box center [813, 231] width 41 height 16
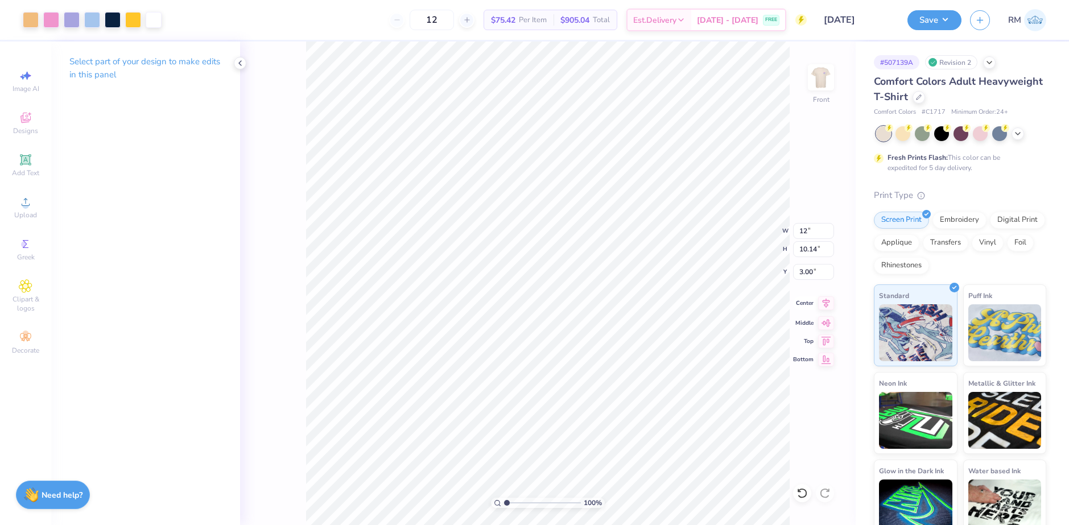
click at [826, 304] on icon at bounding box center [826, 303] width 16 height 14
click at [809, 230] on input "11.85" at bounding box center [813, 231] width 41 height 16
type input "12.00"
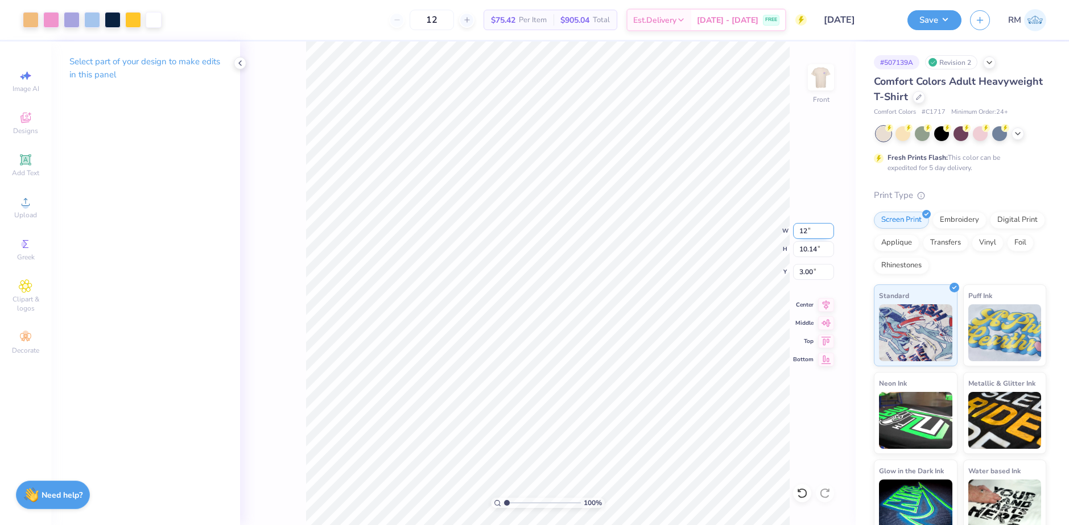
type input "10.27"
type input "2.93"
click at [336, 0] on html "Art colors 12 $75.42 Per Item $905.04 Total Est. Delivery [DATE] - [DATE] FREE …" at bounding box center [534, 262] width 1069 height 525
click at [808, 272] on input "2.93" at bounding box center [813, 272] width 41 height 16
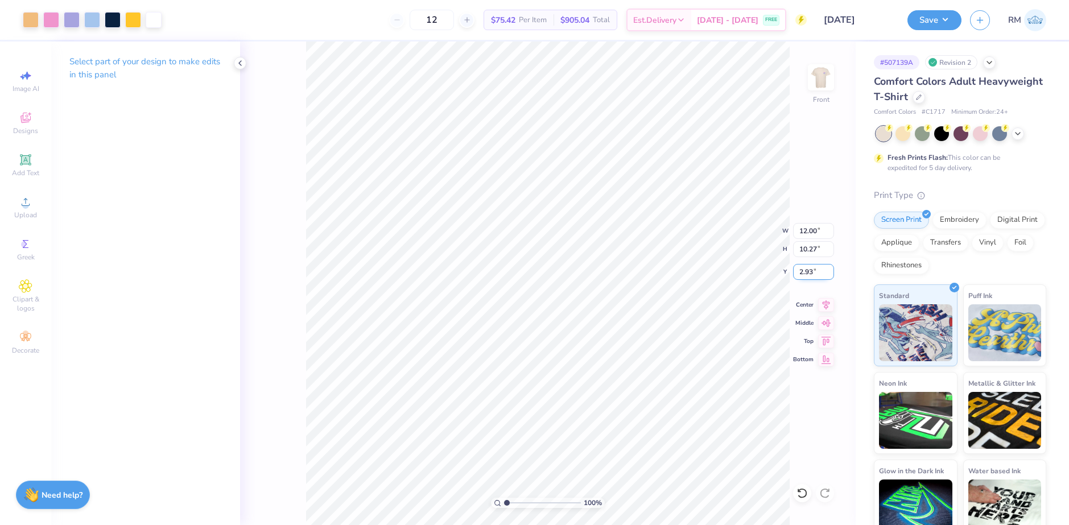
click at [808, 272] on input "2.93" at bounding box center [813, 272] width 41 height 16
type input "3.00"
click at [820, 75] on img at bounding box center [820, 77] width 45 height 45
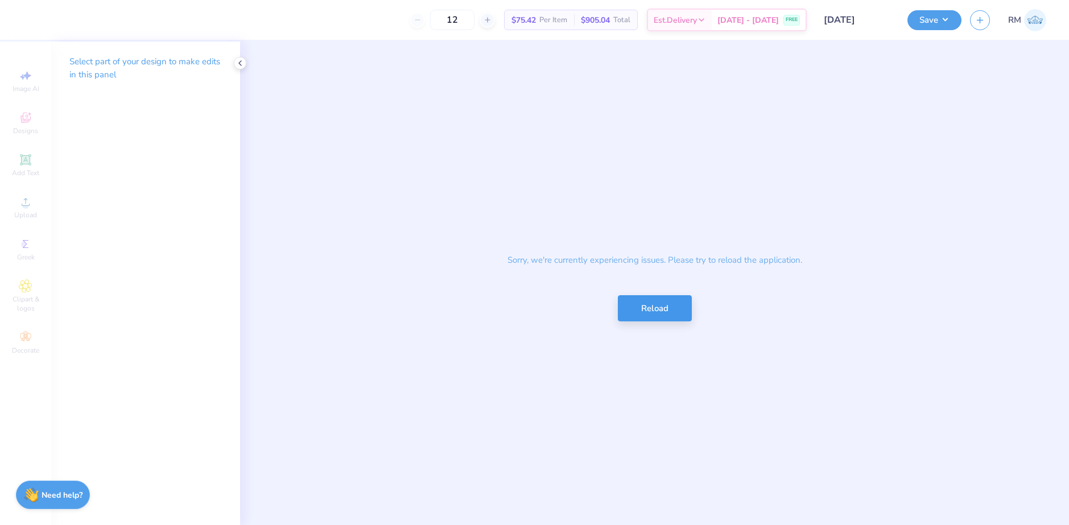
click at [680, 307] on button "Reload" at bounding box center [655, 308] width 74 height 27
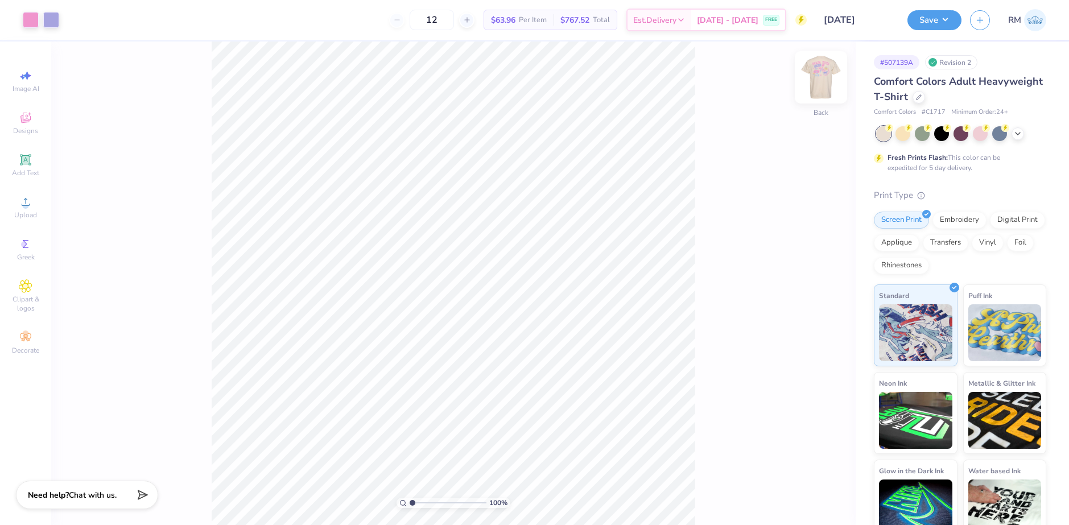
click at [817, 78] on img at bounding box center [820, 77] width 45 height 45
drag, startPoint x: 413, startPoint y: 503, endPoint x: 438, endPoint y: 500, distance: 24.6
type input "4.35"
click at [438, 500] on input "range" at bounding box center [447, 503] width 77 height 10
click at [351, 524] on html "Art colors 12 $63.96 Per Item $767.52 Total Est. Delivery [DATE] - [DATE] FREE …" at bounding box center [534, 262] width 1069 height 525
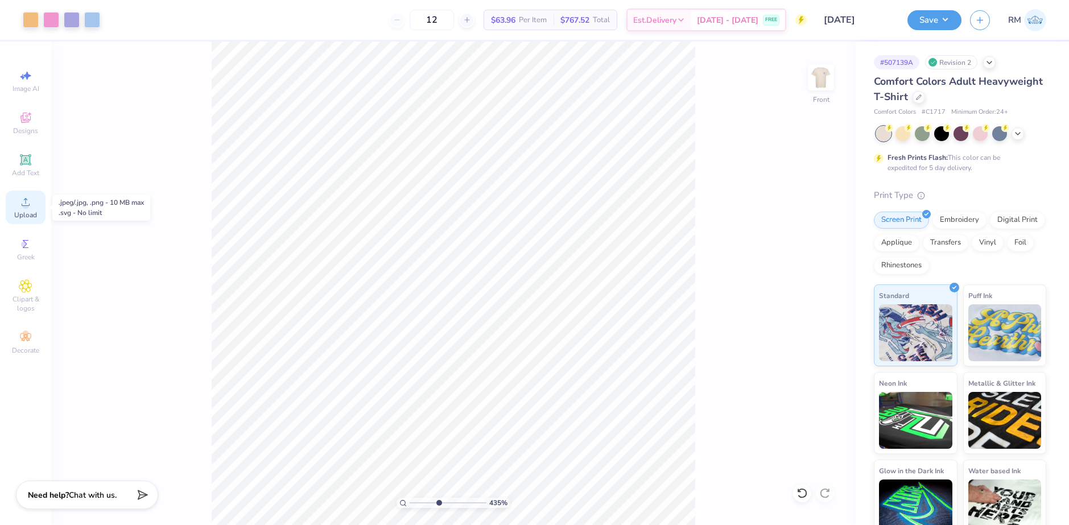
click at [19, 208] on icon at bounding box center [26, 202] width 14 height 14
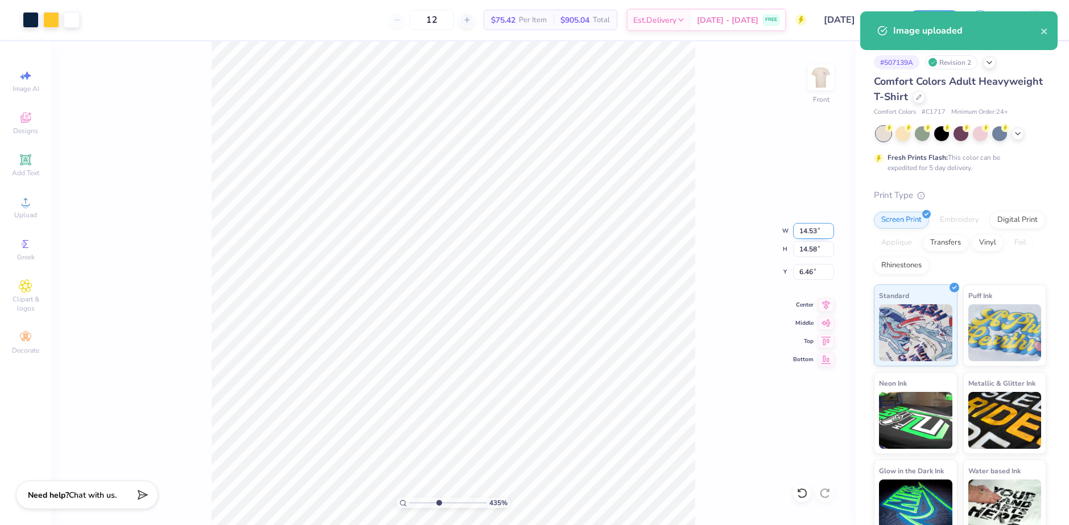
click at [815, 233] on input "14.53" at bounding box center [813, 231] width 41 height 16
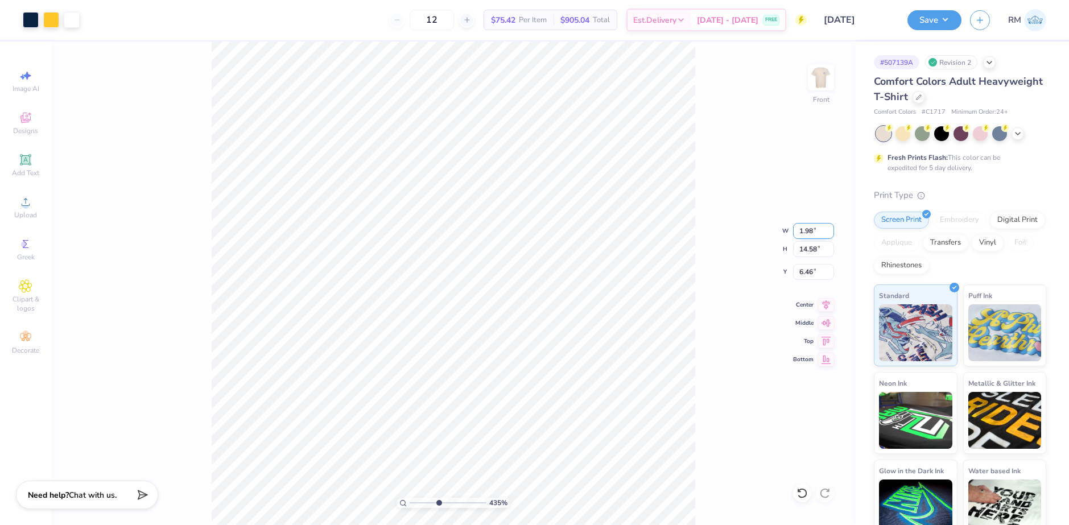
type input "1.98"
type input "1.99"
click at [802, 250] on input "1.99" at bounding box center [813, 249] width 41 height 16
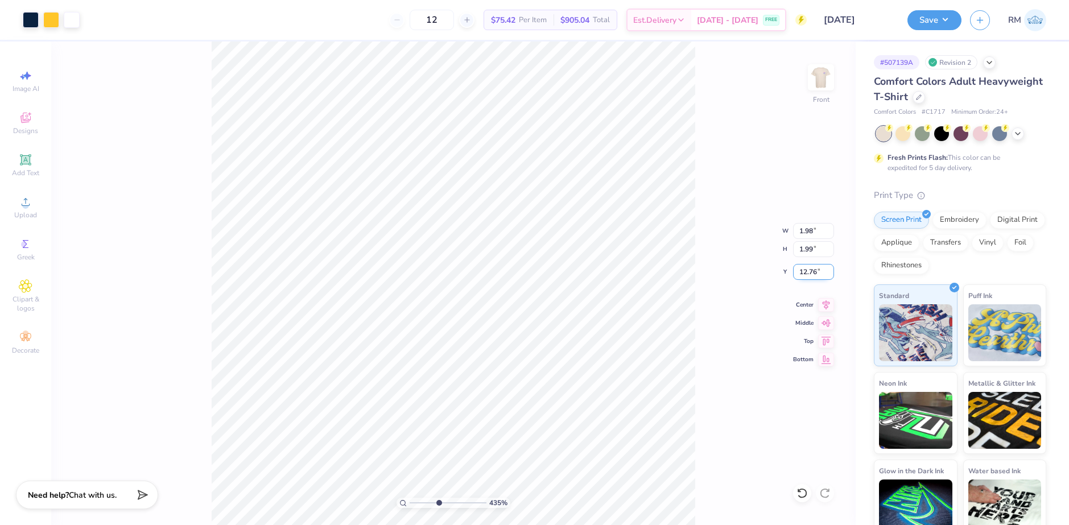
click at [810, 273] on input "12.76" at bounding box center [813, 272] width 41 height 16
type input "6.78"
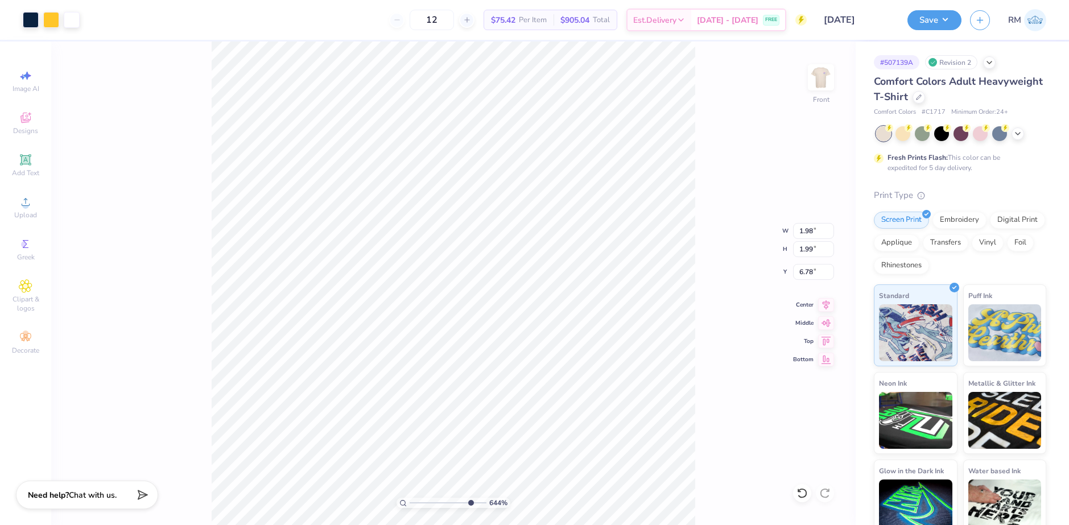
drag, startPoint x: 436, startPoint y: 500, endPoint x: 469, endPoint y: 495, distance: 33.4
type input "8.45"
click at [469, 498] on input "range" at bounding box center [447, 503] width 77 height 10
type input "9.77"
type input "0.09"
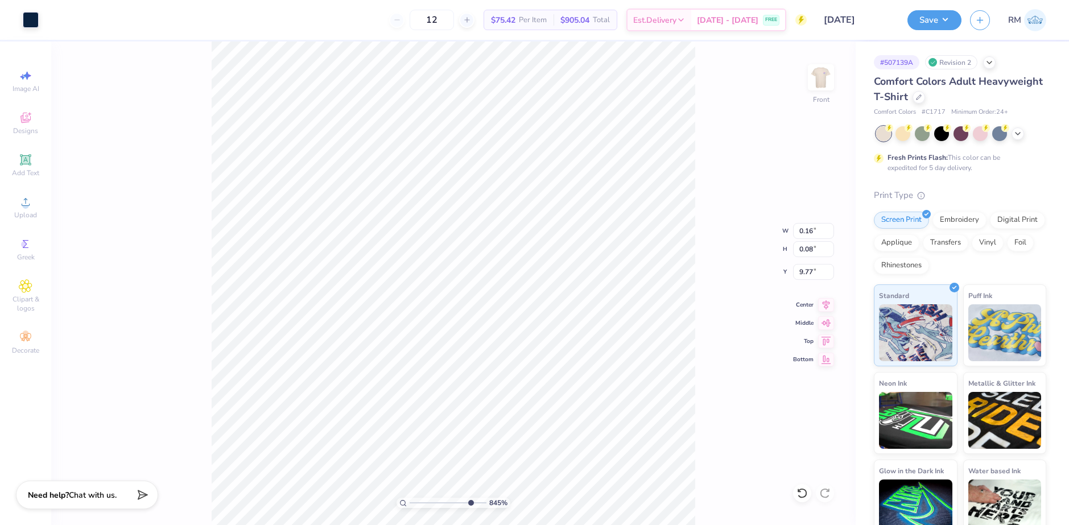
type input "9.76"
click at [25, 18] on div at bounding box center [31, 19] width 16 height 16
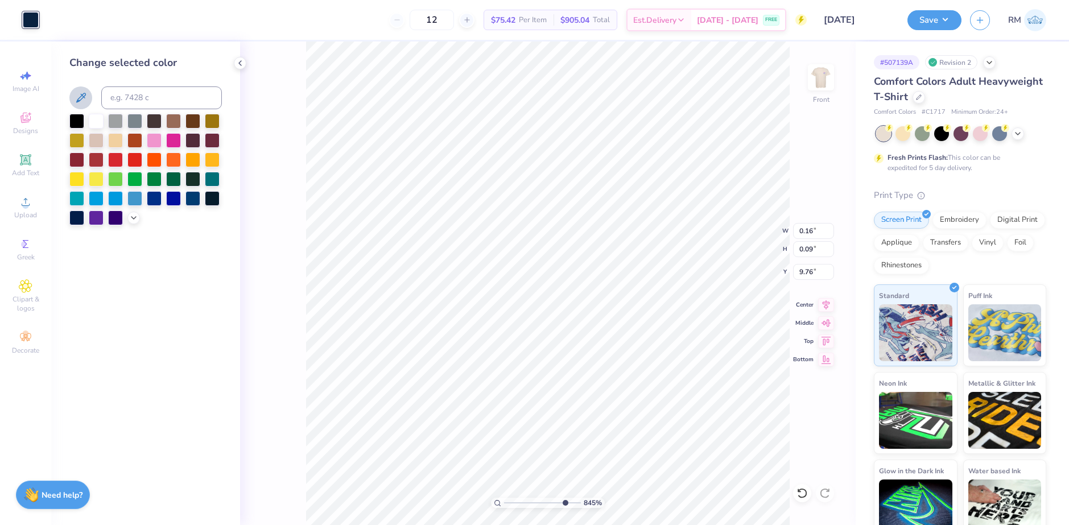
click at [80, 92] on icon at bounding box center [81, 98] width 14 height 14
drag, startPoint x: 562, startPoint y: 499, endPoint x: 495, endPoint y: 492, distance: 68.0
click at [504, 498] on input "range" at bounding box center [542, 503] width 77 height 10
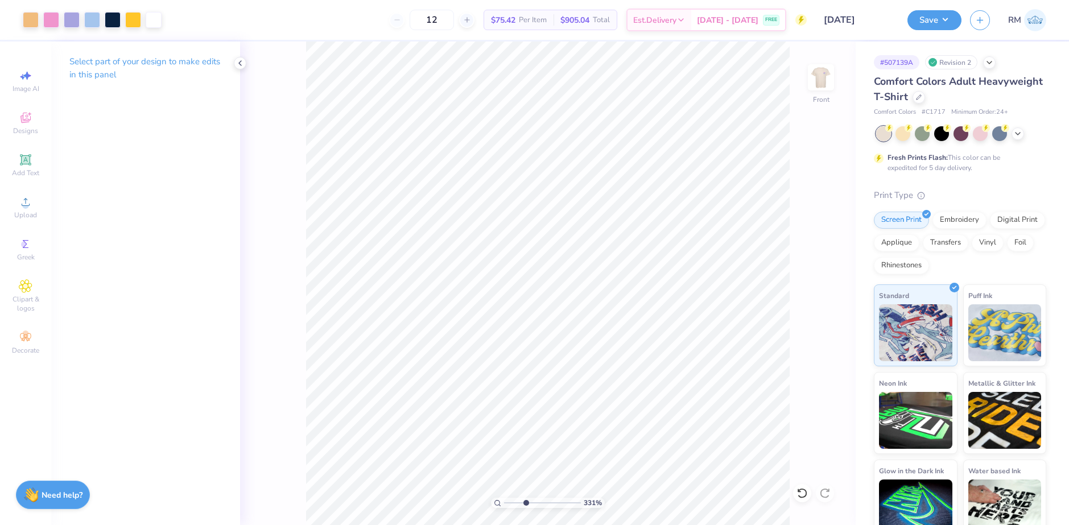
drag, startPoint x: 508, startPoint y: 502, endPoint x: 526, endPoint y: 498, distance: 17.4
click at [526, 498] on input "range" at bounding box center [542, 503] width 77 height 10
click at [528, 502] on input "range" at bounding box center [542, 503] width 77 height 10
drag, startPoint x: 523, startPoint y: 502, endPoint x: 564, endPoint y: 495, distance: 42.0
type input "8.53"
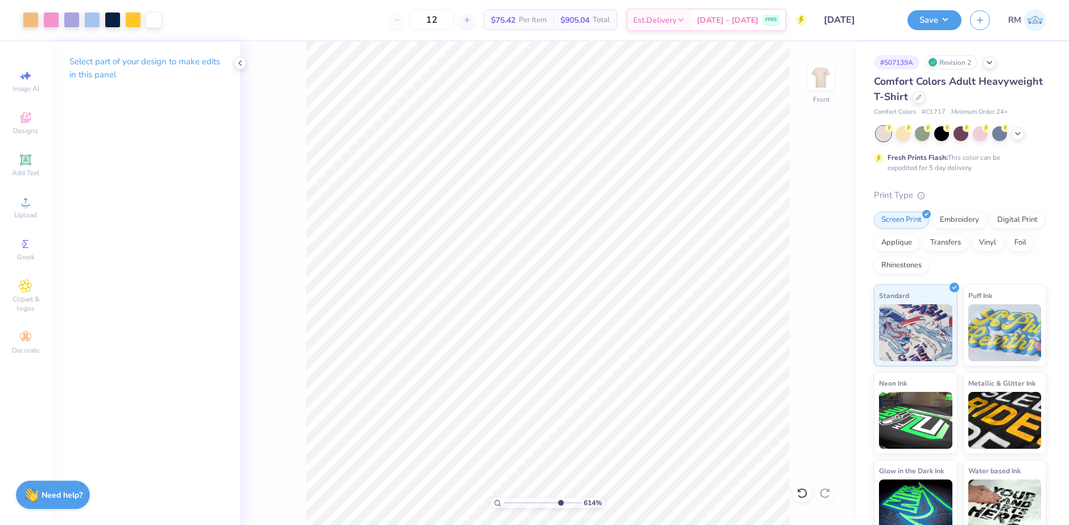
click at [564, 498] on input "range" at bounding box center [542, 503] width 77 height 10
type input "0.20"
type input "0.11"
type input "9.74"
drag, startPoint x: 567, startPoint y: 502, endPoint x: 539, endPoint y: 494, distance: 29.1
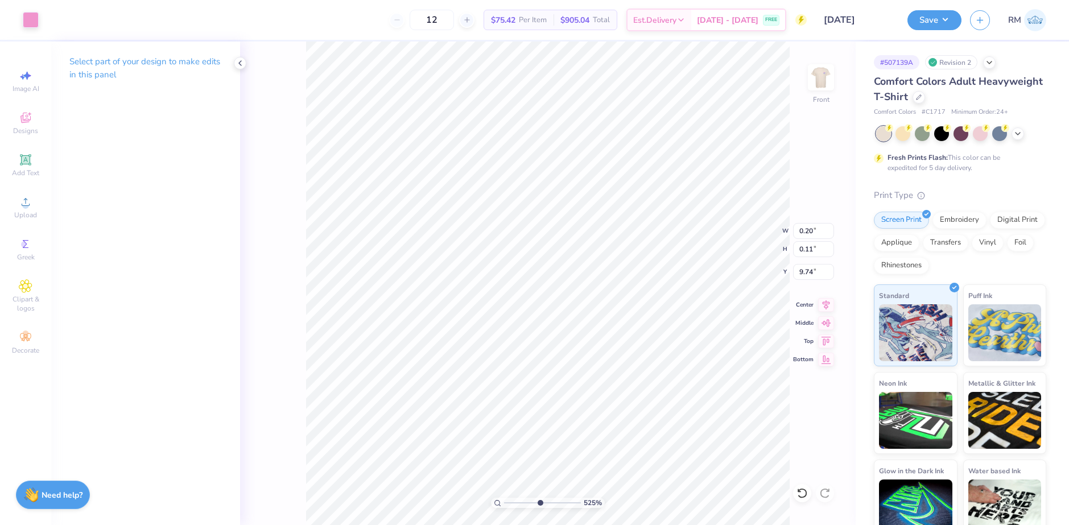
click at [539, 498] on input "range" at bounding box center [542, 503] width 77 height 10
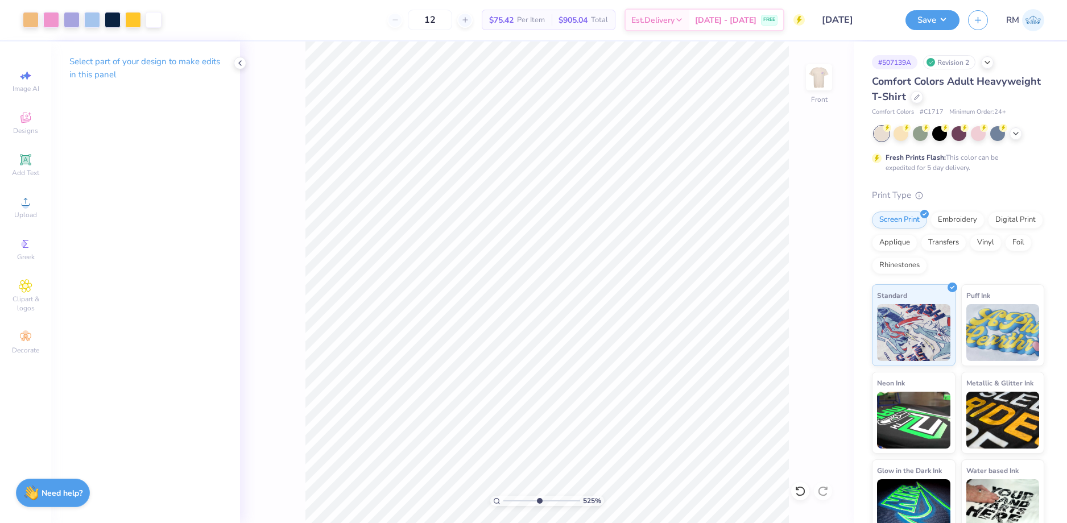
type input "1"
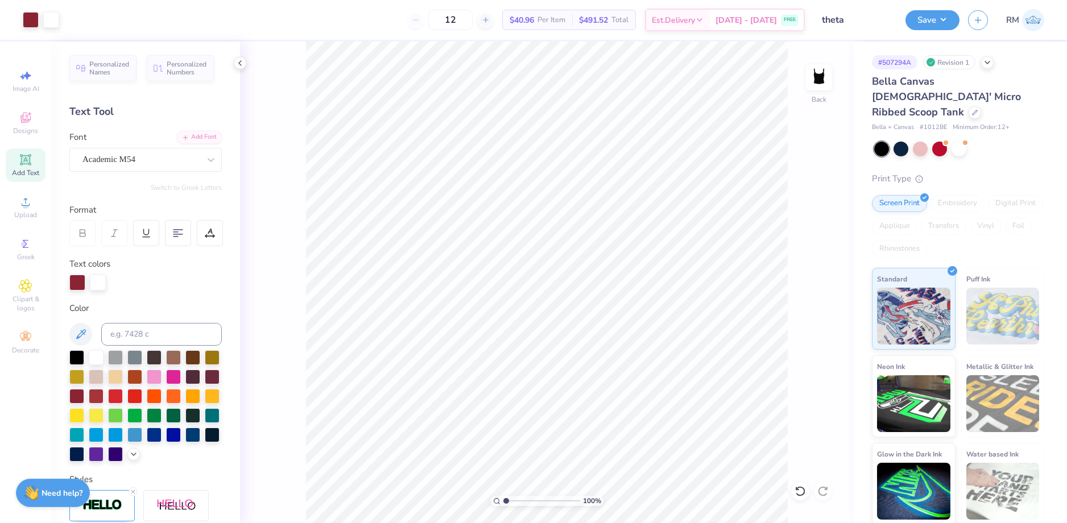
click at [504, 496] on input "range" at bounding box center [541, 501] width 77 height 10
type input "1"
drag, startPoint x: 507, startPoint y: 501, endPoint x: 492, endPoint y: 498, distance: 15.2
click at [503, 498] on input "range" at bounding box center [541, 501] width 77 height 10
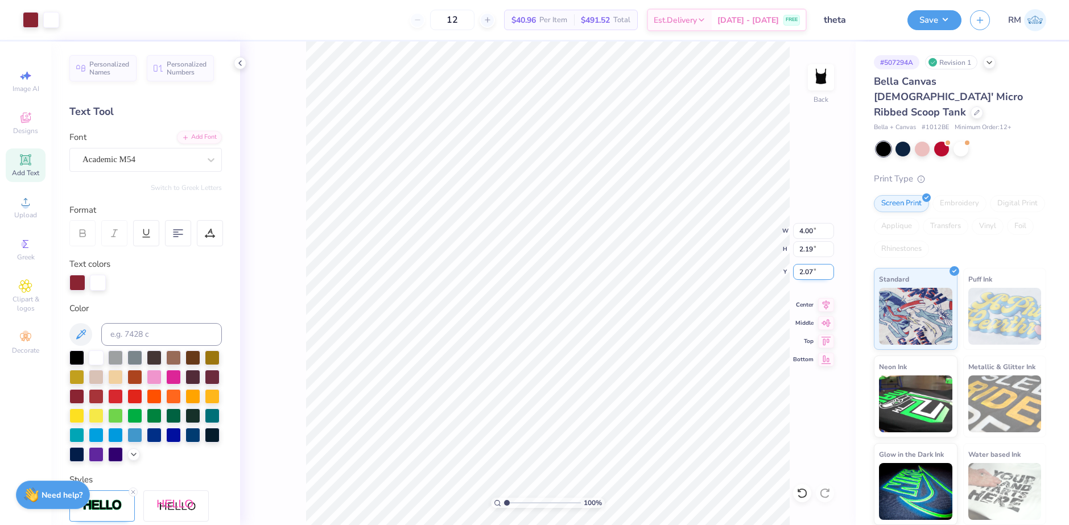
click at [808, 276] on input "2.07" at bounding box center [813, 272] width 41 height 16
type input "2.00"
click at [949, 20] on button "Save" at bounding box center [934, 19] width 54 height 20
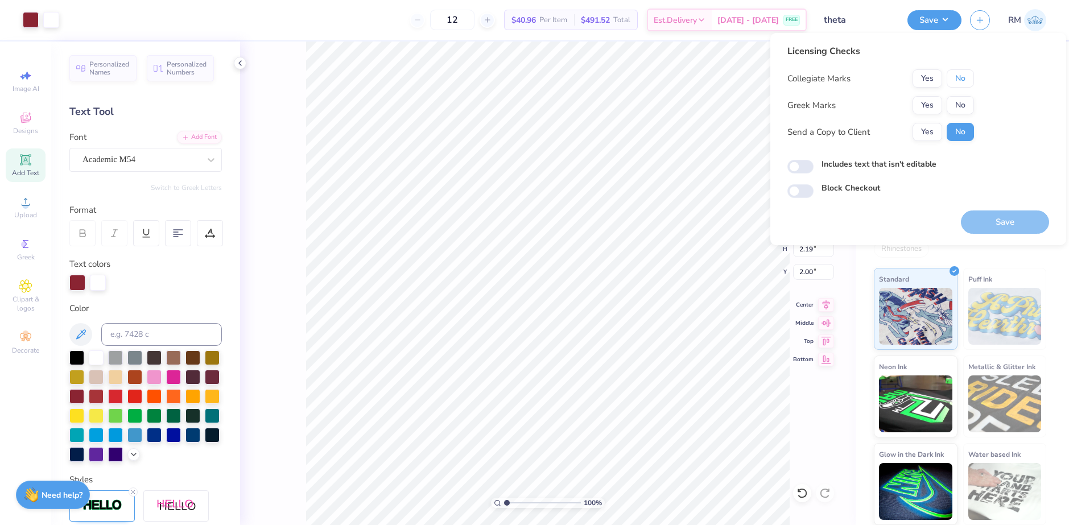
drag, startPoint x: 972, startPoint y: 80, endPoint x: 958, endPoint y: 94, distance: 20.1
click at [972, 80] on button "No" at bounding box center [959, 78] width 27 height 18
click at [934, 106] on button "Yes" at bounding box center [927, 105] width 30 height 18
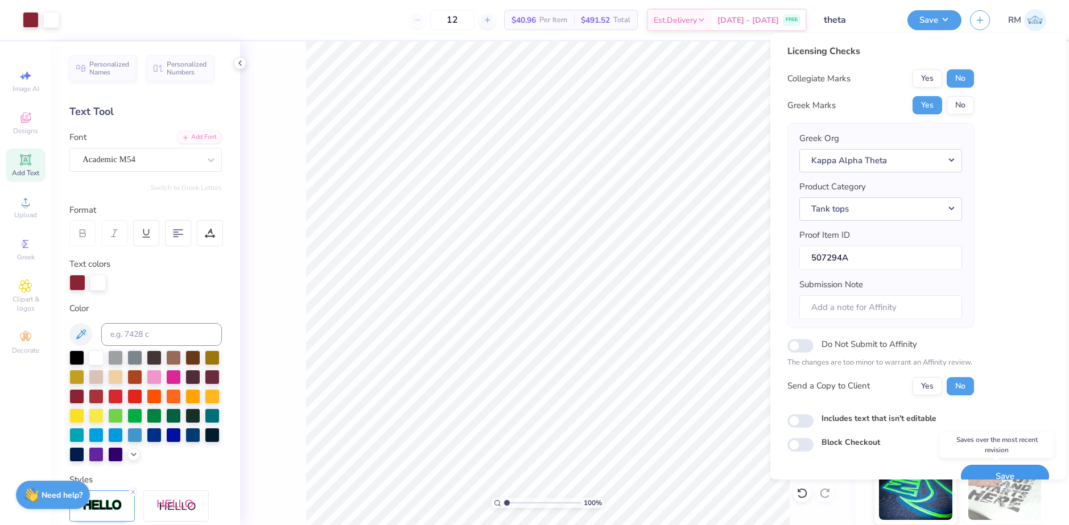
click at [985, 472] on button "Save" at bounding box center [1005, 476] width 88 height 23
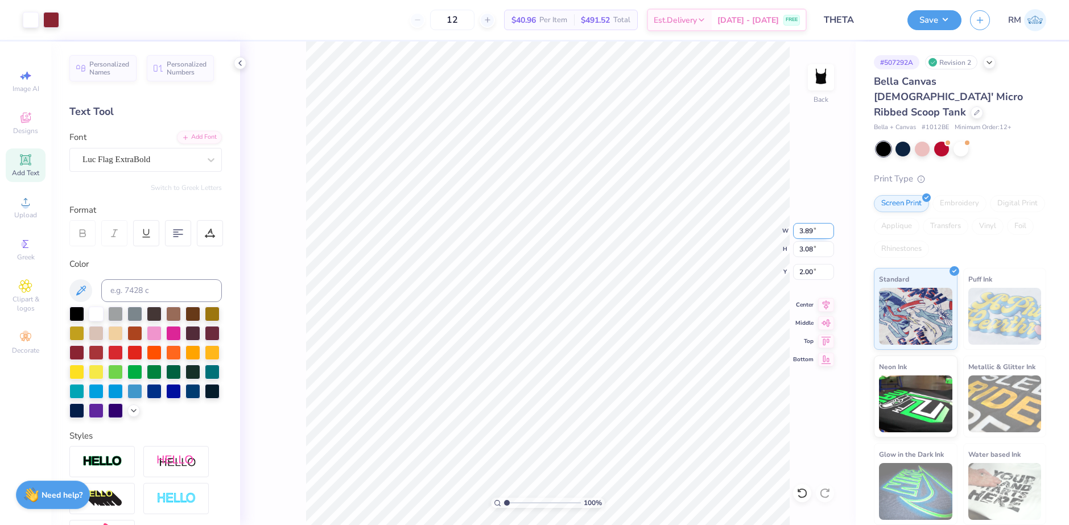
click at [805, 232] on input "3.89" at bounding box center [813, 231] width 41 height 16
type input "4.00"
type input "3.17"
click at [828, 301] on icon at bounding box center [826, 303] width 16 height 14
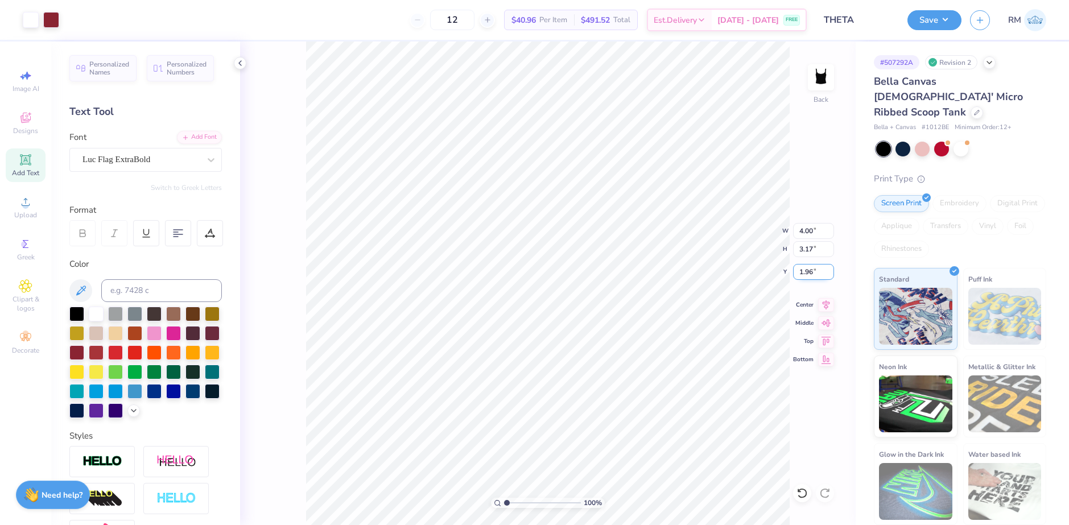
click at [804, 270] on input "1.96" at bounding box center [813, 272] width 41 height 16
type input "2.00"
click at [934, 15] on button "Save" at bounding box center [934, 19] width 54 height 20
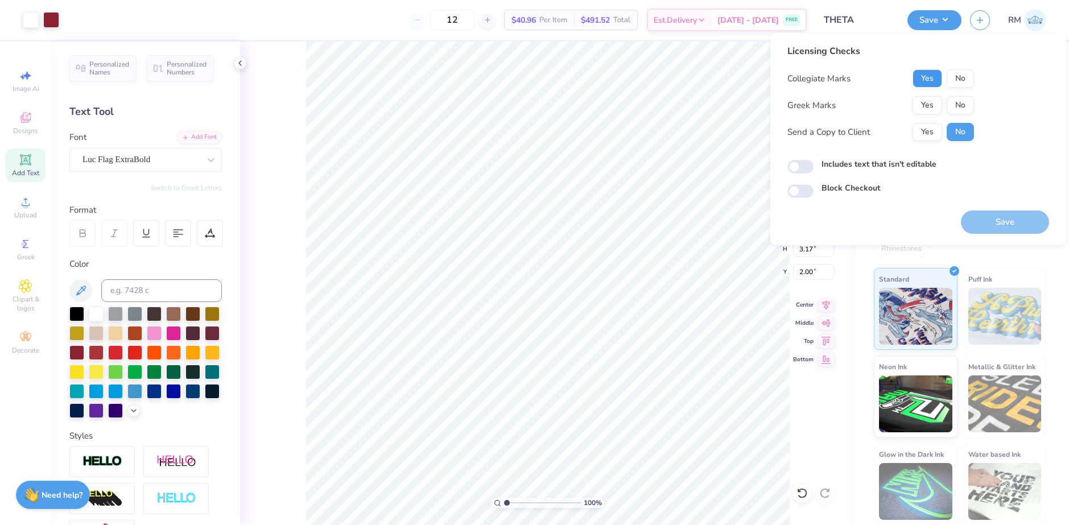
click at [916, 80] on button "Yes" at bounding box center [927, 78] width 30 height 18
click at [950, 115] on div "Collegiate Marks Yes No Greek Marks Yes No Send a Copy to Client Yes No" at bounding box center [880, 105] width 187 height 72
click at [953, 102] on button "No" at bounding box center [959, 105] width 27 height 18
drag, startPoint x: 934, startPoint y: 102, endPoint x: 942, endPoint y: 91, distance: 14.2
click at [934, 102] on button "Yes" at bounding box center [927, 105] width 30 height 18
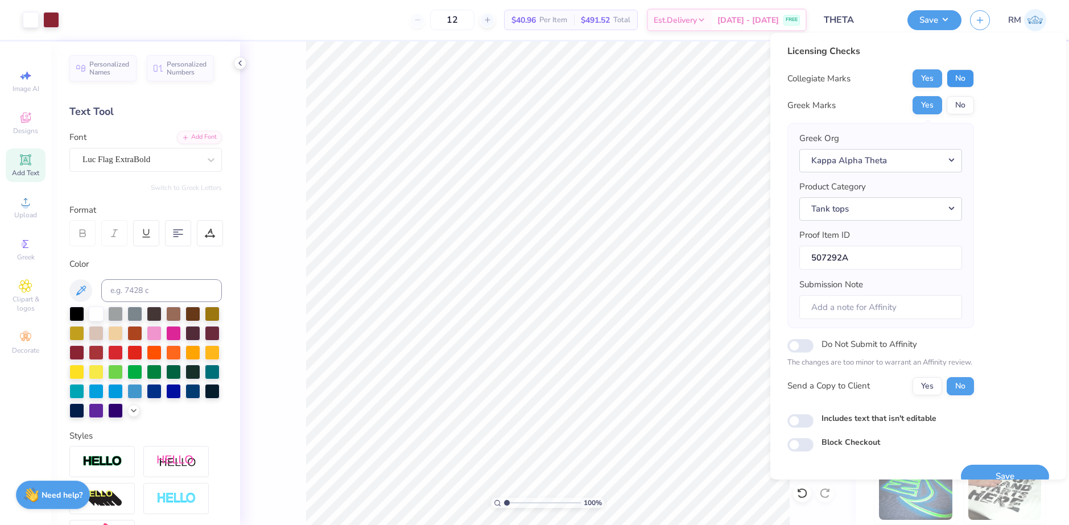
click at [953, 79] on button "No" at bounding box center [959, 78] width 27 height 18
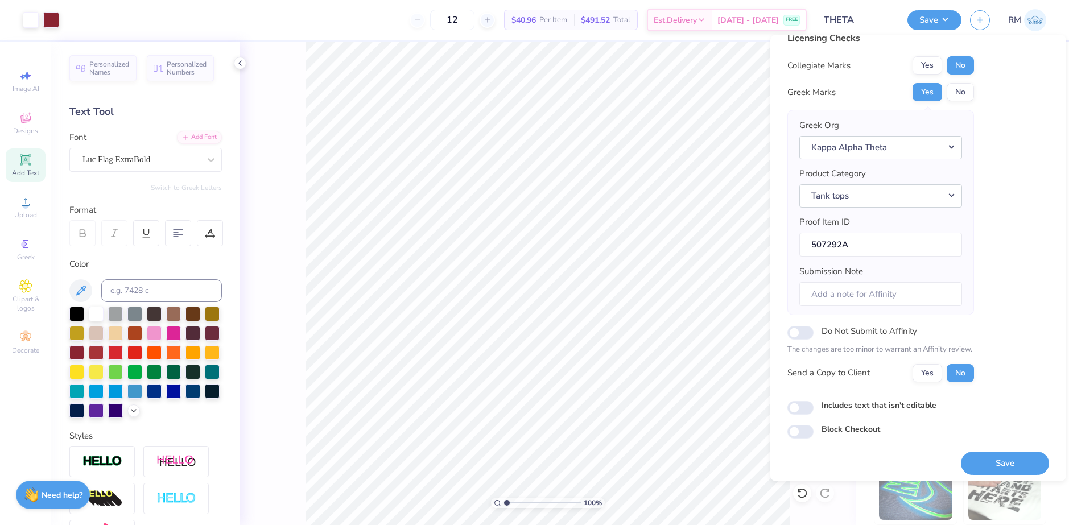
scroll to position [19, 0]
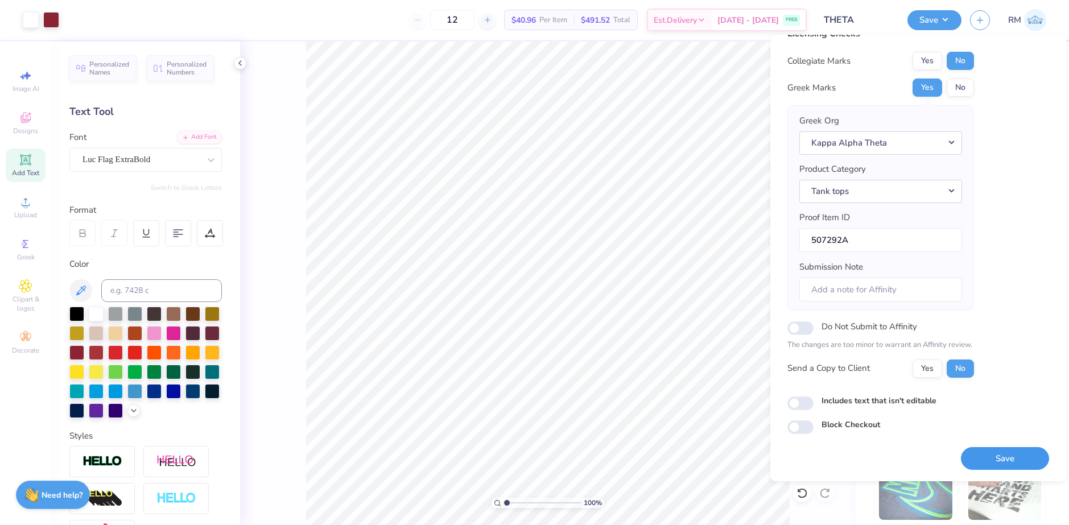
click at [995, 457] on button "Save" at bounding box center [1005, 458] width 88 height 23
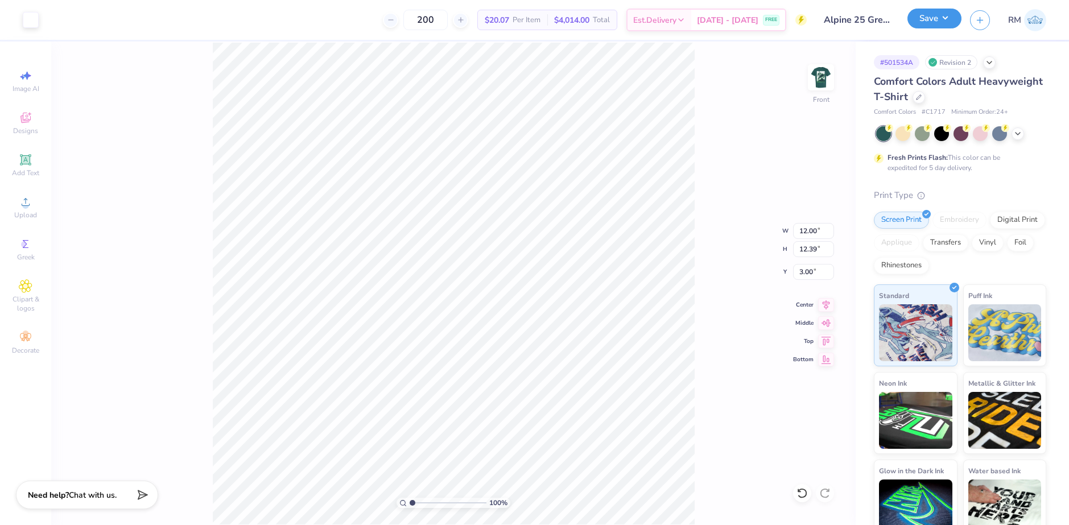
click at [950, 21] on button "Save" at bounding box center [934, 19] width 54 height 20
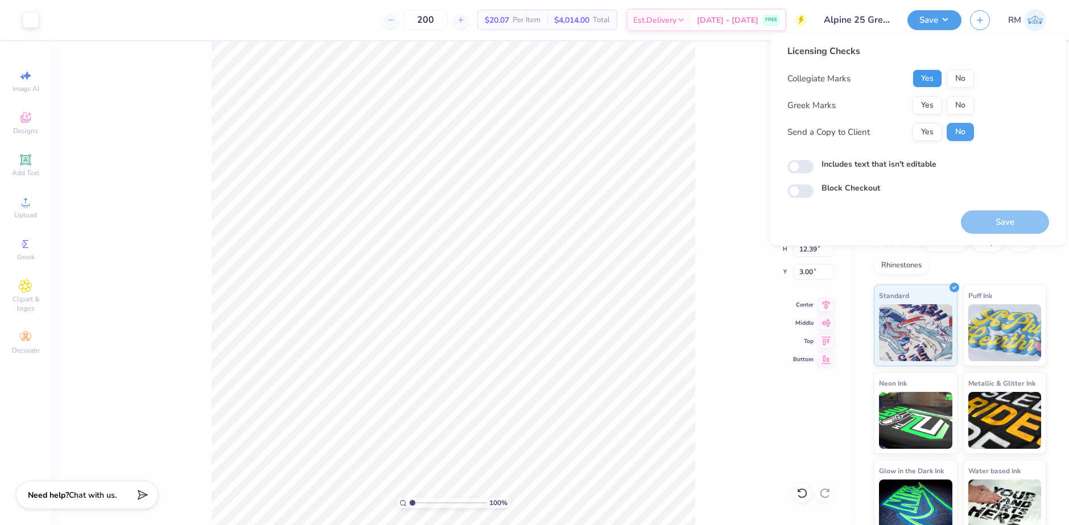
click at [933, 77] on button "Yes" at bounding box center [927, 78] width 30 height 18
click at [959, 106] on button "No" at bounding box center [959, 105] width 27 height 18
click at [990, 221] on button "Save" at bounding box center [1005, 221] width 88 height 23
